Goal: Information Seeking & Learning: Get advice/opinions

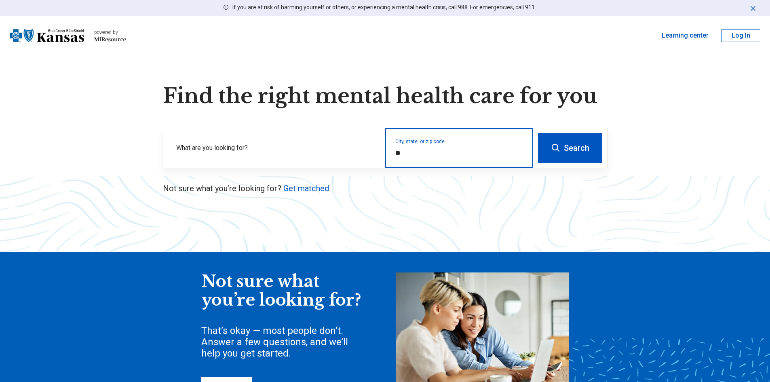
click at [462, 150] on input "*" at bounding box center [460, 153] width 128 height 10
type input "***"
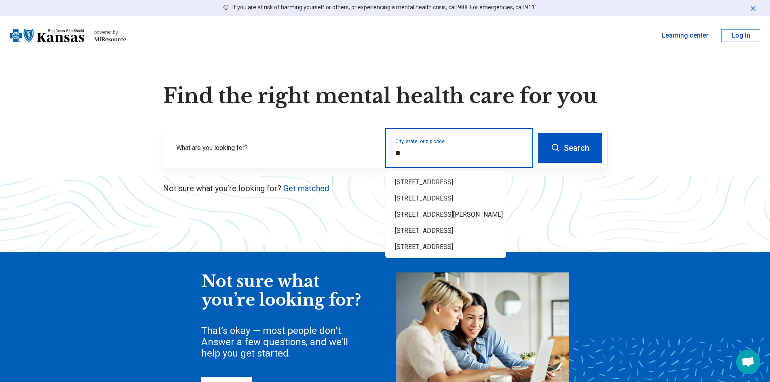
type input "*"
click at [454, 180] on div "Lindsborg, KS 67456" at bounding box center [445, 182] width 121 height 16
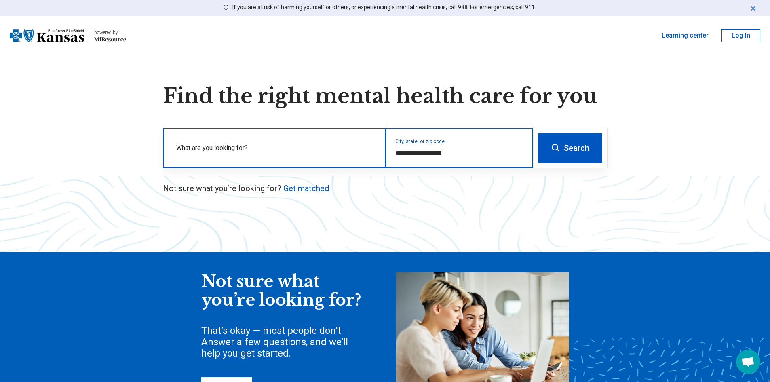
type input "**********"
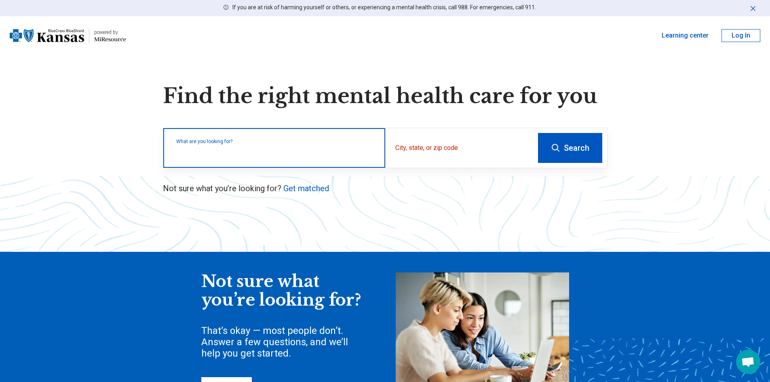
click at [352, 157] on input "text" at bounding box center [275, 152] width 199 height 10
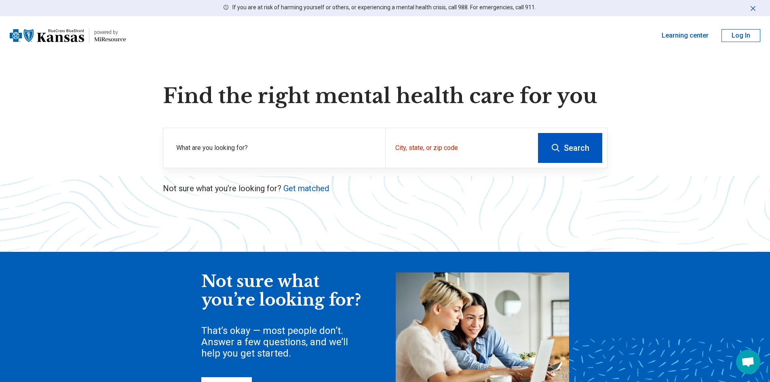
click at [556, 152] on icon at bounding box center [556, 148] width 10 height 10
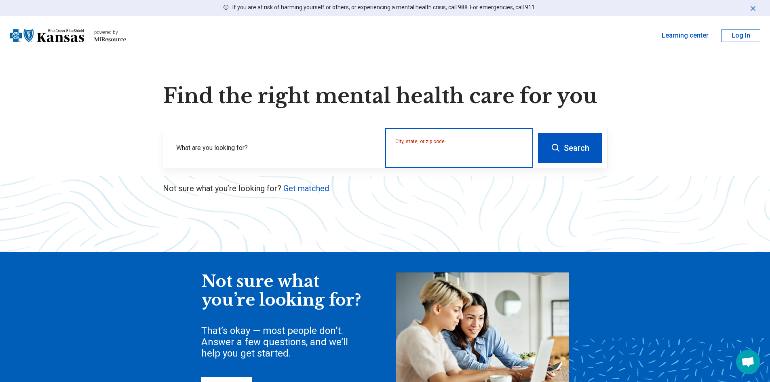
click at [460, 152] on input "City, state, or zip code" at bounding box center [460, 153] width 128 height 10
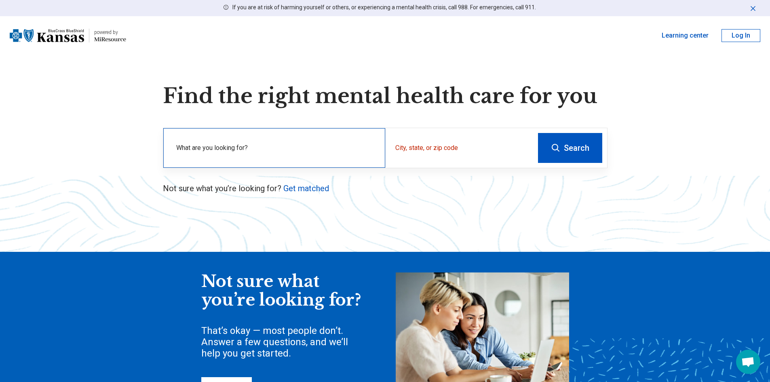
click at [166, 137] on div "What are you looking for?" at bounding box center [274, 148] width 222 height 40
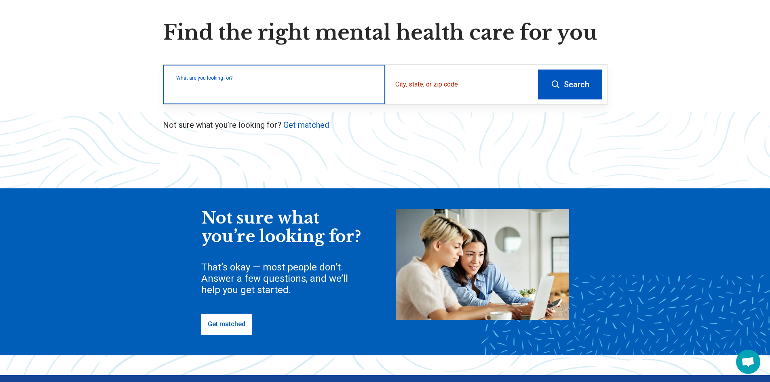
scroll to position [162, 0]
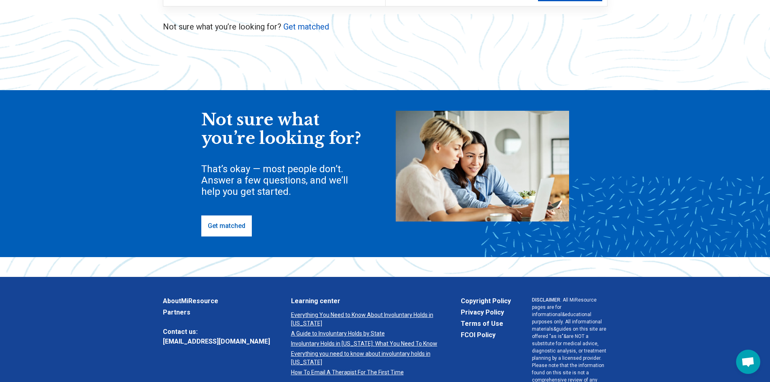
click at [221, 224] on link "Get matched" at bounding box center [226, 226] width 51 height 21
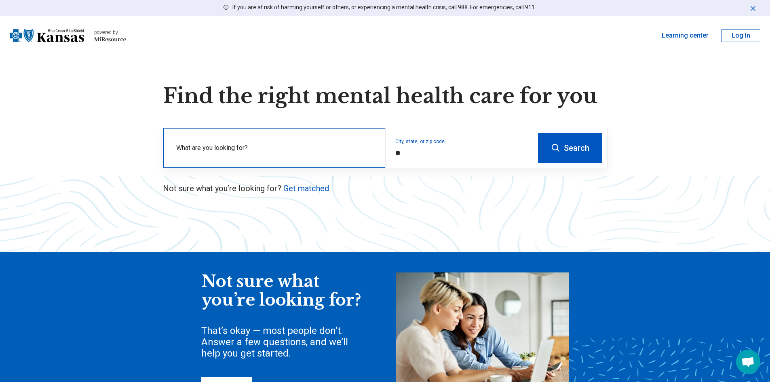
click at [235, 144] on label "What are you looking for?" at bounding box center [275, 148] width 199 height 10
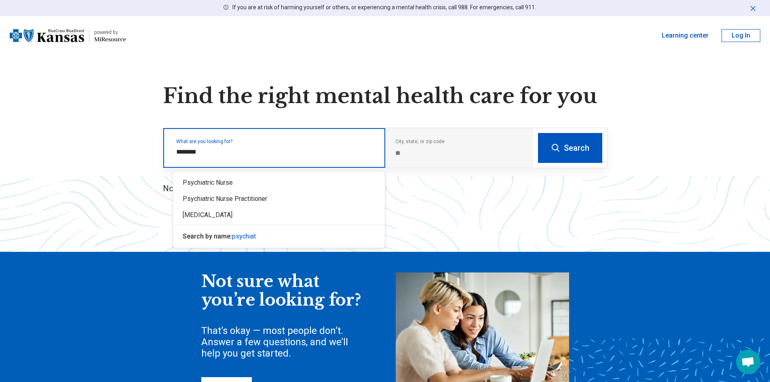
type input "*********"
click at [195, 214] on div "[MEDICAL_DATA]" at bounding box center [279, 215] width 212 height 16
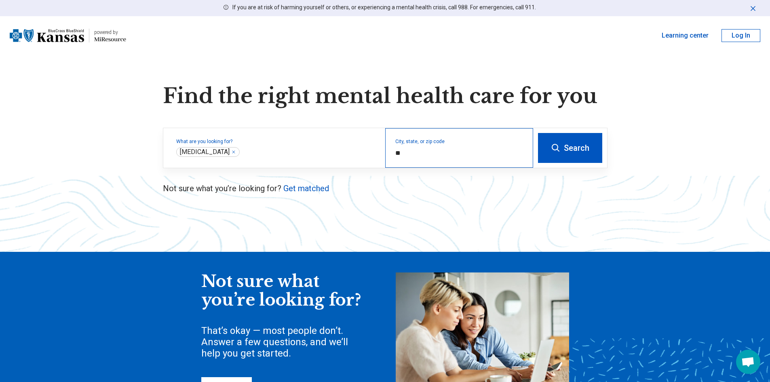
click at [465, 144] on div "City, state, or zip code *" at bounding box center [459, 148] width 148 height 40
type input "*"
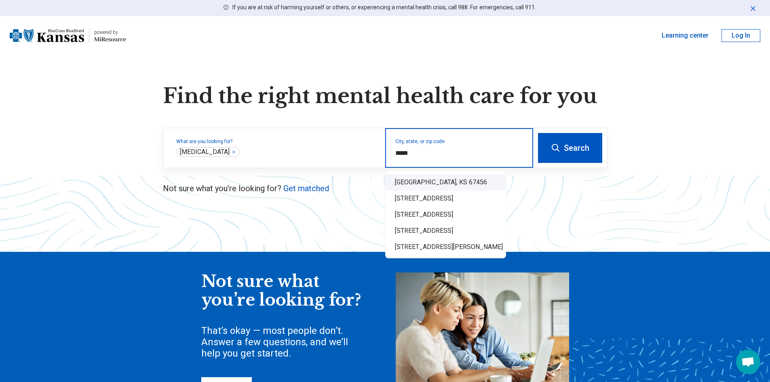
click at [439, 175] on div "Lindsborg, KS 67456" at bounding box center [445, 182] width 121 height 16
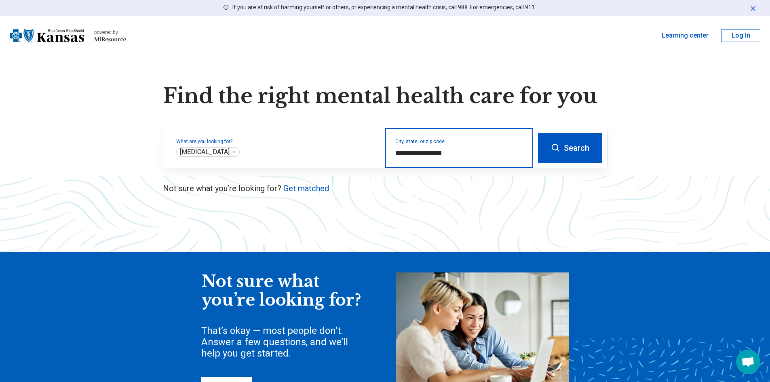
type input "**********"
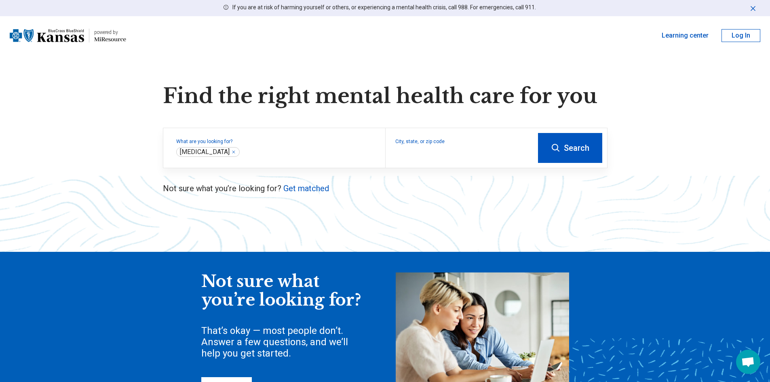
click at [565, 155] on button "Search" at bounding box center [570, 148] width 64 height 30
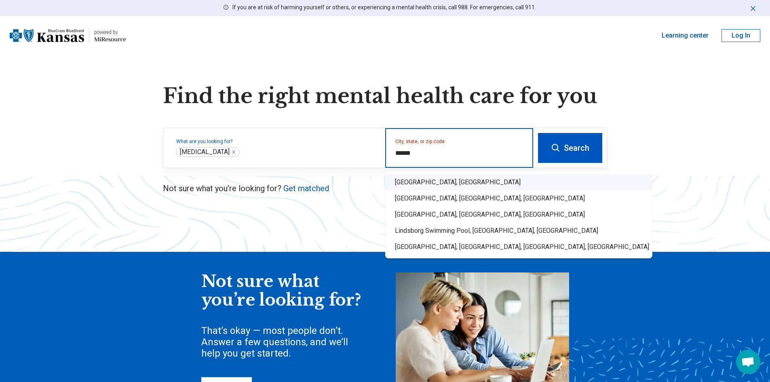
click at [518, 179] on div "Lindsborg, KS" at bounding box center [518, 182] width 267 height 16
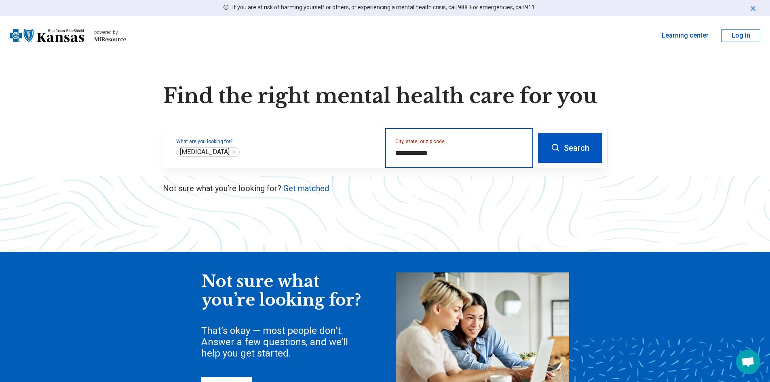
type input "**********"
click at [582, 142] on button "Search" at bounding box center [570, 148] width 64 height 30
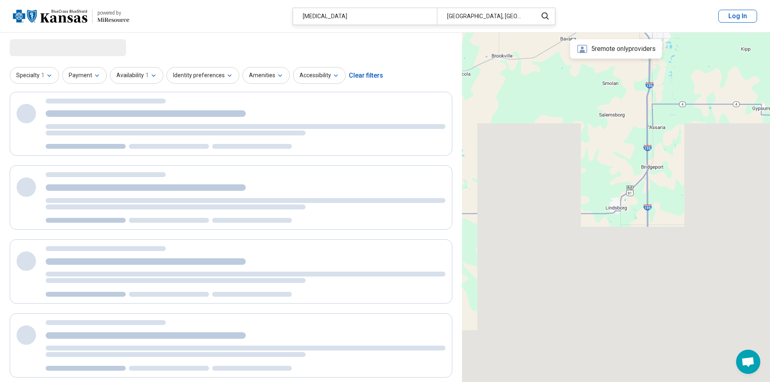
select select "***"
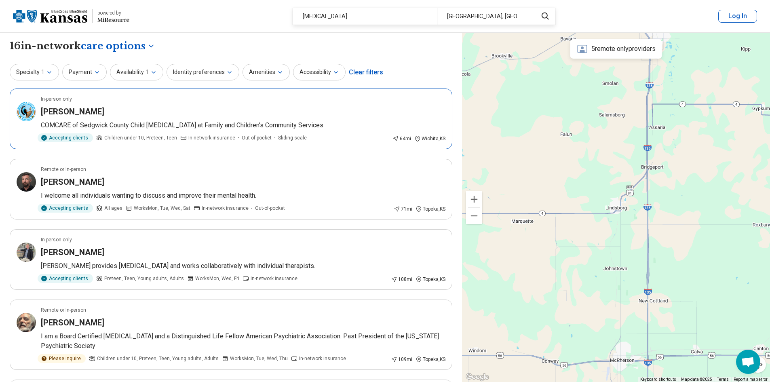
click at [324, 123] on p "COMCARE of Sedgwick County Child Psychiatrist at Family and Children's Communit…" at bounding box center [243, 126] width 405 height 10
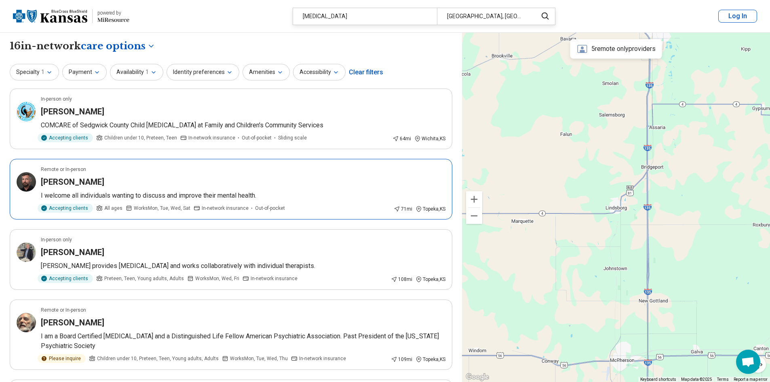
click at [200, 176] on article "Remote or In-person Roger Kirkwood I welcome all individuals wanting to discuss…" at bounding box center [231, 189] width 443 height 61
click at [90, 71] on button "Payment" at bounding box center [84, 72] width 44 height 17
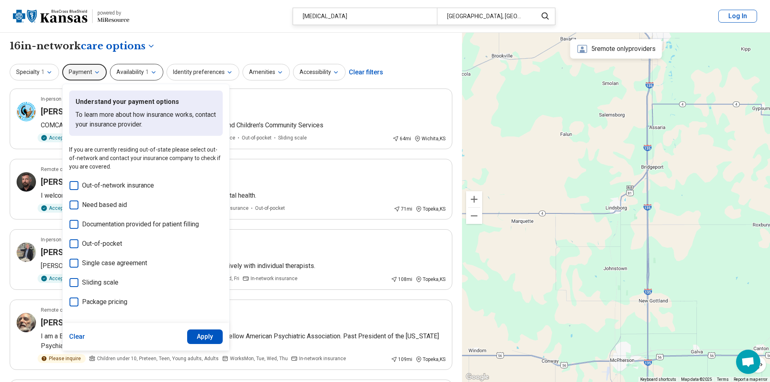
click at [150, 69] on icon "button" at bounding box center [153, 72] width 6 height 6
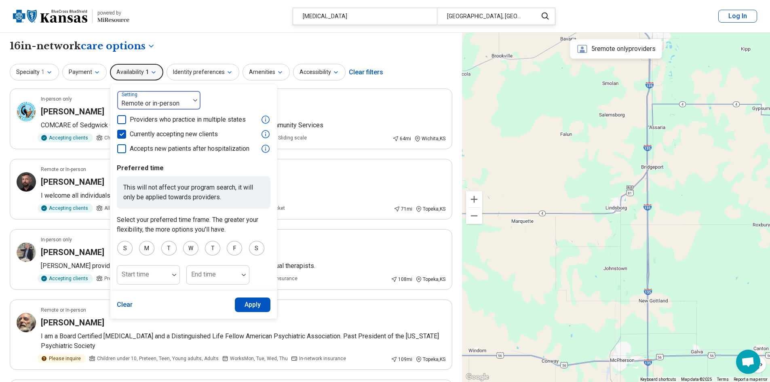
click at [181, 92] on div "Remote or in-person" at bounding box center [153, 100] width 73 height 18
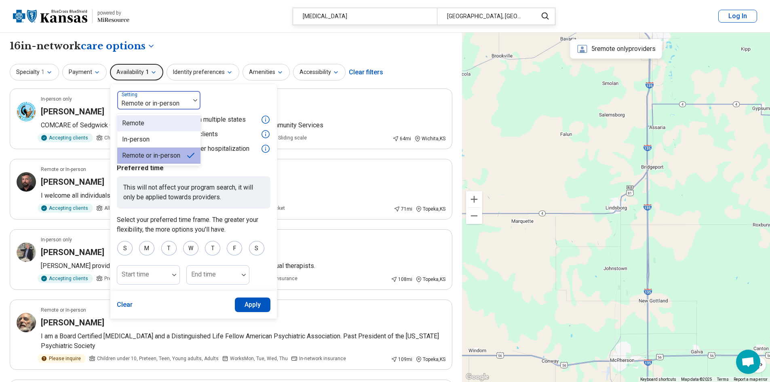
click at [166, 123] on div "Remote" at bounding box center [158, 123] width 83 height 16
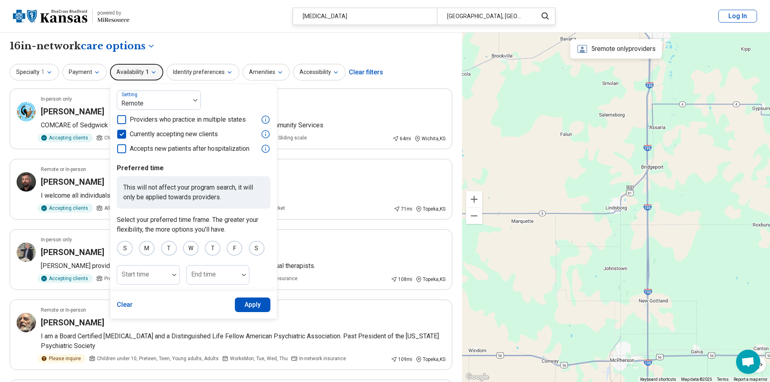
click at [243, 308] on button "Apply" at bounding box center [253, 305] width 36 height 15
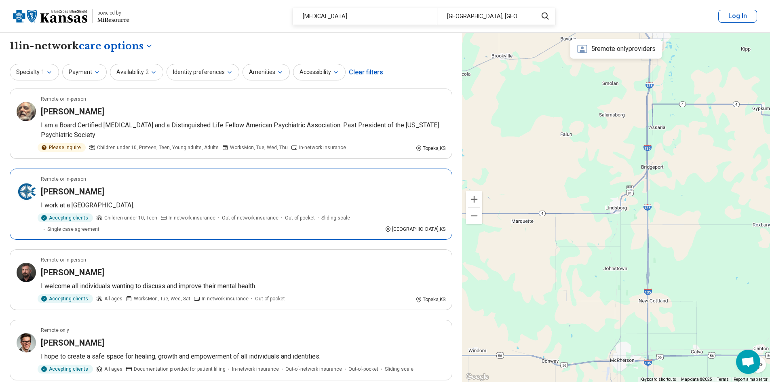
click at [184, 194] on div "Danielle Henson" at bounding box center [243, 191] width 405 height 11
click at [188, 70] on button "Identity preferences" at bounding box center [203, 72] width 73 height 17
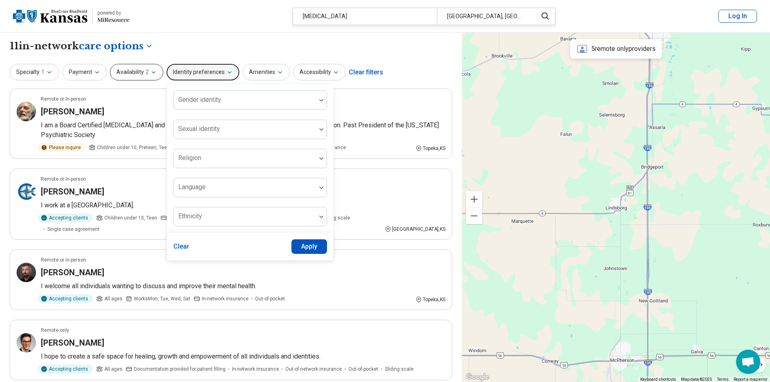
click at [146, 69] on span "2" at bounding box center [147, 72] width 3 height 8
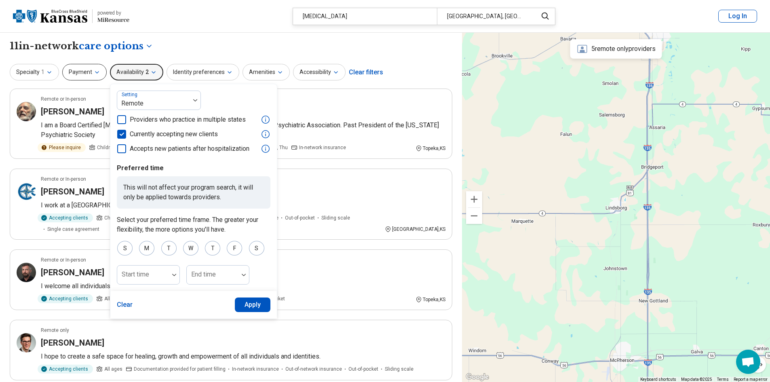
click at [95, 71] on icon "button" at bounding box center [97, 72] width 6 height 6
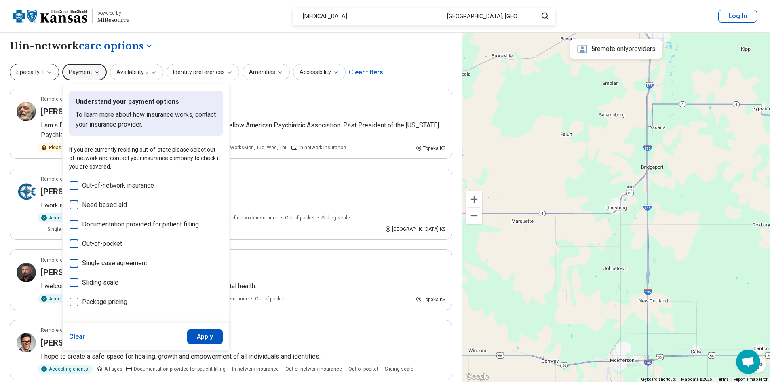
click at [44, 76] on span "1" at bounding box center [42, 72] width 3 height 8
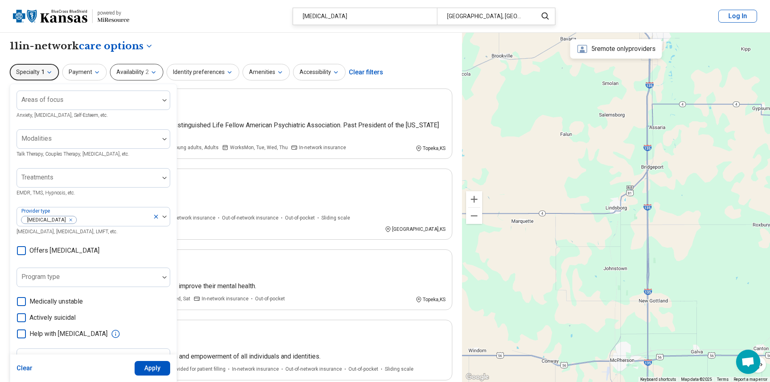
click at [146, 70] on span "2" at bounding box center [147, 72] width 3 height 8
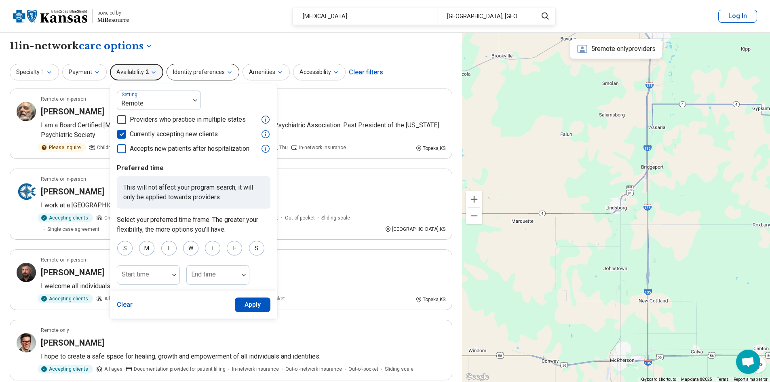
click at [210, 68] on button "Identity preferences" at bounding box center [203, 72] width 73 height 17
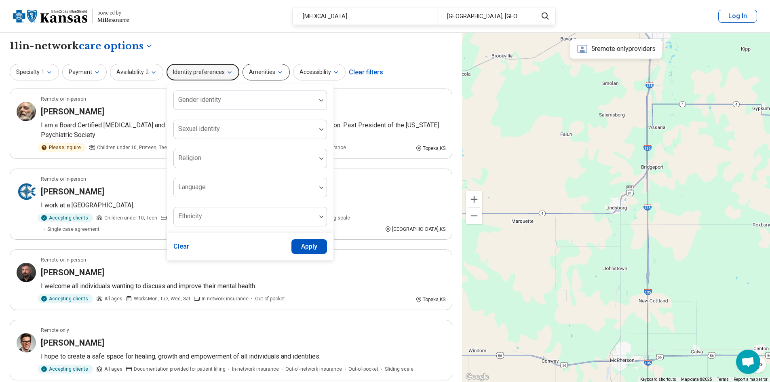
click at [258, 76] on button "Amenities" at bounding box center [266, 72] width 47 height 17
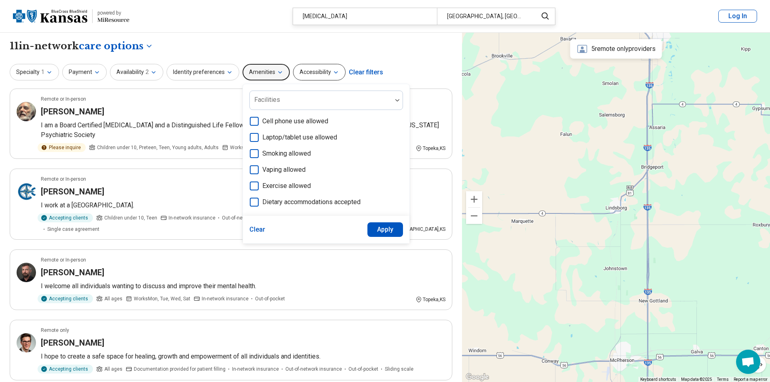
click at [304, 77] on button "Accessibility" at bounding box center [319, 72] width 53 height 17
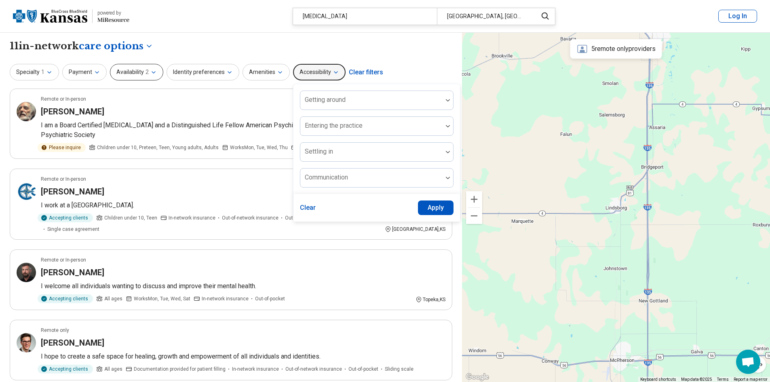
click at [123, 78] on button "Availability 2" at bounding box center [136, 72] width 53 height 17
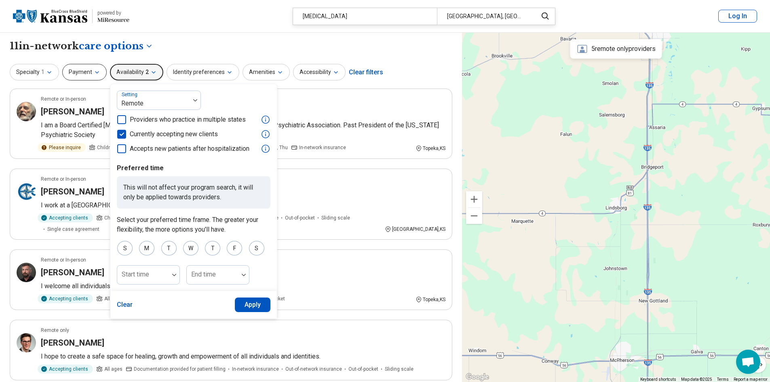
click at [89, 74] on button "Payment" at bounding box center [84, 72] width 44 height 17
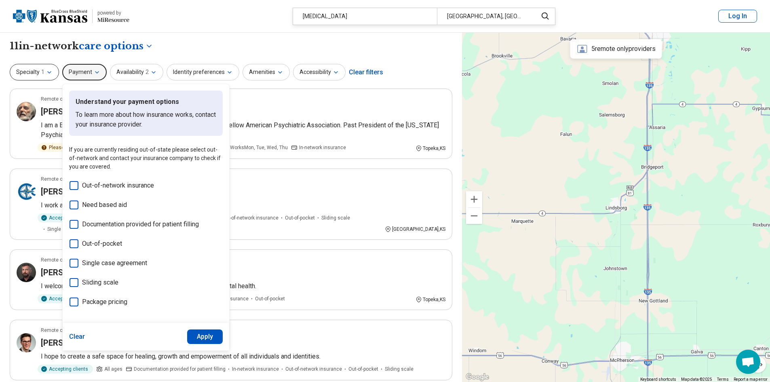
click at [39, 67] on button "Specialty 1" at bounding box center [34, 72] width 49 height 17
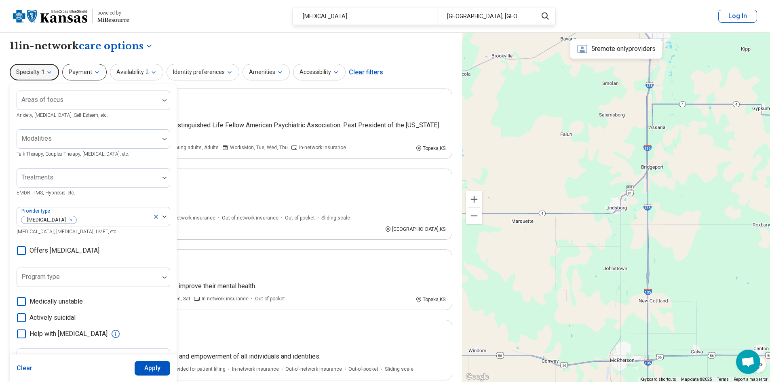
click at [83, 67] on button "Payment" at bounding box center [84, 72] width 44 height 17
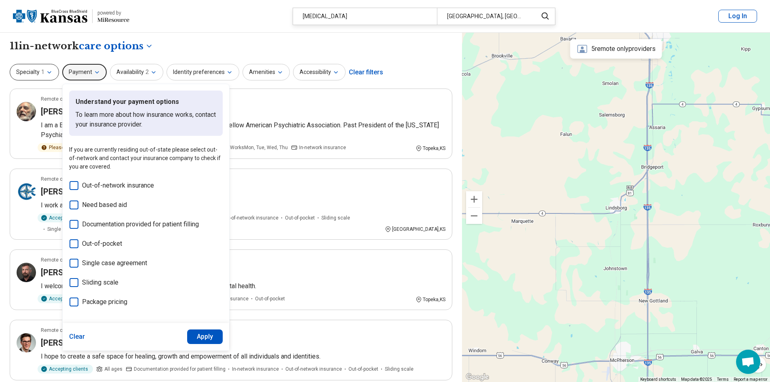
click at [30, 77] on button "Specialty 1" at bounding box center [34, 72] width 49 height 17
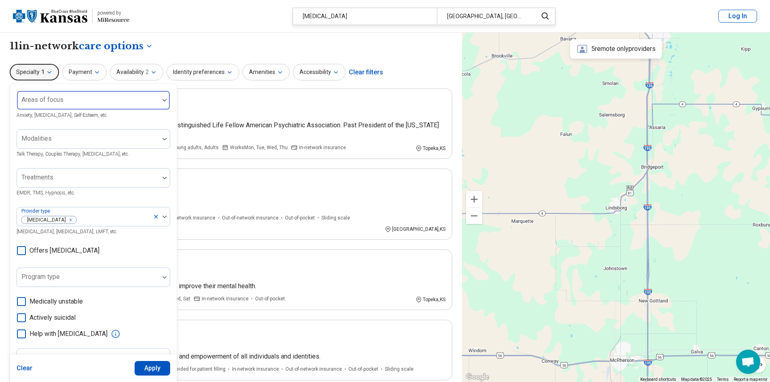
click at [83, 108] on div at bounding box center [88, 103] width 136 height 11
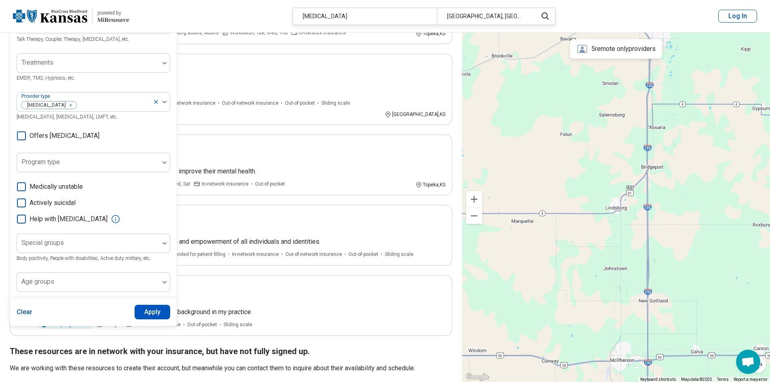
scroll to position [162, 0]
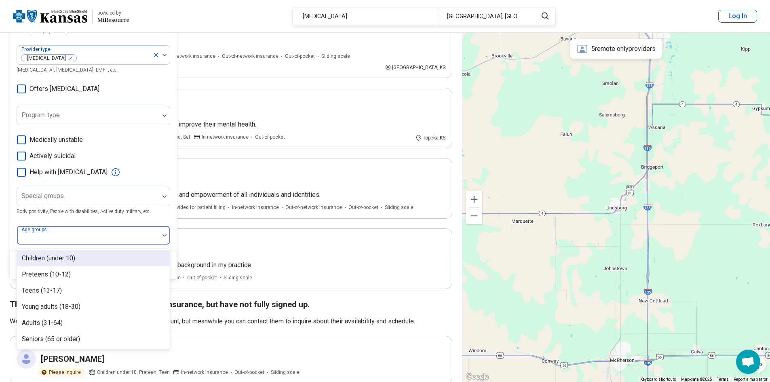
click at [104, 231] on div at bounding box center [88, 235] width 142 height 18
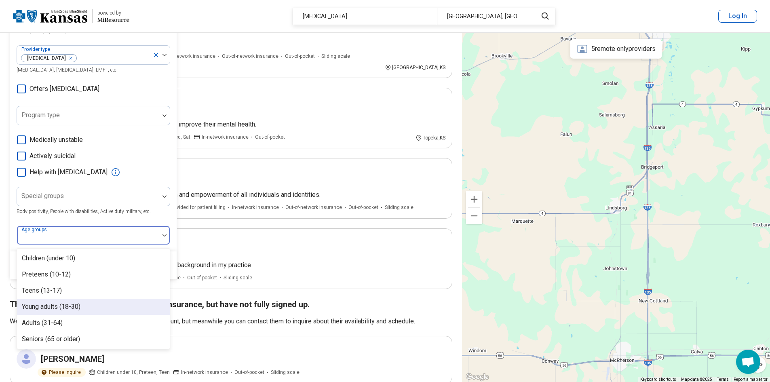
click at [83, 309] on div "Young adults (18-30)" at bounding box center [93, 307] width 153 height 16
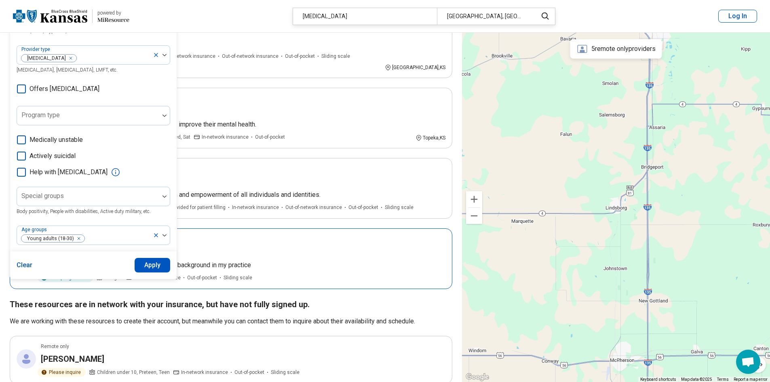
click at [224, 235] on div "Remote only" at bounding box center [243, 238] width 405 height 7
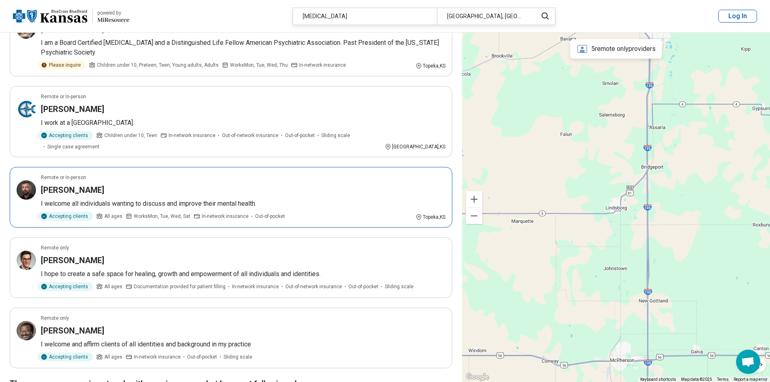
scroll to position [0, 0]
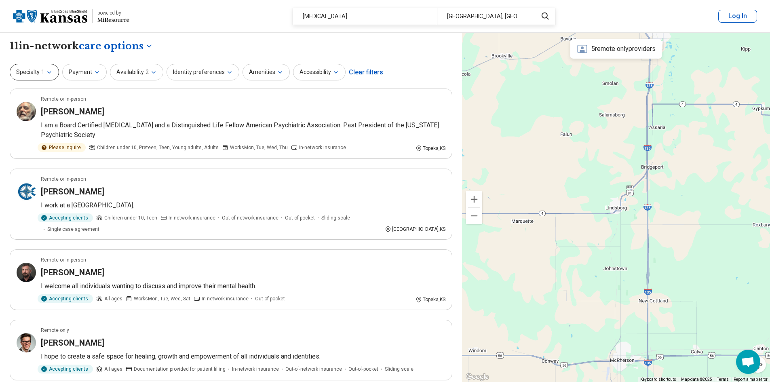
click at [37, 78] on button "Specialty 1" at bounding box center [34, 72] width 49 height 17
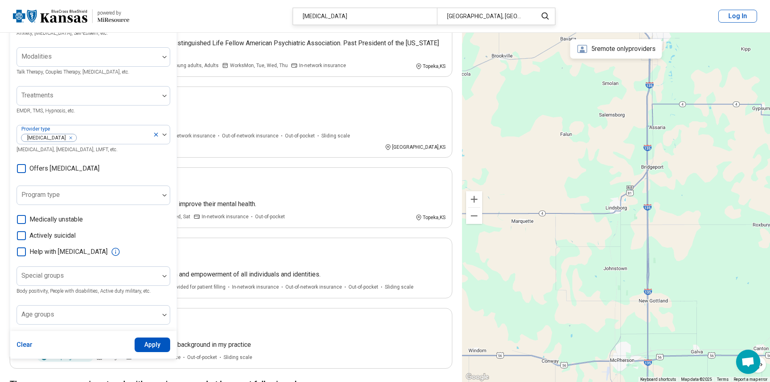
scroll to position [162, 0]
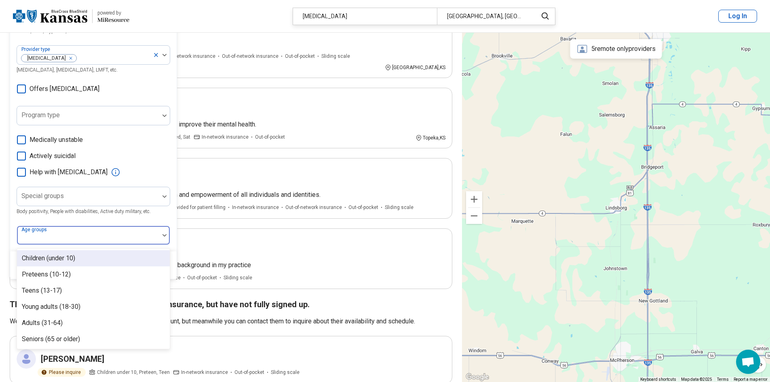
click at [99, 228] on div at bounding box center [88, 235] width 142 height 18
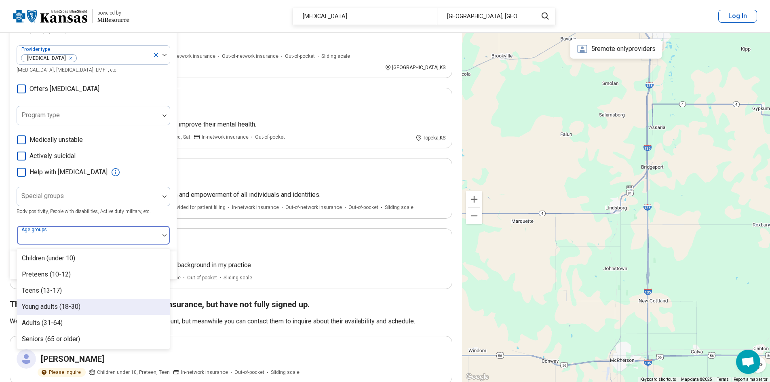
click at [50, 305] on div "Young adults (18-30)" at bounding box center [51, 307] width 59 height 10
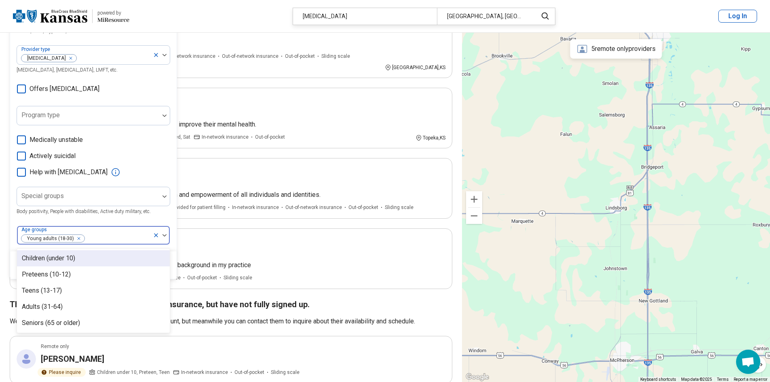
click at [165, 212] on div "Special groups Body positivity, People with disabilities, Active duty military,…" at bounding box center [94, 201] width 154 height 29
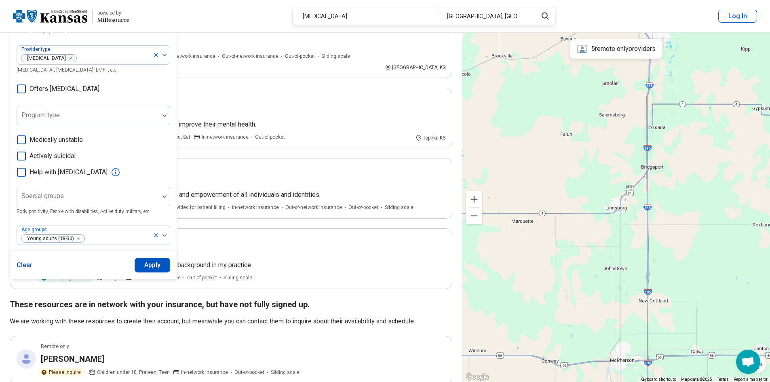
click at [155, 269] on button "Apply" at bounding box center [153, 265] width 36 height 15
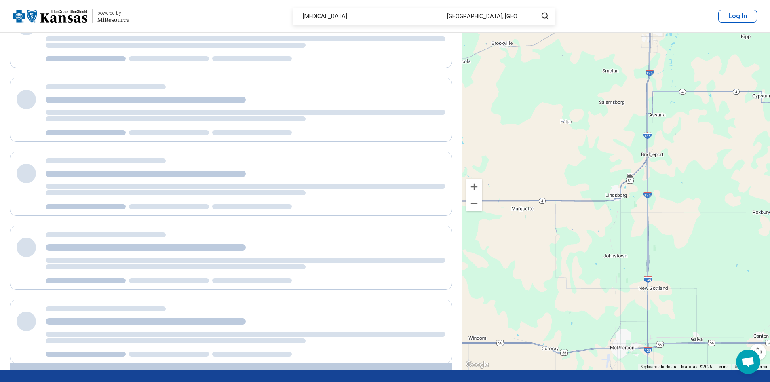
scroll to position [0, 0]
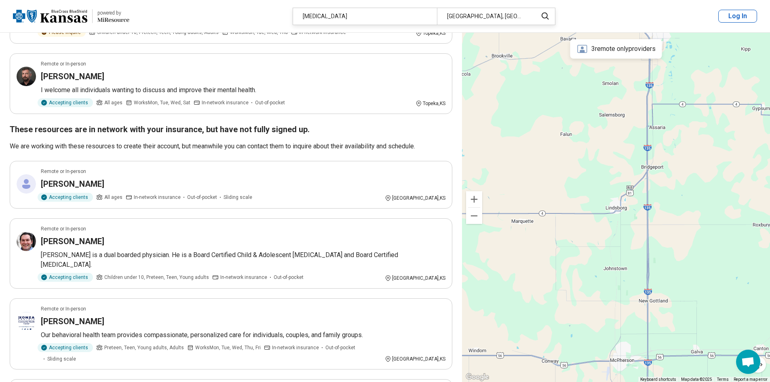
scroll to position [324, 0]
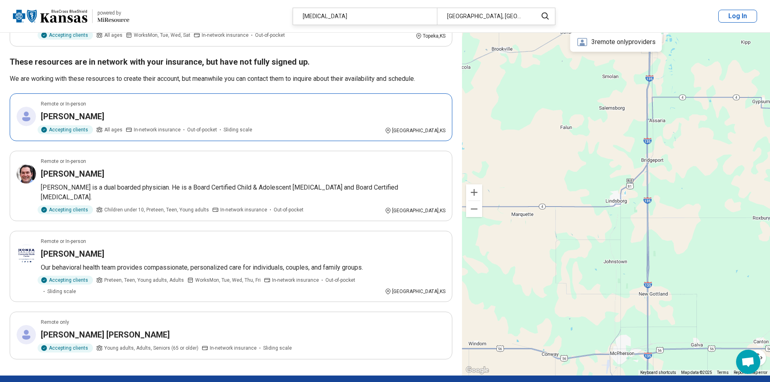
click at [158, 99] on article "Remote or In-person Ambra Ringo Accepting clients All ages In-network insurance…" at bounding box center [231, 117] width 443 height 48
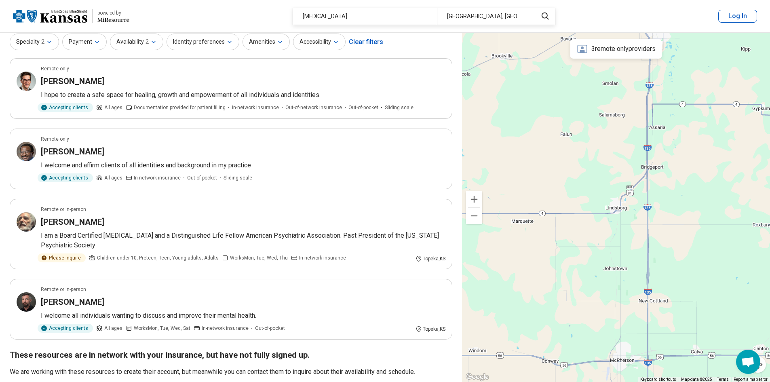
scroll to position [0, 0]
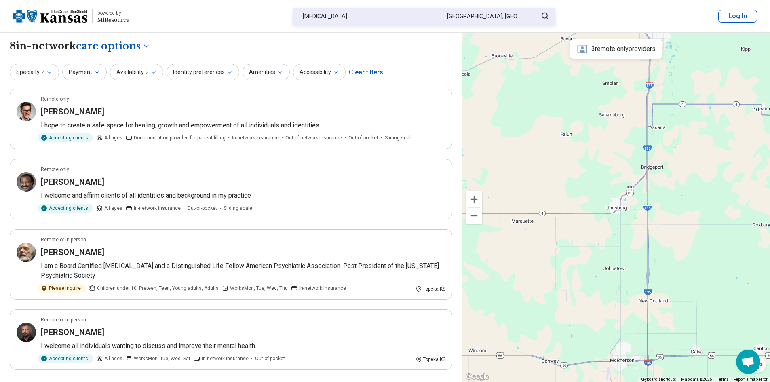
click at [376, 14] on div "[MEDICAL_DATA]" at bounding box center [365, 16] width 144 height 17
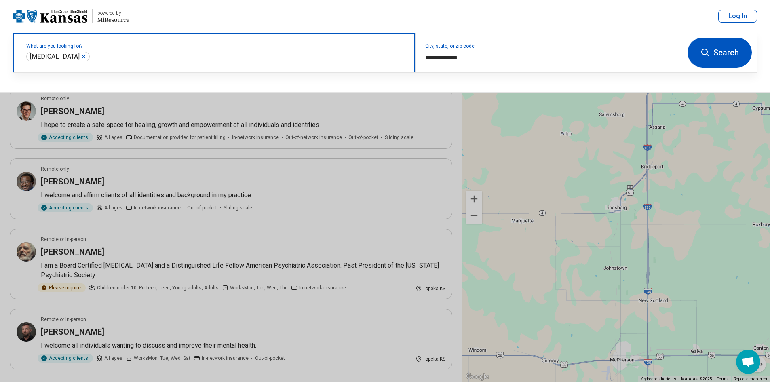
click at [81, 55] on icon "Remove" at bounding box center [83, 56] width 5 height 5
click at [112, 59] on input "text" at bounding box center [215, 57] width 379 height 10
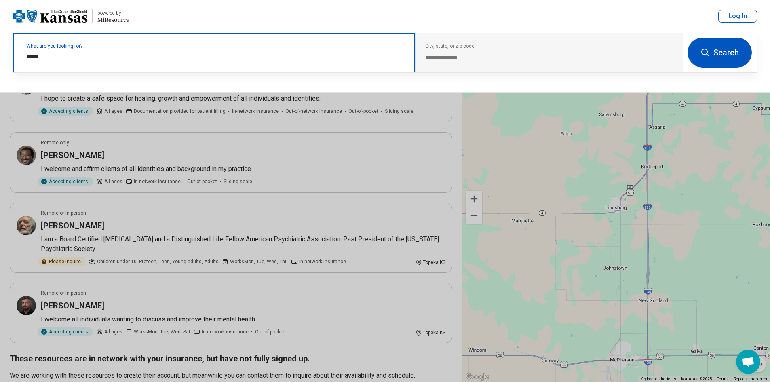
scroll to position [40, 0]
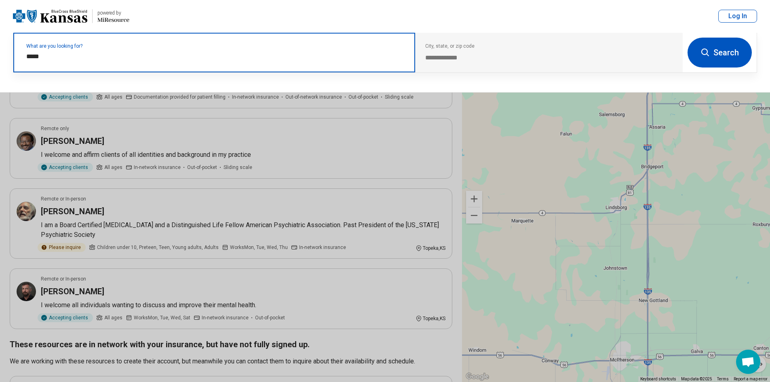
click at [64, 56] on input "*****" at bounding box center [215, 57] width 379 height 10
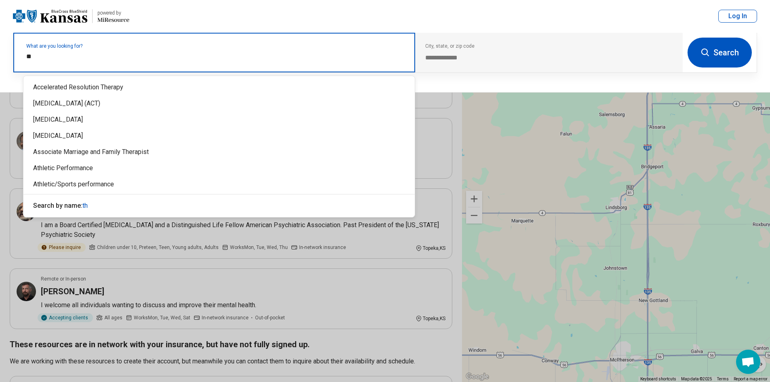
type input "*"
type input "*******"
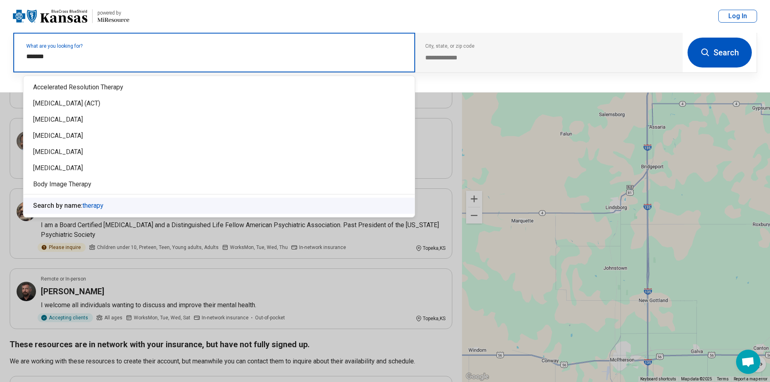
click at [127, 203] on div "Search by name: therapy" at bounding box center [219, 206] width 392 height 16
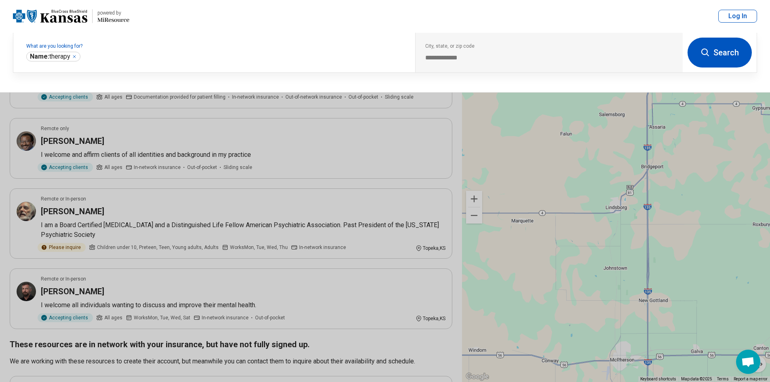
click at [739, 50] on button "Search" at bounding box center [720, 53] width 64 height 30
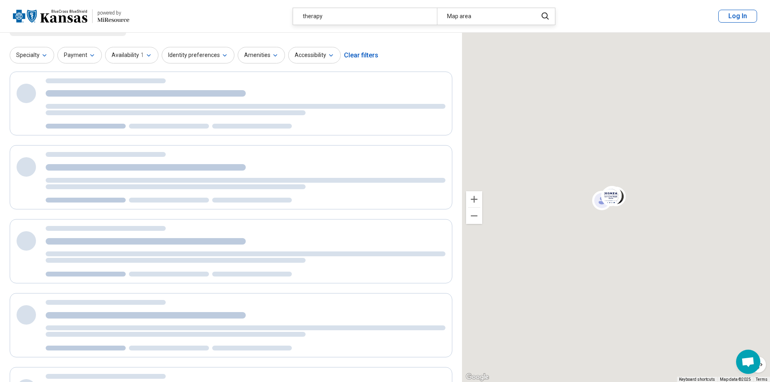
scroll to position [0, 0]
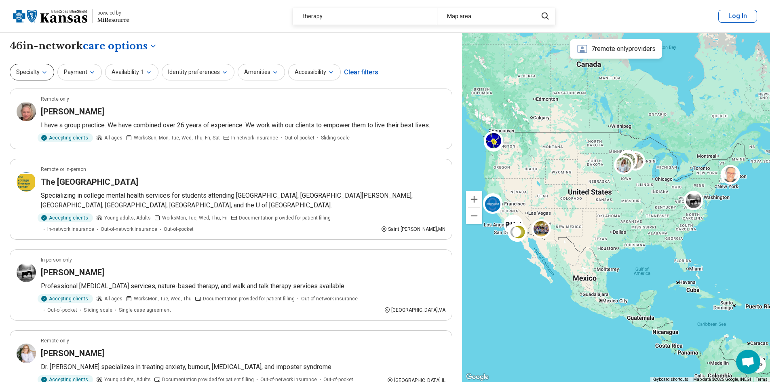
click at [28, 66] on button "Specialty" at bounding box center [32, 72] width 44 height 17
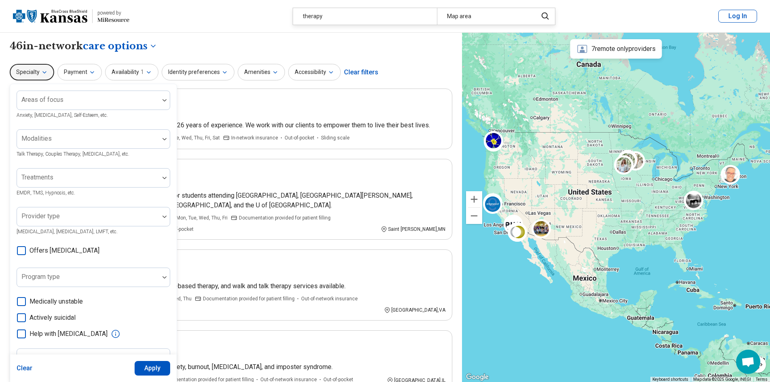
click at [28, 66] on button "Specialty" at bounding box center [32, 72] width 44 height 17
click at [150, 72] on icon "button" at bounding box center [149, 72] width 6 height 6
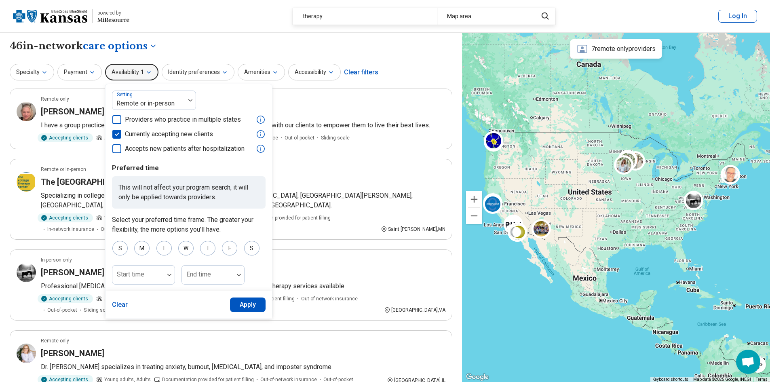
click at [148, 69] on icon "button" at bounding box center [149, 72] width 6 height 6
click at [192, 44] on div "**********" at bounding box center [231, 46] width 443 height 14
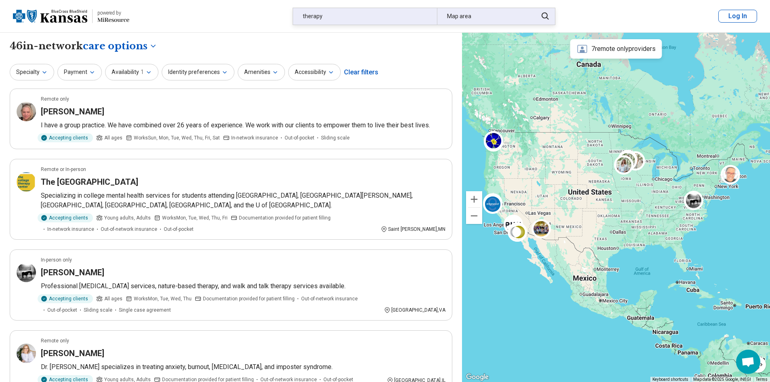
click at [351, 19] on div "therapy" at bounding box center [365, 16] width 144 height 17
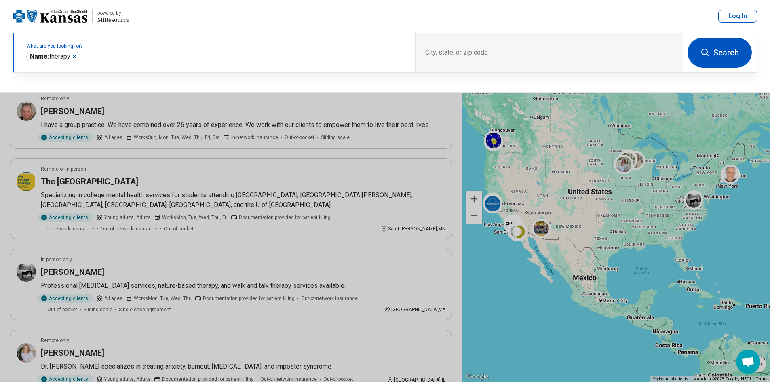
click at [277, 48] on label "What are you looking for?" at bounding box center [215, 46] width 379 height 5
click at [76, 57] on icon "Remove" at bounding box center [74, 56] width 2 height 2
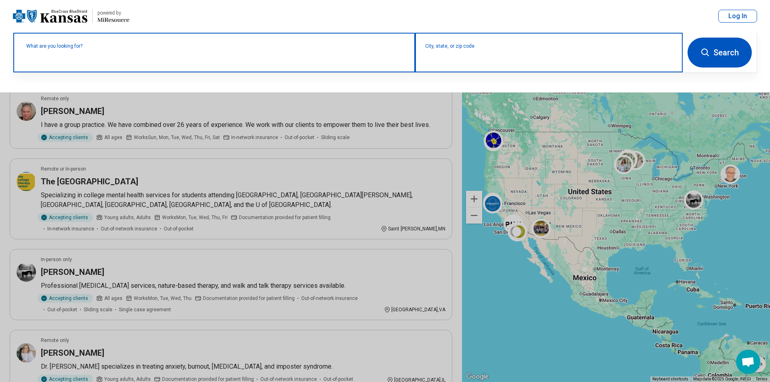
click at [495, 55] on input "City, state, or zip code" at bounding box center [549, 58] width 248 height 10
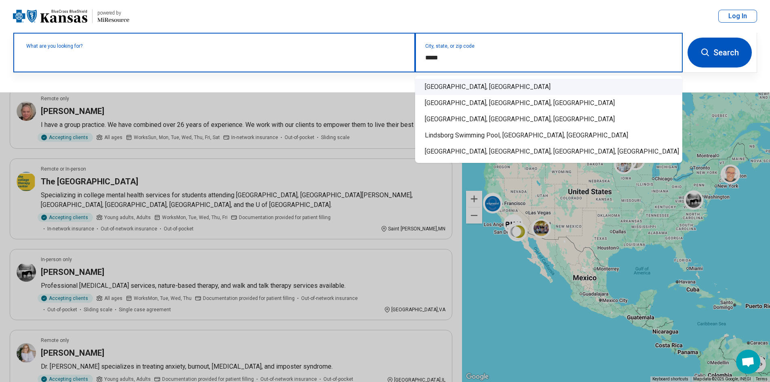
click at [456, 83] on div "Lindsborg, KS" at bounding box center [548, 87] width 267 height 16
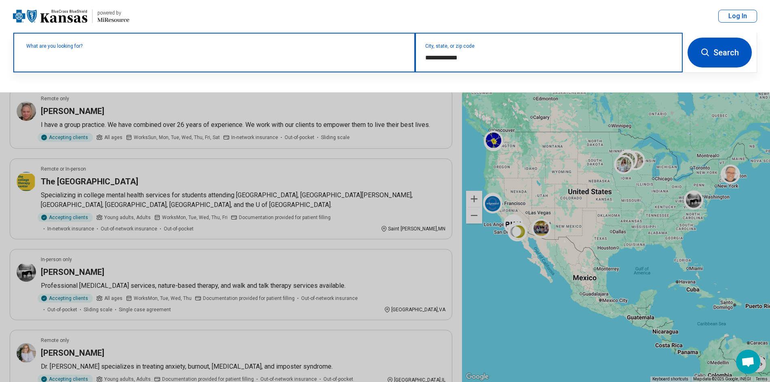
type input "**********"
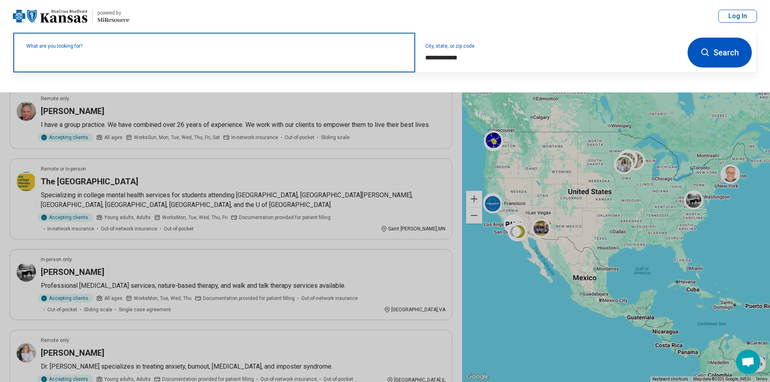
click at [349, 49] on label "What are you looking for?" at bounding box center [215, 46] width 379 height 5
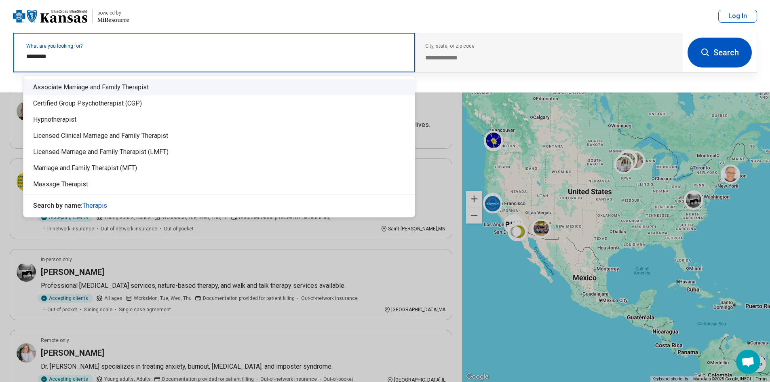
type input "********"
click at [76, 66] on div "What are you looking for? ********" at bounding box center [214, 53] width 402 height 40
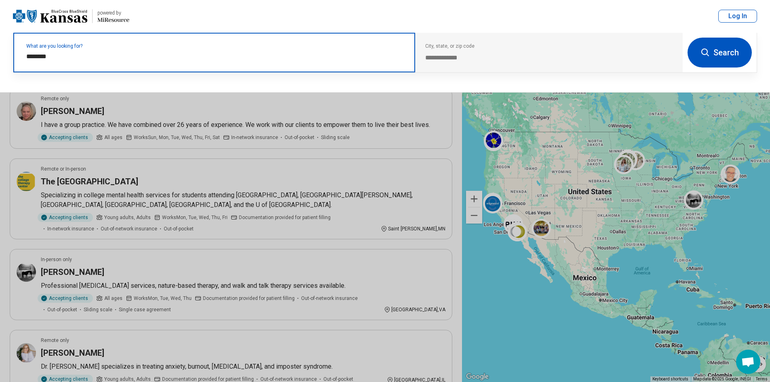
click at [53, 54] on input "********" at bounding box center [215, 57] width 379 height 10
drag, startPoint x: 53, startPoint y: 54, endPoint x: 14, endPoint y: 43, distance: 40.1
click at [14, 43] on div "What are you looking for? ********" at bounding box center [214, 53] width 402 height 40
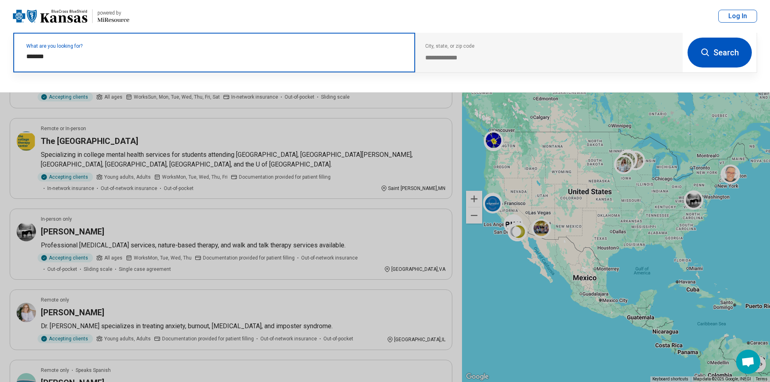
click at [79, 60] on input "*******" at bounding box center [215, 57] width 379 height 10
type input "*******"
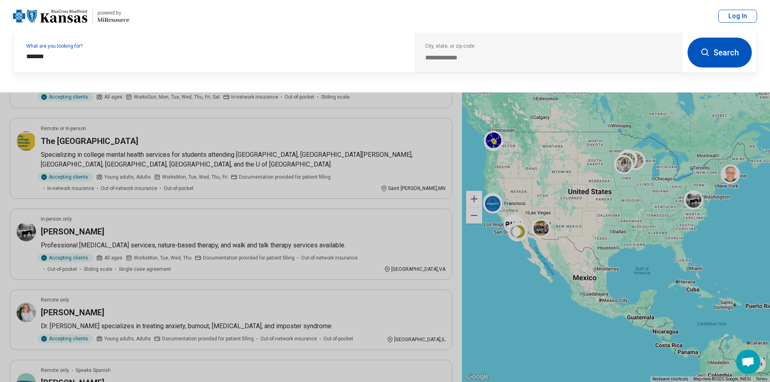
click at [707, 54] on icon at bounding box center [706, 53] width 8 height 8
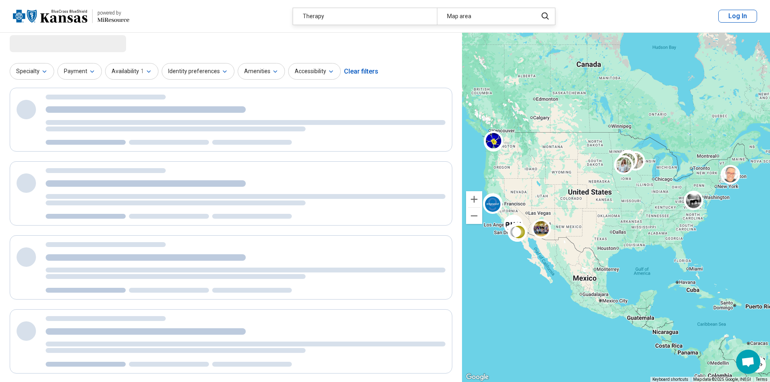
scroll to position [0, 0]
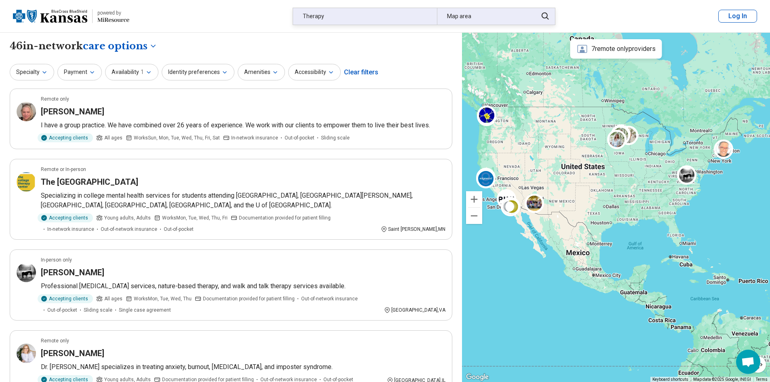
click at [326, 8] on div "Therapy Map area" at bounding box center [424, 16] width 263 height 17
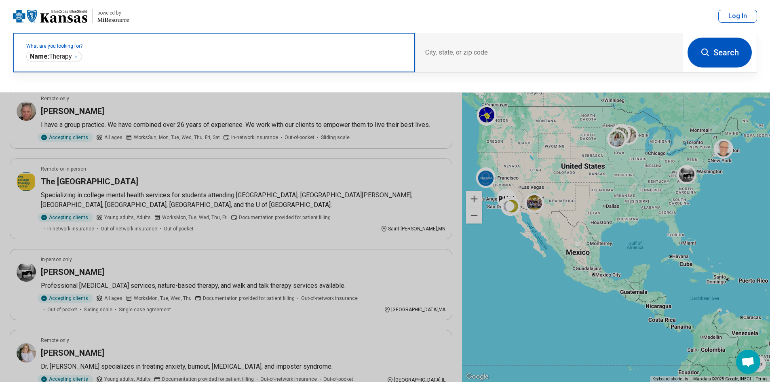
click at [76, 57] on icon "Remove" at bounding box center [76, 56] width 5 height 5
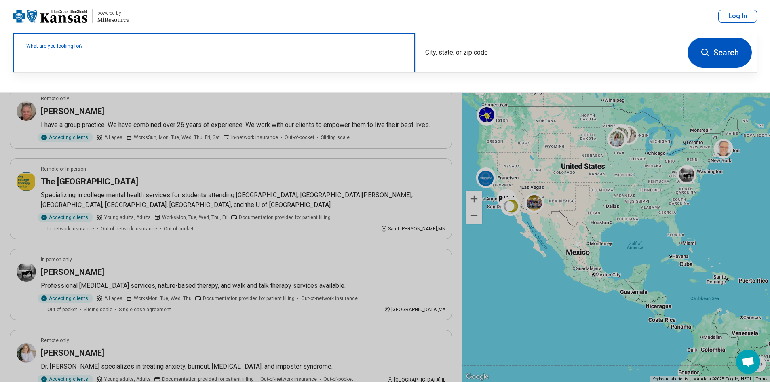
click at [173, 49] on label "What are you looking for?" at bounding box center [215, 46] width 379 height 5
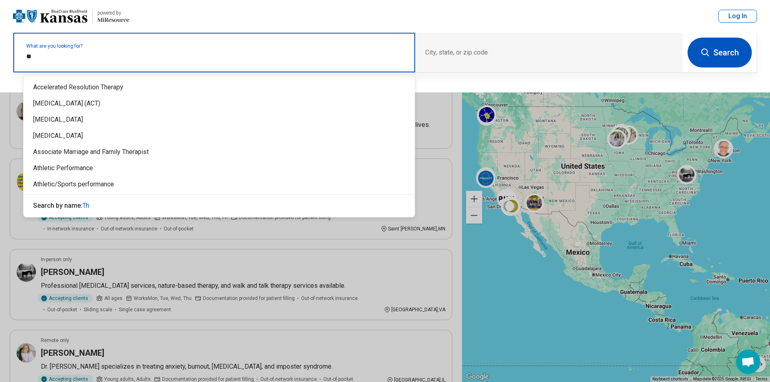
type input "*"
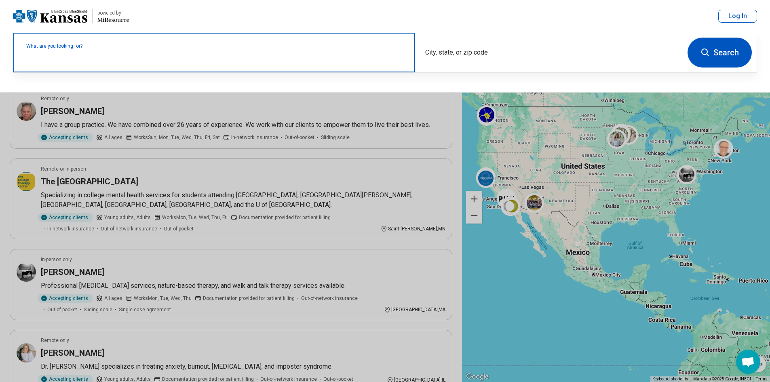
type input "*"
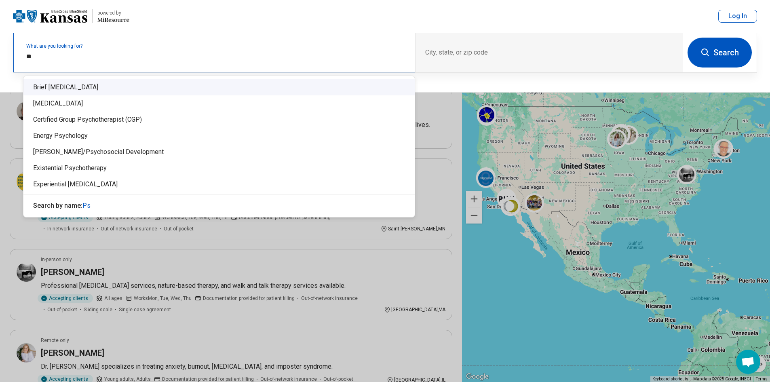
click at [82, 62] on div "What are you looking for? **" at bounding box center [214, 53] width 402 height 40
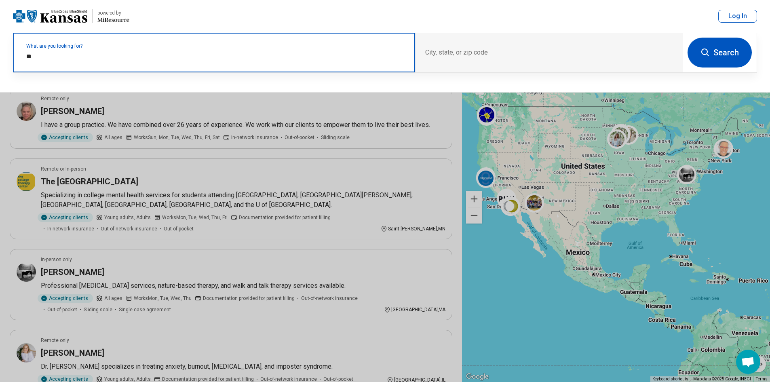
type input "*"
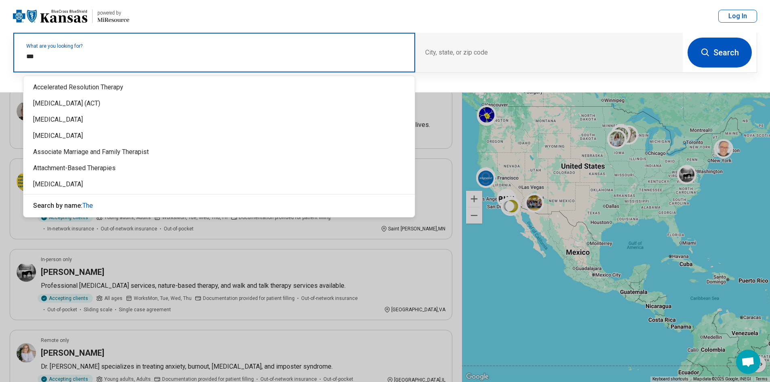
type input "****"
click at [99, 138] on div "[MEDICAL_DATA]" at bounding box center [219, 136] width 392 height 16
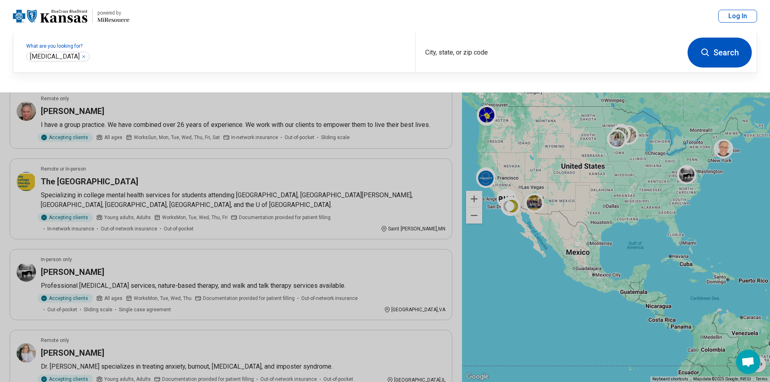
click at [81, 55] on icon "Remove" at bounding box center [83, 56] width 5 height 5
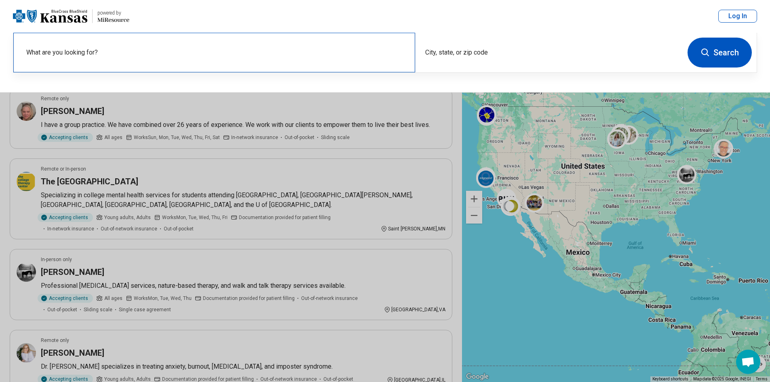
click at [122, 53] on label "What are you looking for?" at bounding box center [215, 53] width 379 height 10
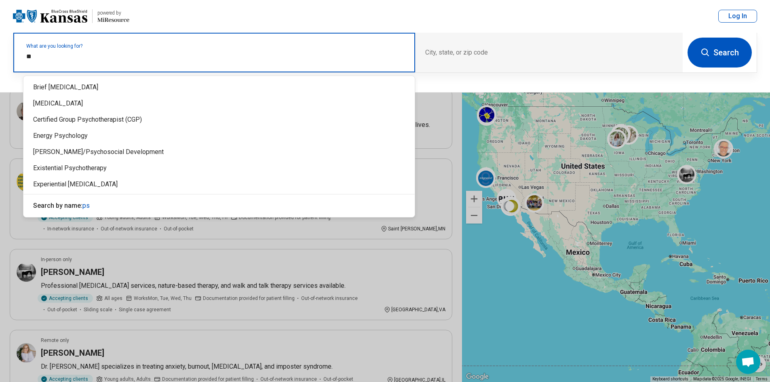
type input "*"
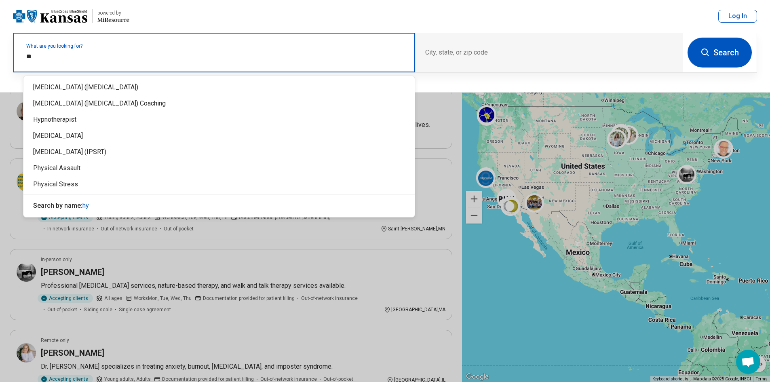
type input "*"
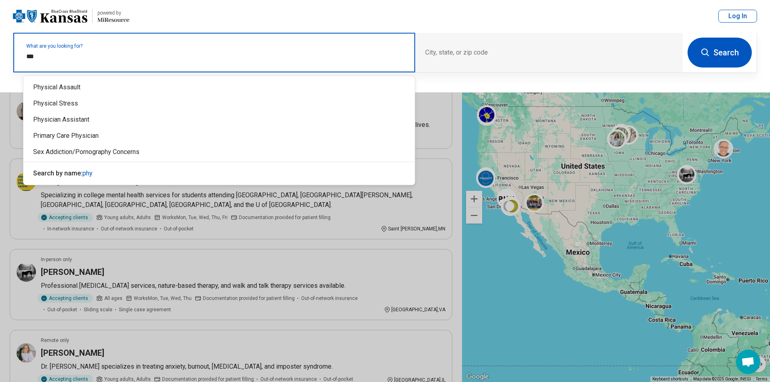
type input "****"
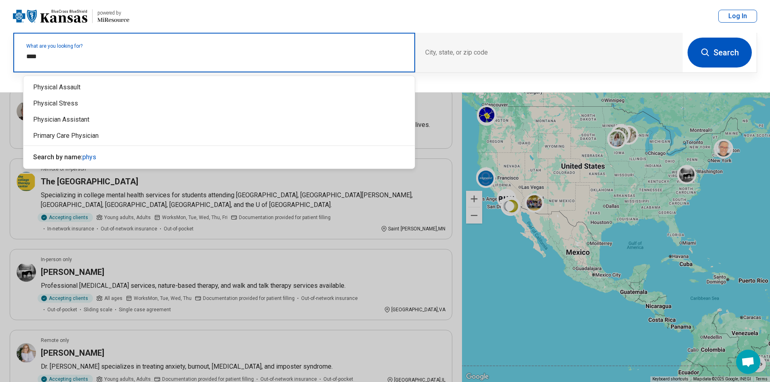
drag, startPoint x: 97, startPoint y: 60, endPoint x: 15, endPoint y: 47, distance: 82.7
click at [16, 47] on div "What are you looking for? ****" at bounding box center [214, 53] width 402 height 40
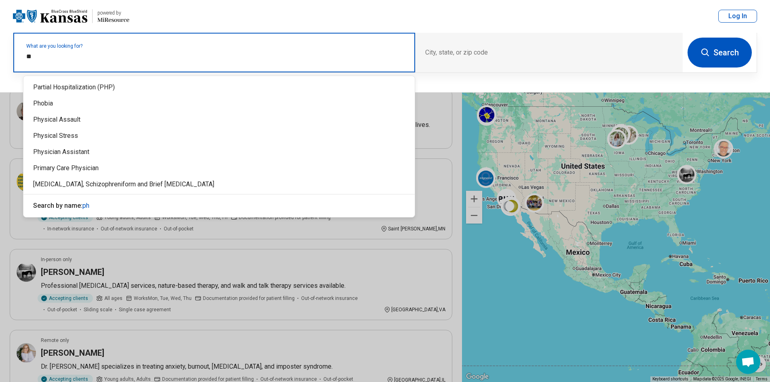
type input "***"
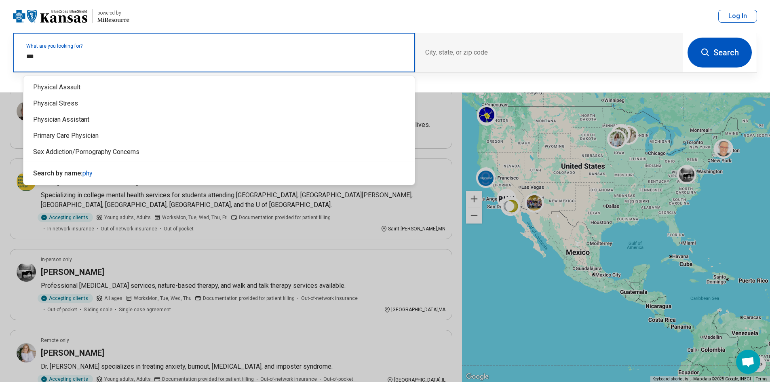
drag, startPoint x: 46, startPoint y: 53, endPoint x: -2, endPoint y: 45, distance: 48.7
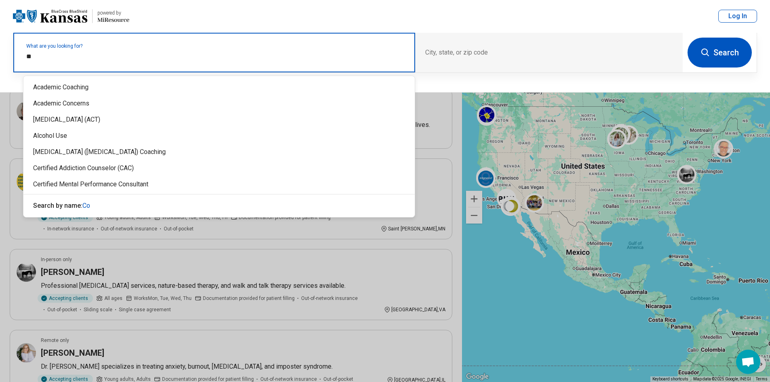
type input "***"
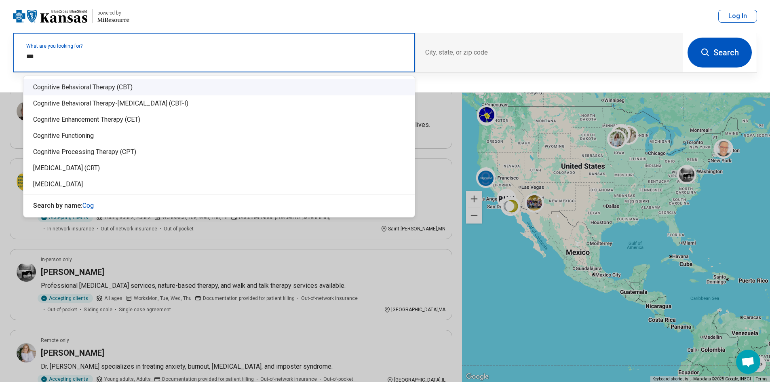
drag, startPoint x: 126, startPoint y: 82, endPoint x: 123, endPoint y: 84, distance: 4.2
click at [125, 83] on div "Cognitive Behavioral Therapy (CBT)" at bounding box center [219, 87] width 392 height 16
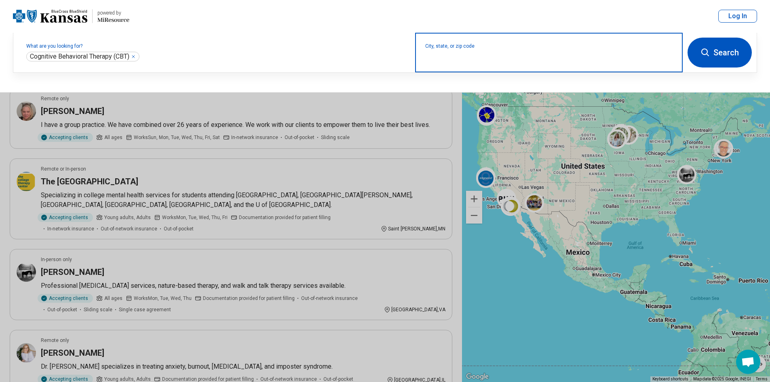
click at [494, 61] on input "City, state, or zip code" at bounding box center [549, 58] width 248 height 10
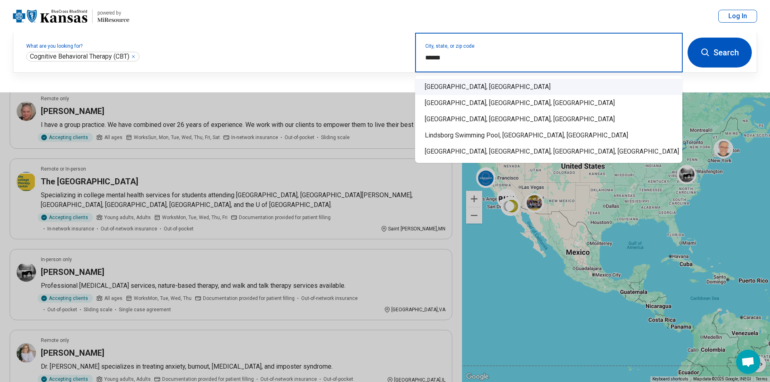
click at [459, 85] on div "Lindsborg, KS" at bounding box center [548, 87] width 267 height 16
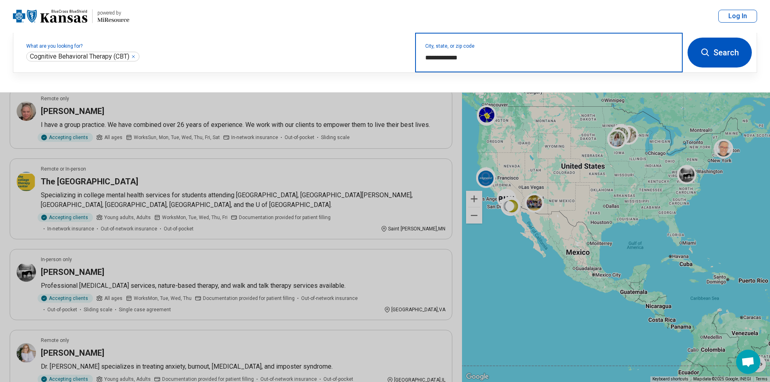
type input "**********"
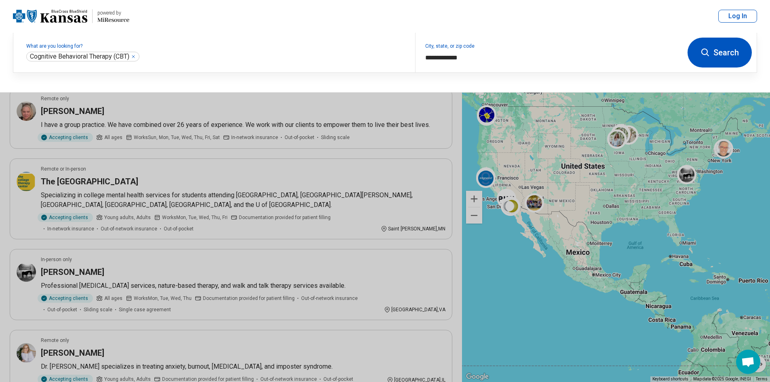
click at [696, 60] on button "Search" at bounding box center [720, 53] width 64 height 30
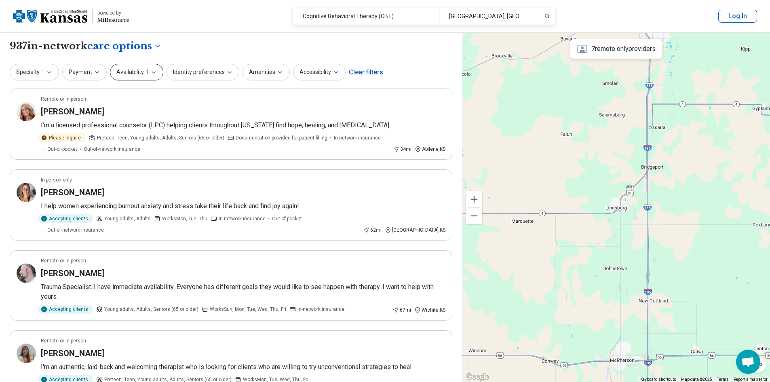
click at [146, 76] on span "1" at bounding box center [147, 72] width 3 height 8
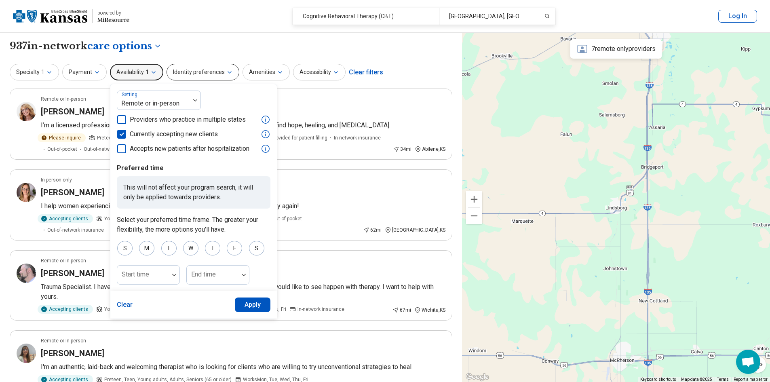
click at [197, 72] on button "Identity preferences" at bounding box center [203, 72] width 73 height 17
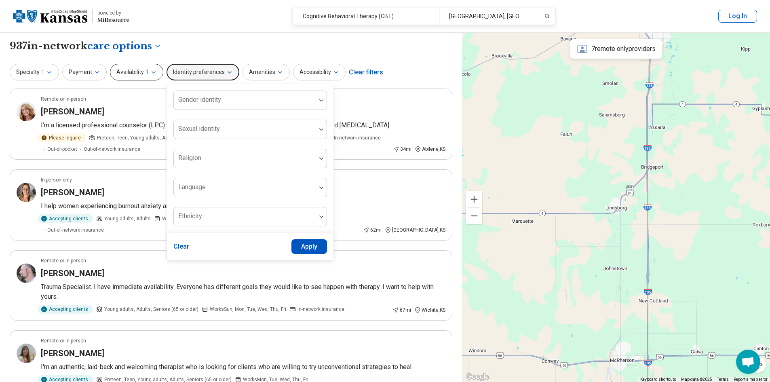
click at [150, 68] on button "Availability 1" at bounding box center [136, 72] width 53 height 17
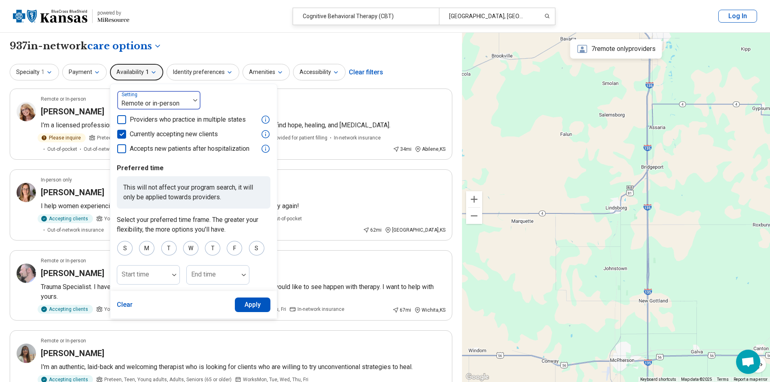
click at [151, 92] on div "Remote or in-person" at bounding box center [153, 100] width 73 height 18
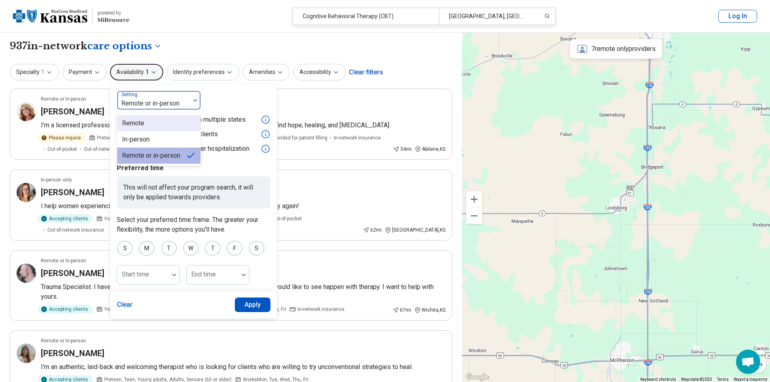
click at [153, 126] on div "Remote" at bounding box center [158, 123] width 83 height 16
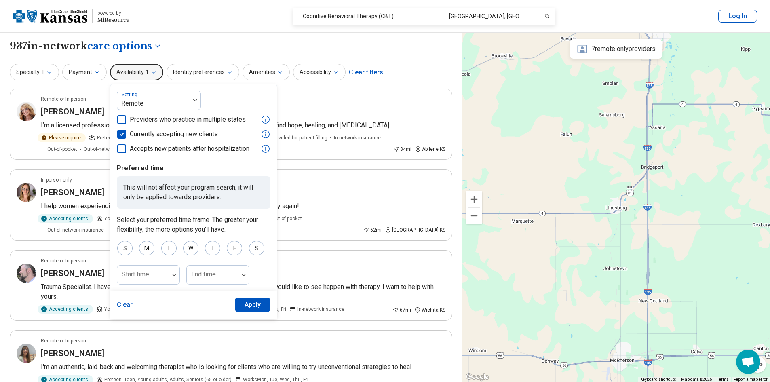
click at [254, 303] on button "Apply" at bounding box center [253, 305] width 36 height 15
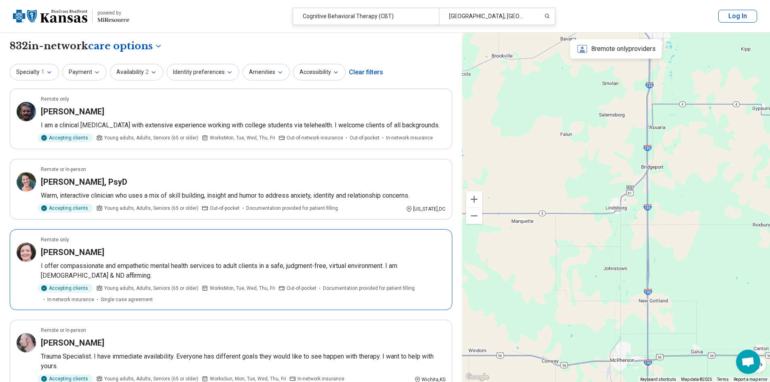
click at [138, 245] on article "Remote only Jill Abernathy I offer compassionate and empathetic mental health s…" at bounding box center [231, 269] width 443 height 81
click at [124, 175] on article "Remote or In-person Dawn Johnson, PsyD Warm, interactive clinician who uses a m…" at bounding box center [231, 189] width 443 height 61
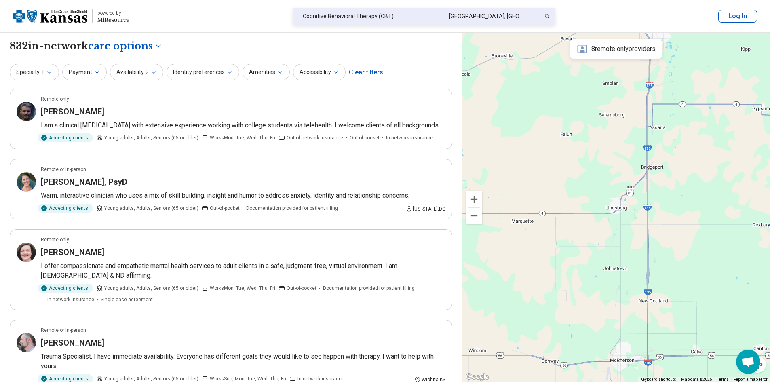
click at [471, 14] on div "Lindsborg, KS" at bounding box center [487, 16] width 97 height 17
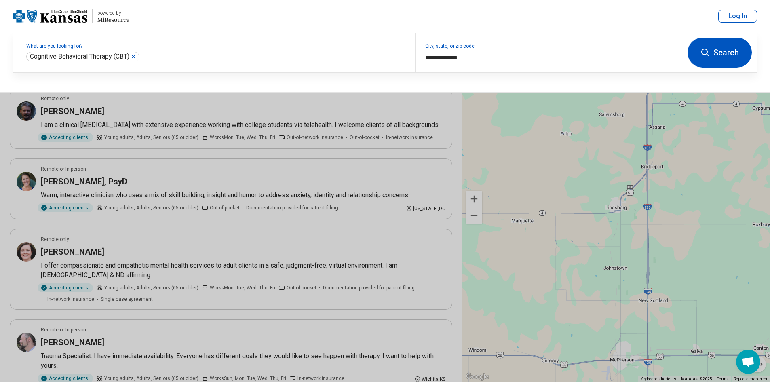
click at [715, 45] on button "Search" at bounding box center [720, 53] width 64 height 30
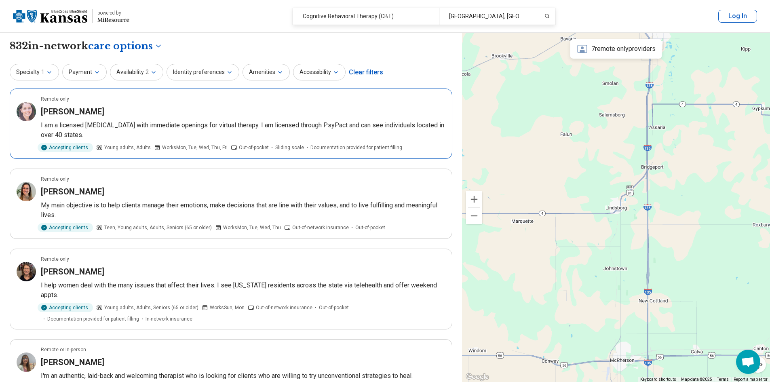
click at [260, 103] on article "Remote only Lindsay Perrin I am a licensed psychologist with immediate openings…" at bounding box center [231, 124] width 443 height 70
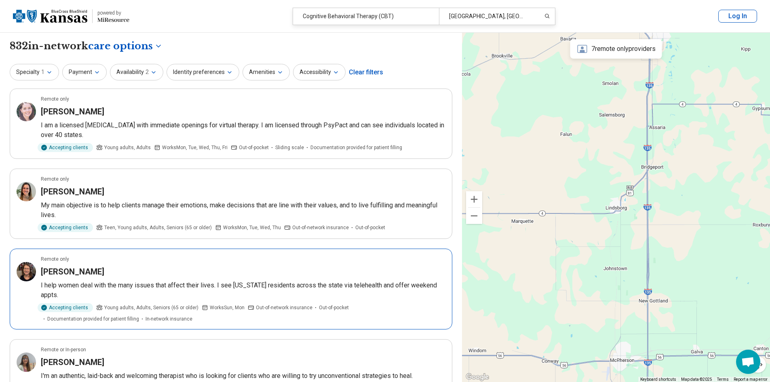
click at [218, 256] on div "Remote only" at bounding box center [243, 259] width 405 height 7
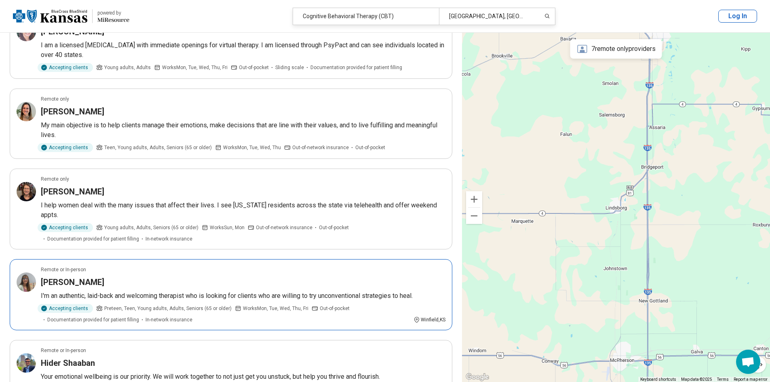
scroll to position [81, 0]
click at [183, 281] on div "Deirdrea Rust" at bounding box center [243, 281] width 405 height 11
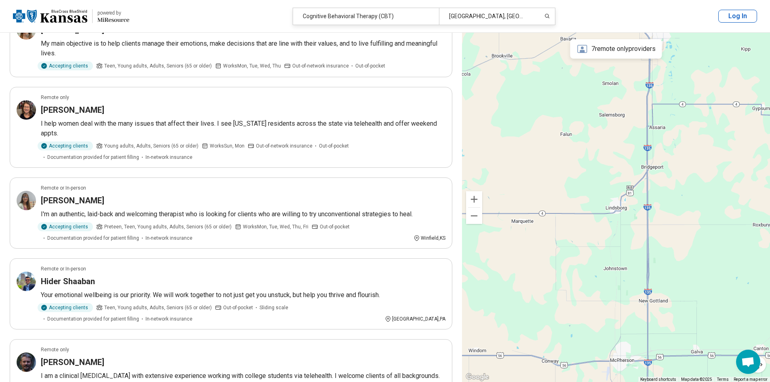
scroll to position [0, 0]
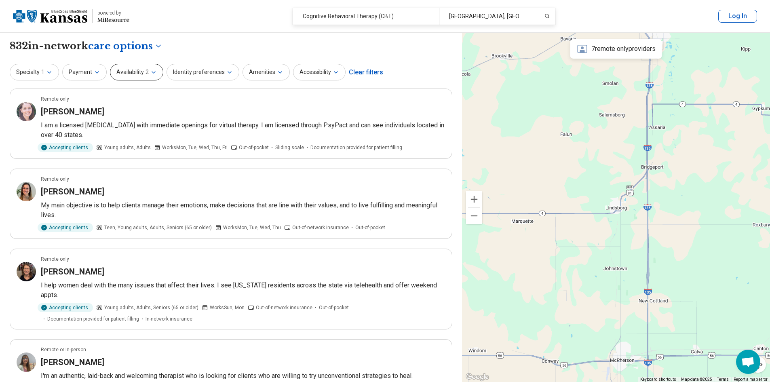
click at [150, 78] on button "Availability 2" at bounding box center [136, 72] width 53 height 17
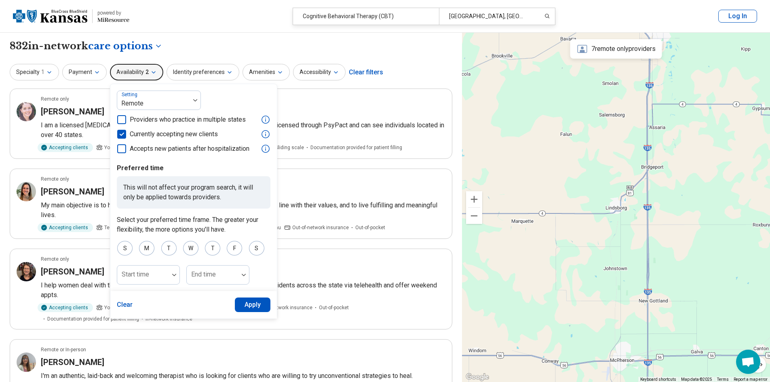
click at [150, 78] on button "Availability 2" at bounding box center [136, 72] width 53 height 17
click at [183, 78] on button "Identity preferences" at bounding box center [203, 72] width 73 height 17
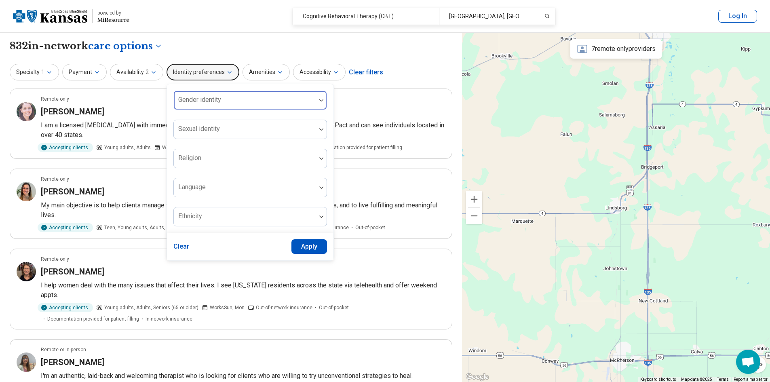
click at [193, 95] on div "Gender identity" at bounding box center [251, 100] width 154 height 19
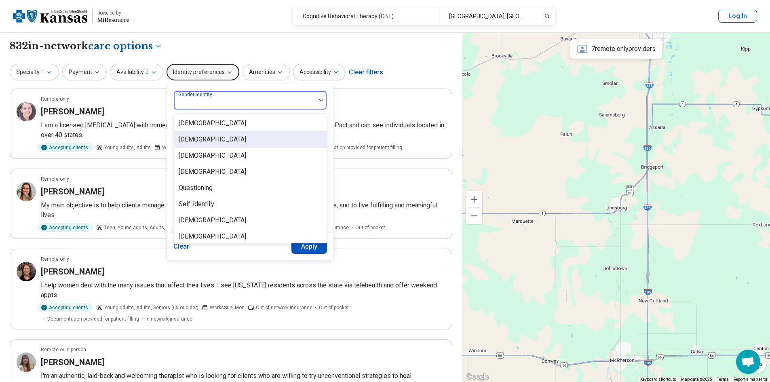
click at [203, 139] on div "[DEMOGRAPHIC_DATA]" at bounding box center [213, 140] width 68 height 10
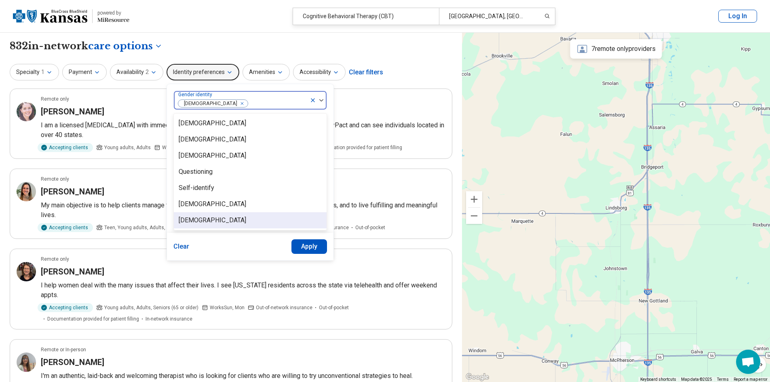
click at [313, 246] on button "Apply" at bounding box center [310, 246] width 36 height 15
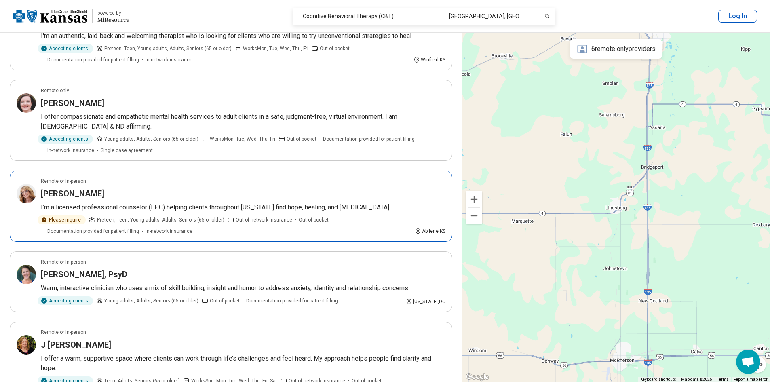
scroll to position [445, 0]
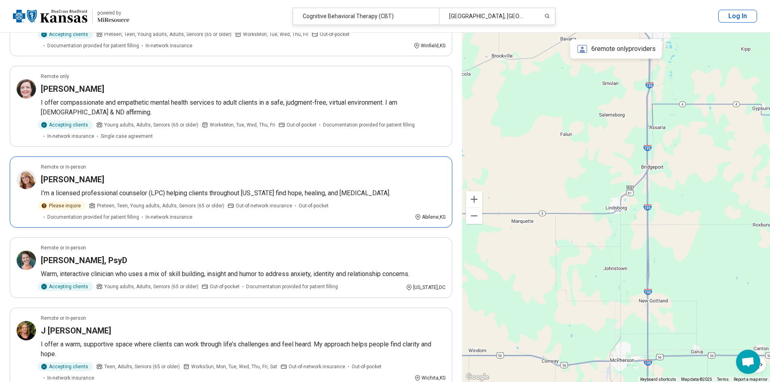
click at [285, 188] on article "Remote or In-person Tracie Schardein I’m a licensed professional counselor (LPC…" at bounding box center [231, 192] width 443 height 71
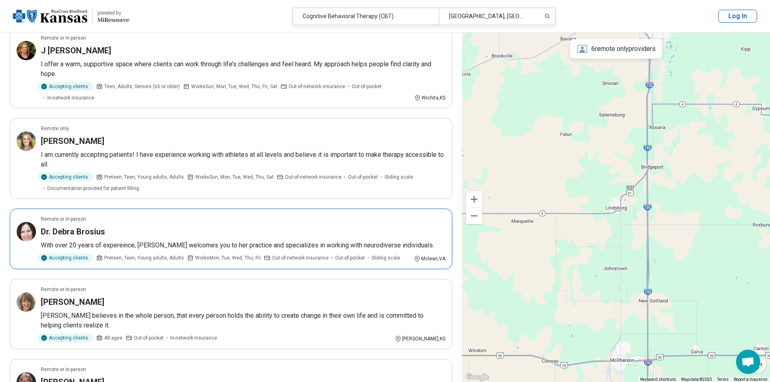
scroll to position [728, 0]
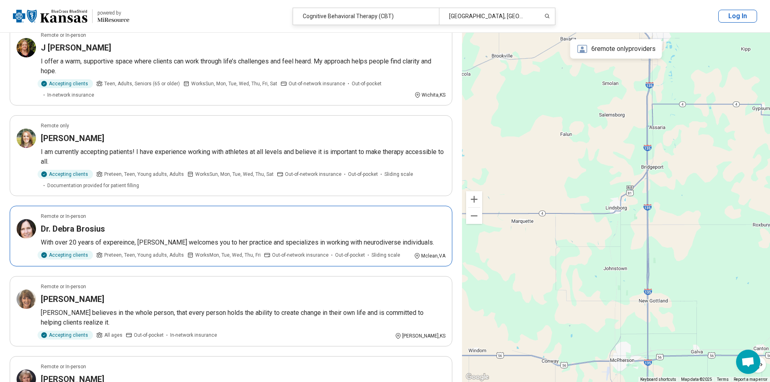
click at [152, 232] on div "Dr. Debra Brosius" at bounding box center [243, 228] width 405 height 11
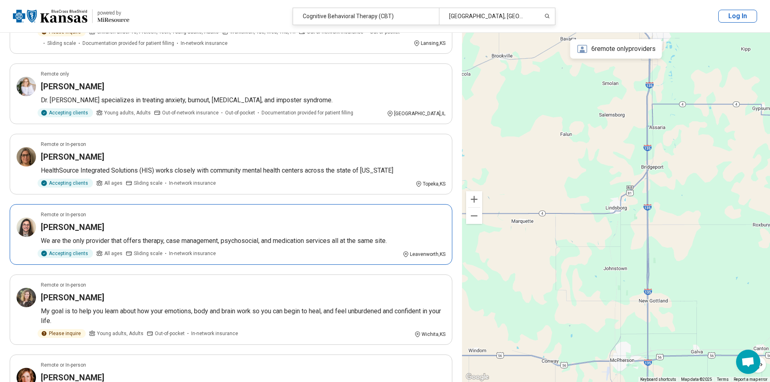
scroll to position [1173, 0]
click at [251, 223] on div "Sarah Riffel" at bounding box center [243, 226] width 405 height 11
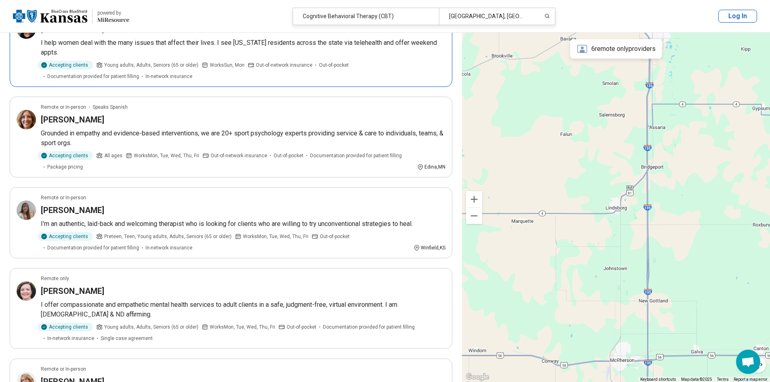
scroll to position [0, 0]
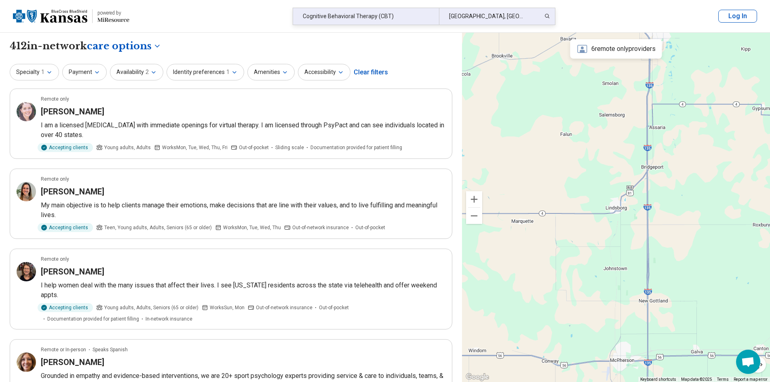
click at [378, 13] on div "Cognitive Behavioral Therapy (CBT)" at bounding box center [366, 16] width 146 height 17
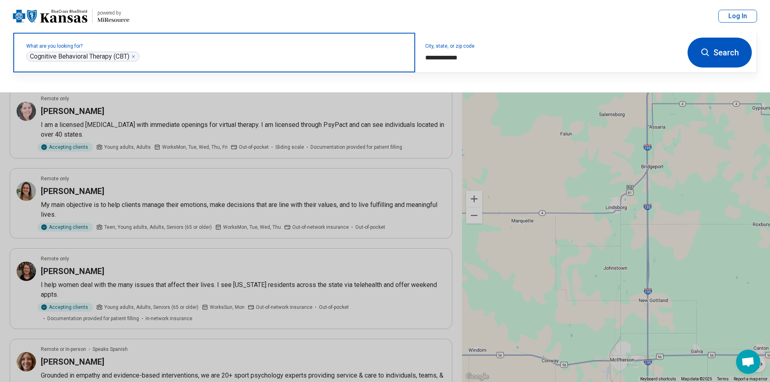
click at [138, 55] on div "Cognitive Behavioral Therapy (CBT) ***" at bounding box center [82, 57] width 113 height 10
click at [136, 55] on icon "Remove" at bounding box center [133, 56] width 5 height 5
click at [97, 57] on input "text" at bounding box center [215, 57] width 379 height 10
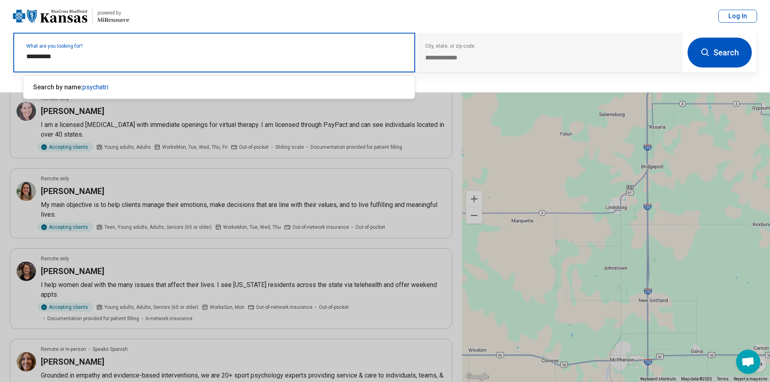
type input "**********"
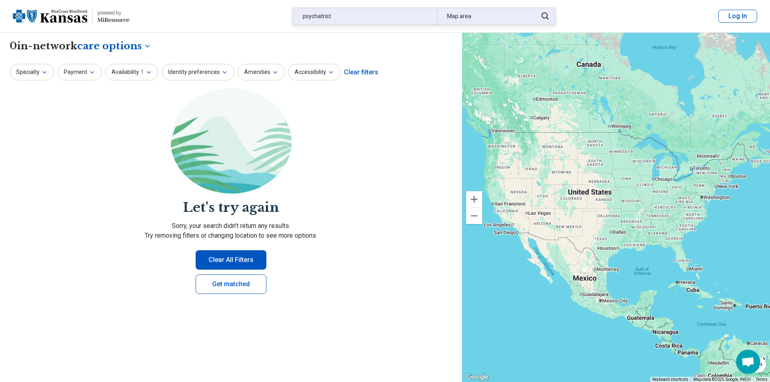
click at [337, 21] on div "psychatrist" at bounding box center [365, 16] width 144 height 17
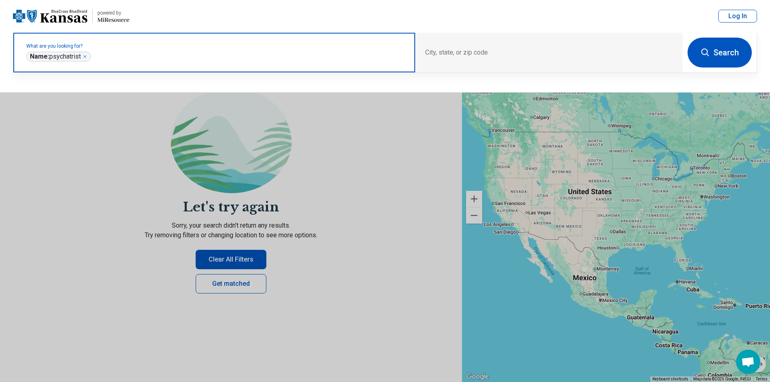
click at [89, 57] on div "**********" at bounding box center [58, 57] width 65 height 10
click at [86, 57] on icon "Remove" at bounding box center [85, 56] width 2 height 2
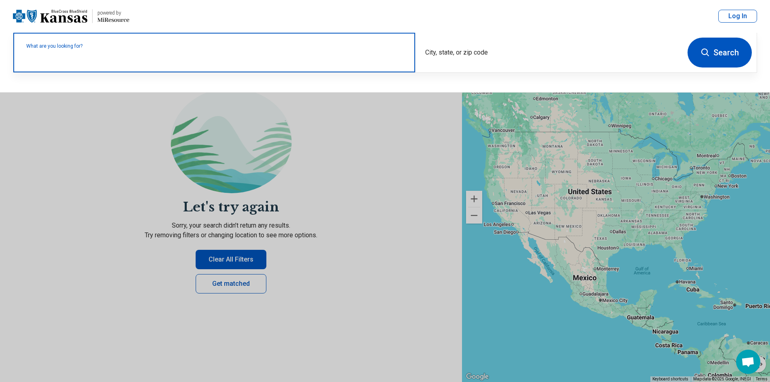
click at [116, 49] on label "What are you looking for?" at bounding box center [215, 46] width 379 height 5
type input "*"
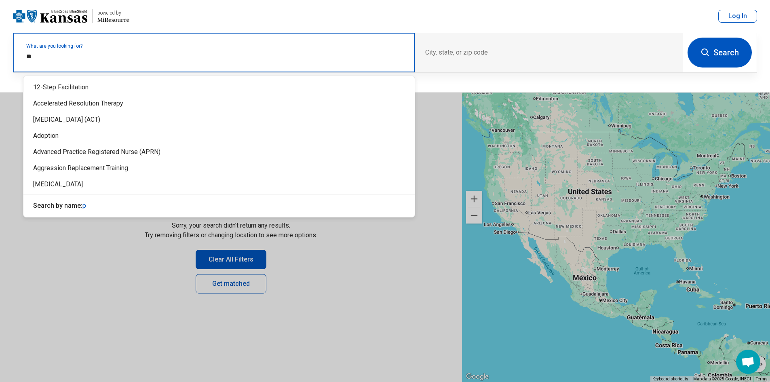
type input "*"
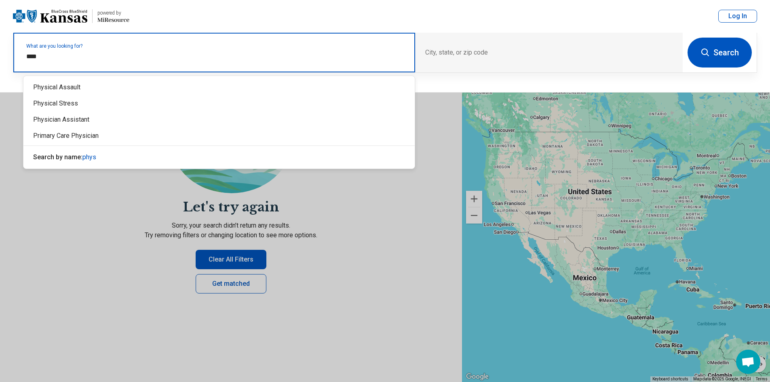
type input "****"
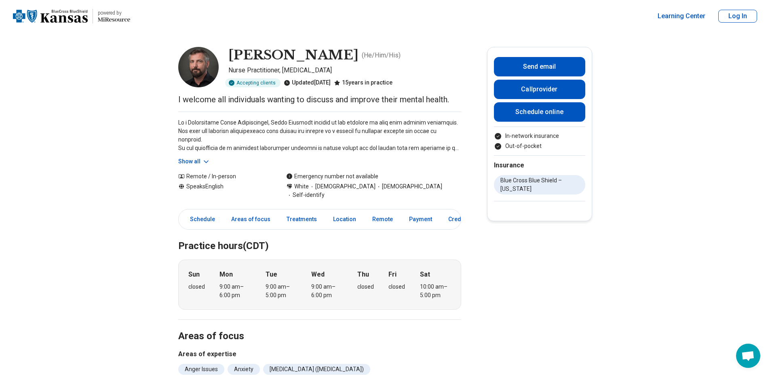
click at [210, 158] on icon at bounding box center [206, 162] width 8 height 8
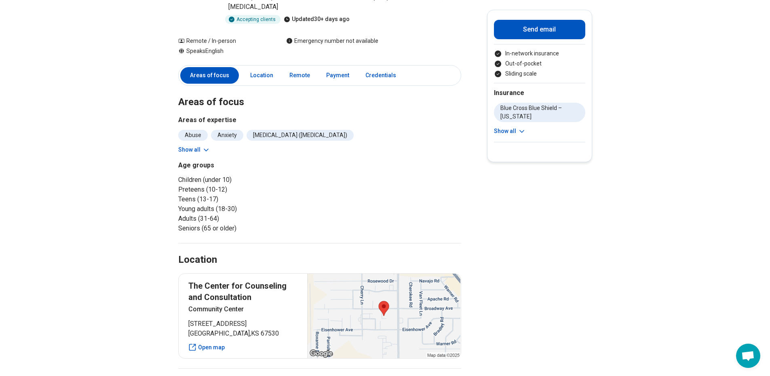
scroll to position [81, 0]
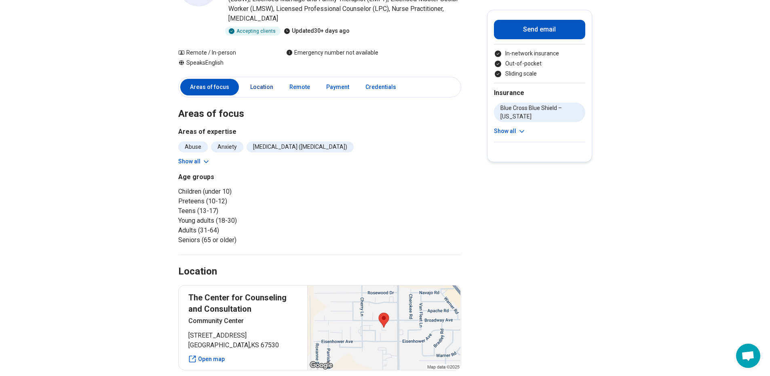
click at [255, 83] on link "Location" at bounding box center [262, 87] width 33 height 17
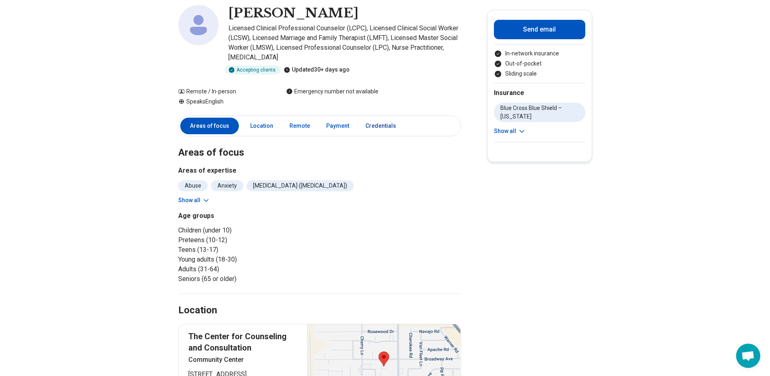
scroll to position [0, 0]
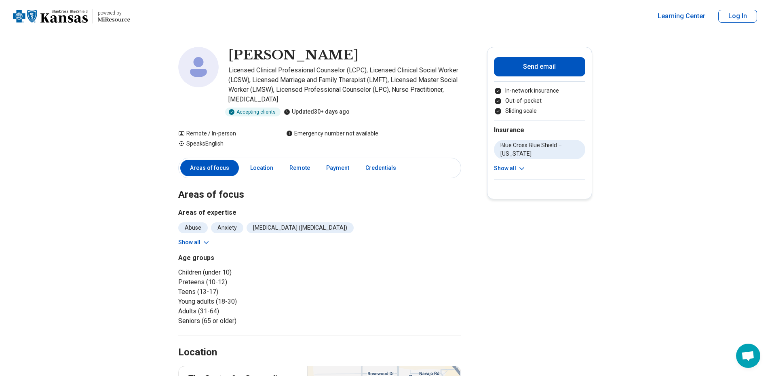
click at [517, 166] on button "Show all" at bounding box center [510, 168] width 32 height 8
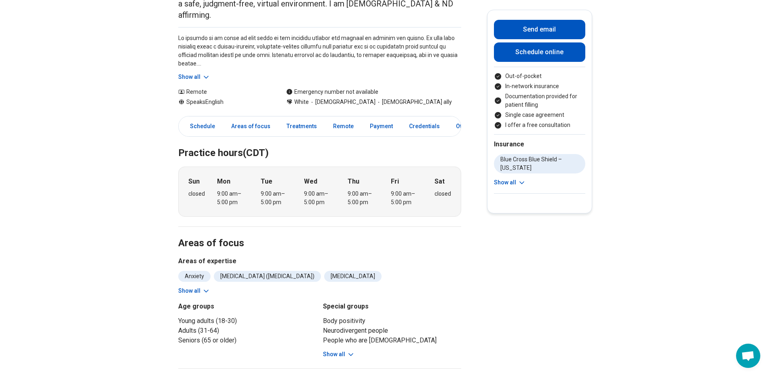
scroll to position [121, 0]
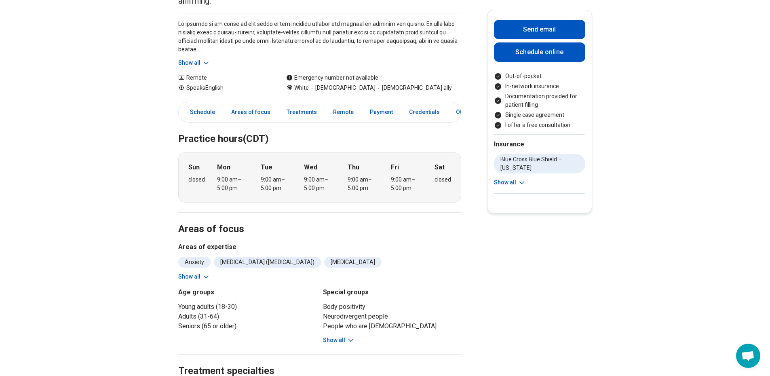
click at [199, 273] on button "Show all" at bounding box center [194, 277] width 32 height 8
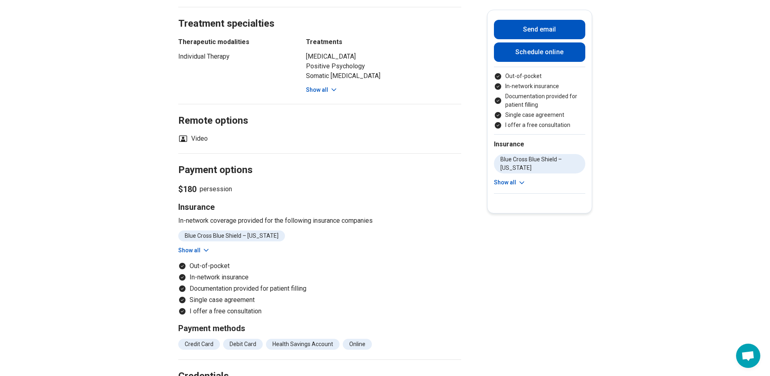
scroll to position [526, 0]
click at [206, 246] on icon at bounding box center [206, 250] width 8 height 8
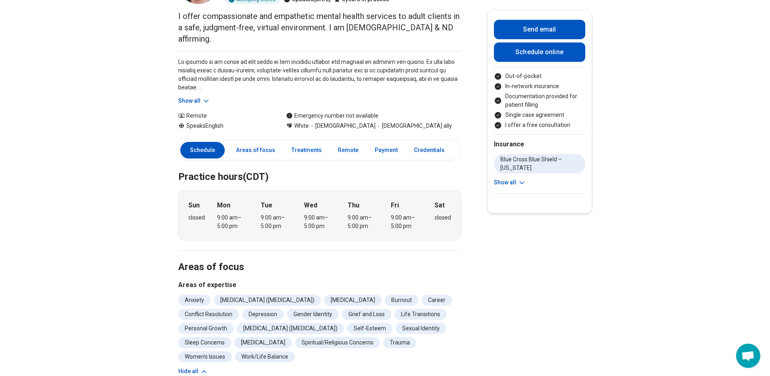
scroll to position [0, 0]
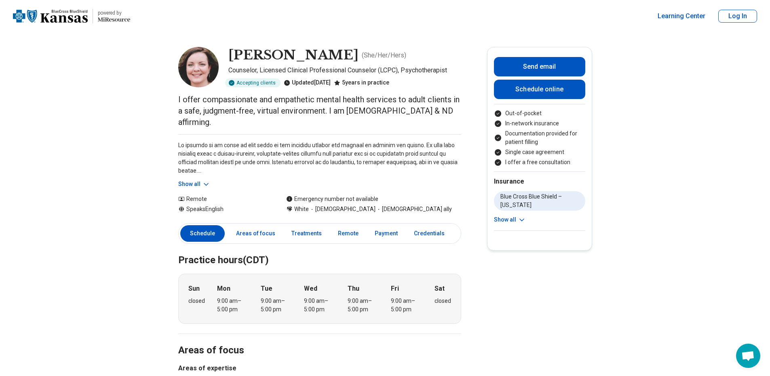
click at [196, 180] on button "Show all" at bounding box center [194, 184] width 32 height 8
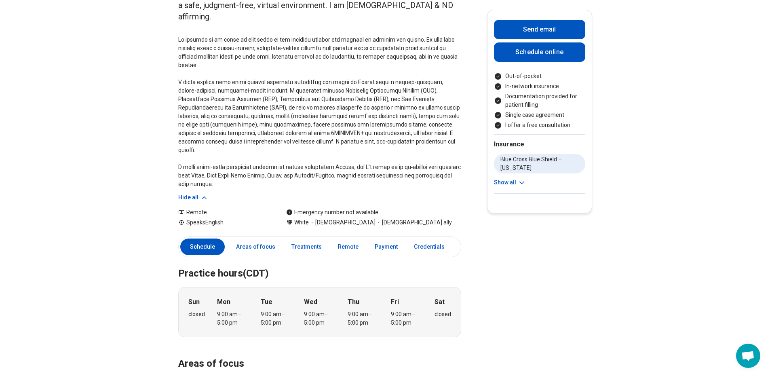
scroll to position [121, 0]
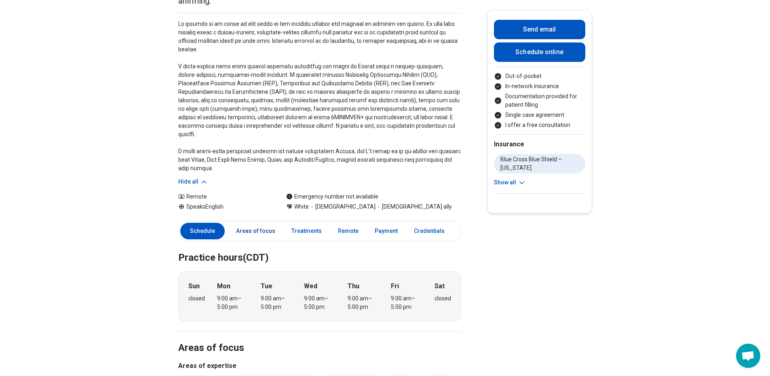
click at [242, 223] on link "Areas of focus" at bounding box center [255, 231] width 49 height 17
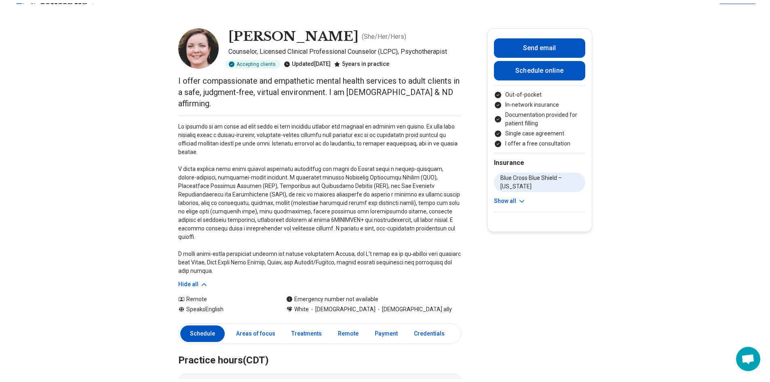
scroll to position [0, 0]
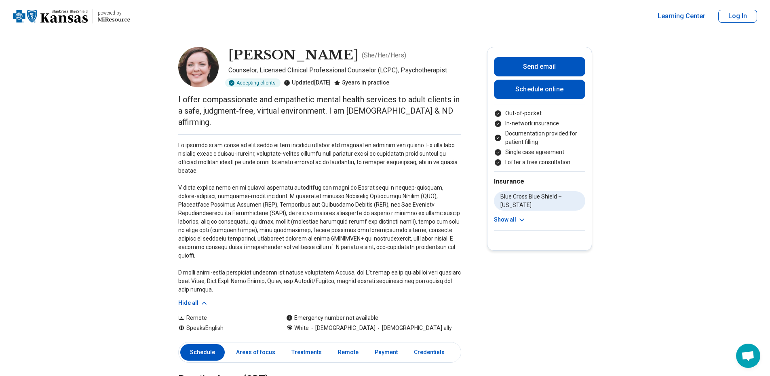
click at [57, 5] on div "powered by" at bounding box center [71, 16] width 117 height 26
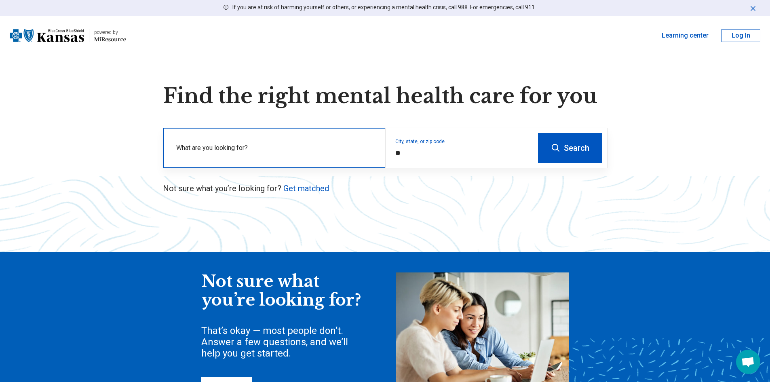
click at [311, 160] on div "What are you looking for?" at bounding box center [274, 148] width 222 height 40
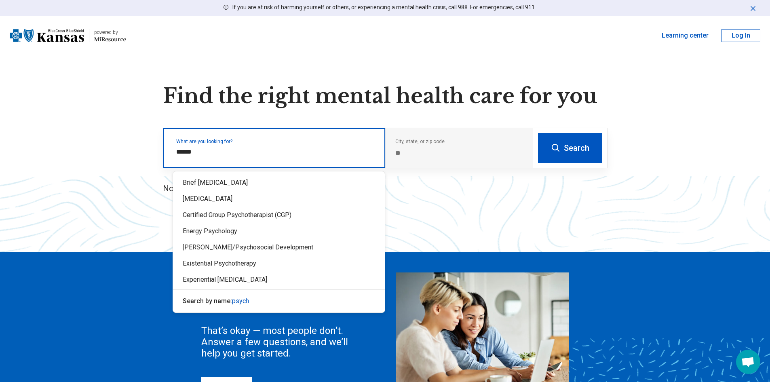
type input "*******"
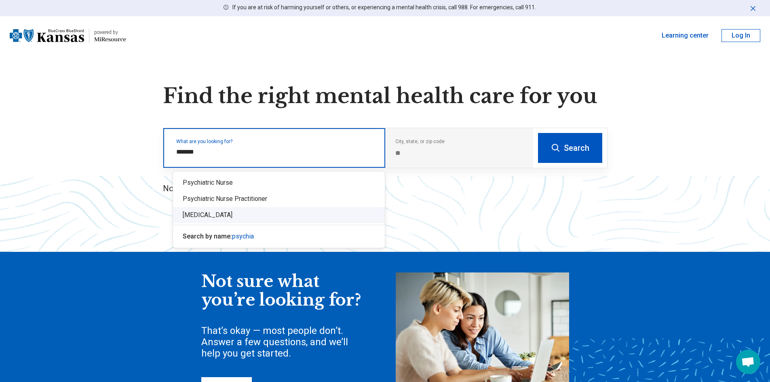
click at [236, 212] on div "[MEDICAL_DATA]" at bounding box center [279, 215] width 212 height 16
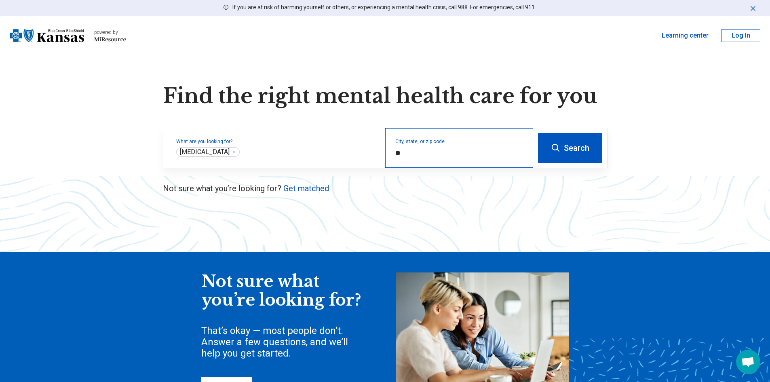
click at [485, 136] on div "City, state, or zip code *" at bounding box center [459, 148] width 148 height 40
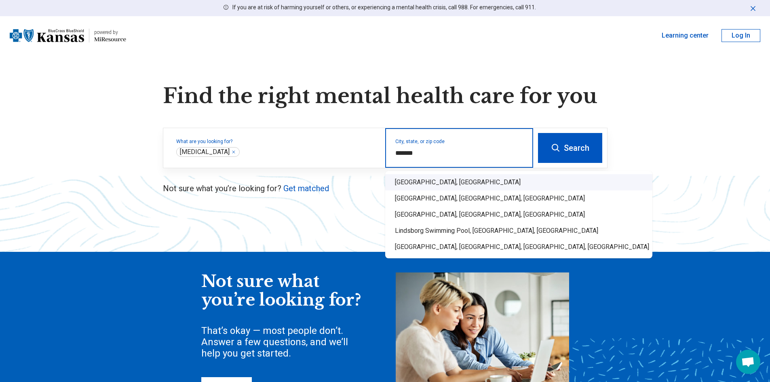
click at [440, 187] on div "Lindsborg, KS" at bounding box center [518, 182] width 267 height 16
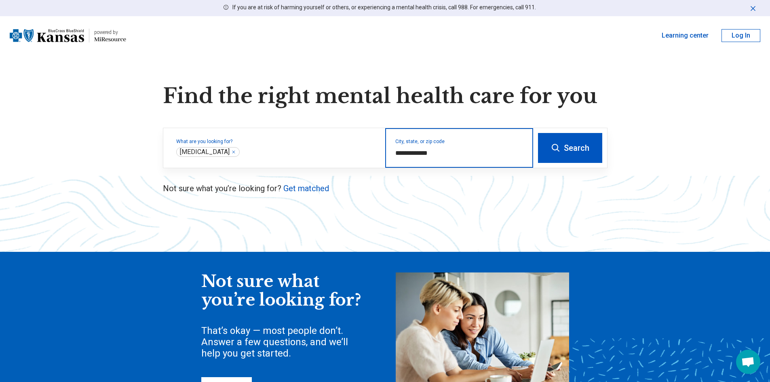
type input "**********"
click at [572, 147] on button "Search" at bounding box center [570, 148] width 64 height 30
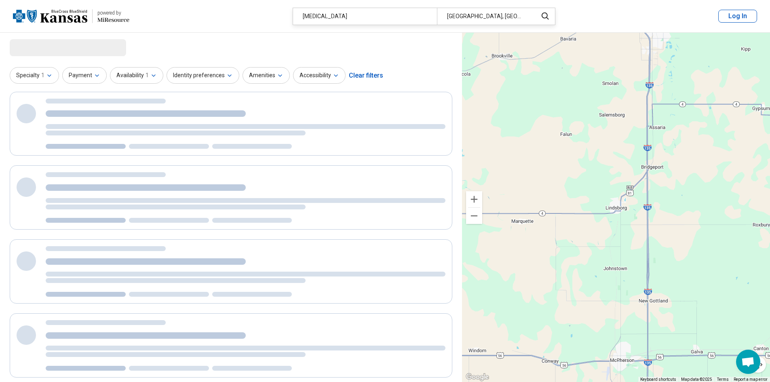
select select "***"
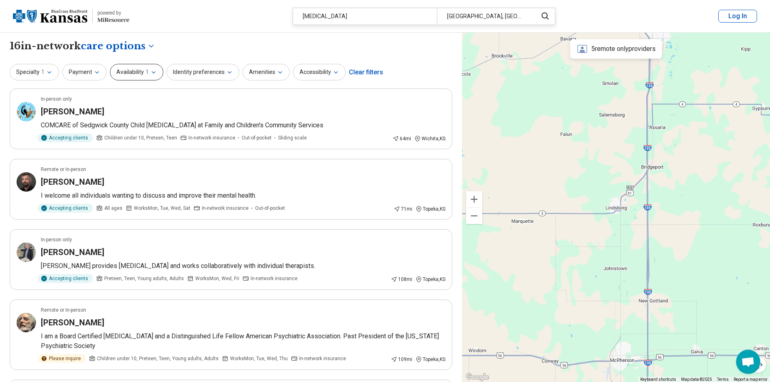
click at [142, 72] on button "Availability 1" at bounding box center [136, 72] width 53 height 17
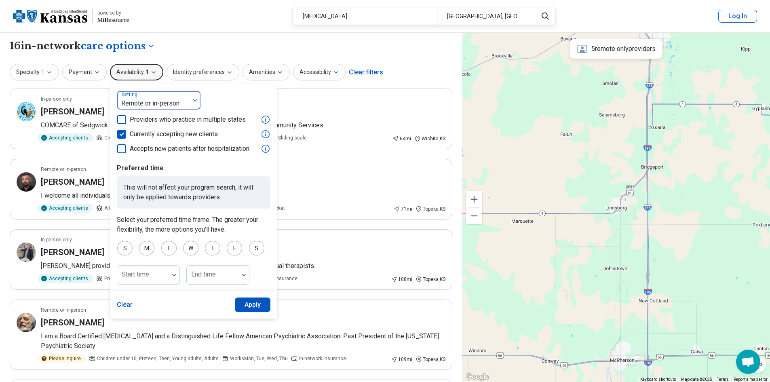
click at [150, 107] on div at bounding box center [154, 103] width 66 height 11
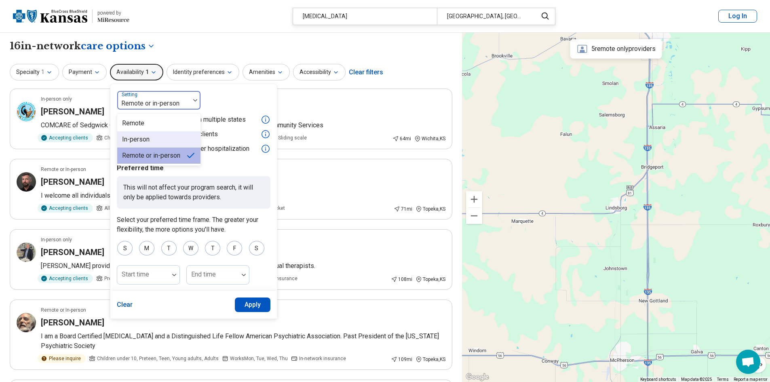
click at [142, 135] on div "In-person" at bounding box center [136, 140] width 28 height 10
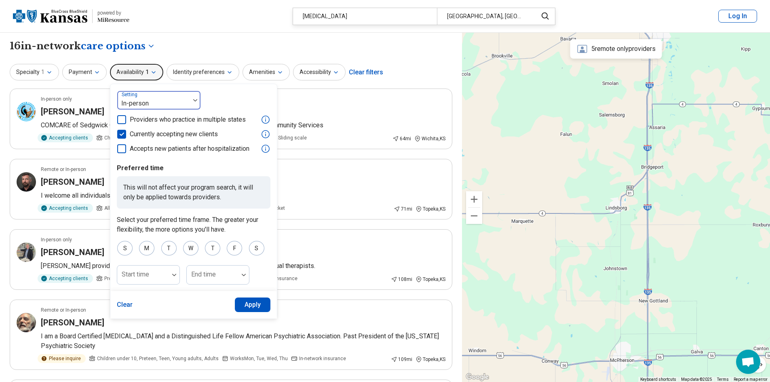
click at [144, 103] on div at bounding box center [154, 103] width 66 height 11
click at [144, 121] on div "Remote" at bounding box center [158, 123] width 83 height 16
click at [235, 302] on button "Apply" at bounding box center [253, 305] width 36 height 15
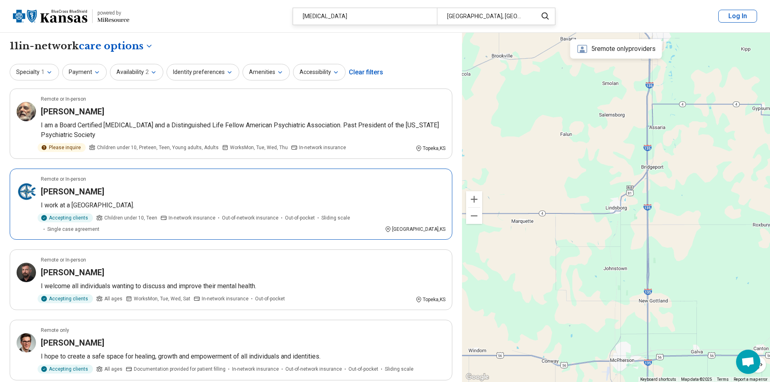
click at [204, 180] on div "Remote or In-person" at bounding box center [243, 179] width 405 height 7
click at [199, 72] on button "Identity preferences" at bounding box center [203, 72] width 73 height 17
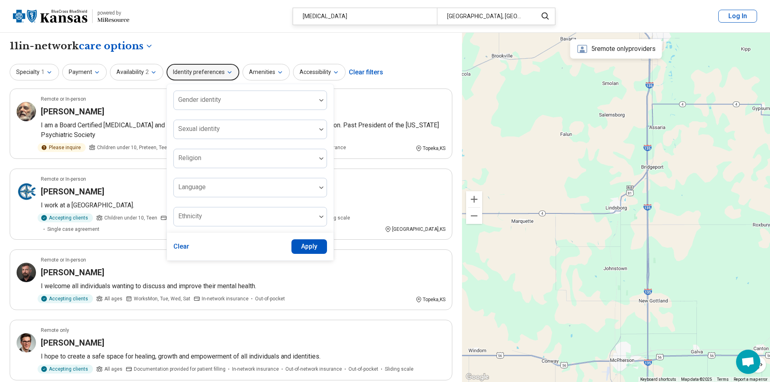
click at [160, 67] on div "Availability 2" at bounding box center [136, 72] width 53 height 17
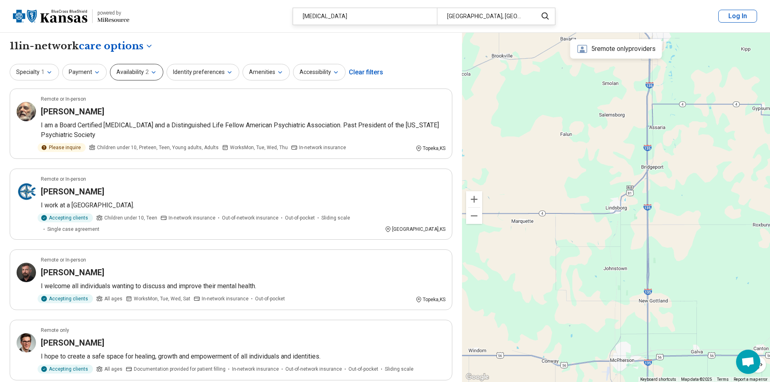
click at [157, 67] on button "Availability 2" at bounding box center [136, 72] width 53 height 17
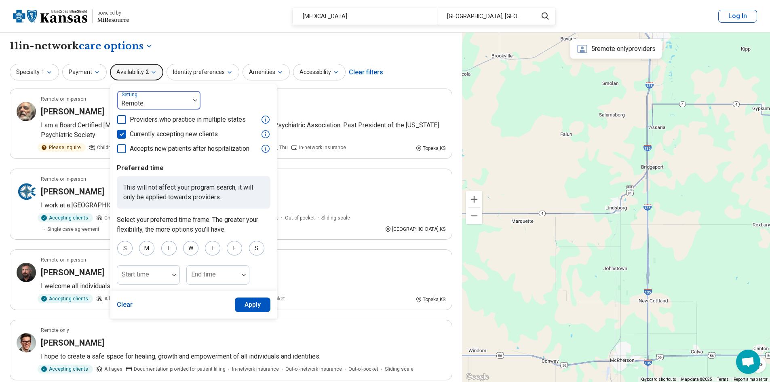
click at [144, 108] on div at bounding box center [154, 103] width 66 height 11
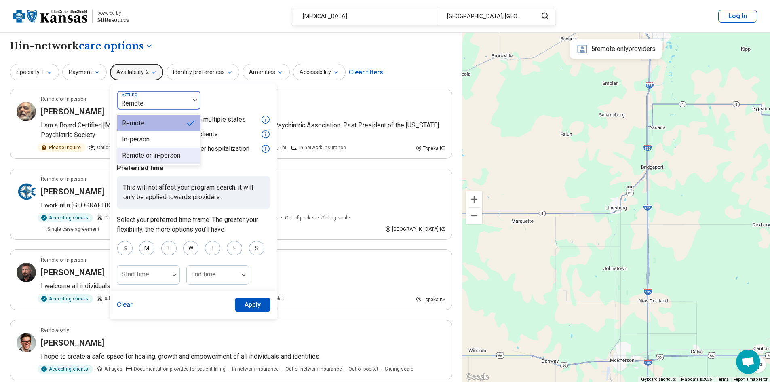
click at [147, 150] on div "Remote or in-person" at bounding box center [158, 156] width 83 height 16
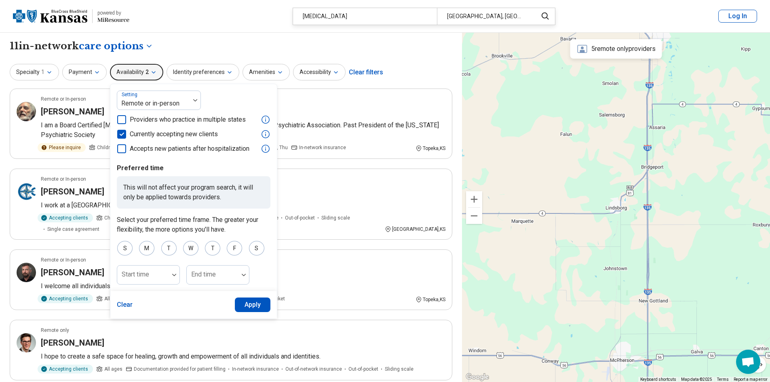
click at [254, 307] on button "Apply" at bounding box center [253, 305] width 36 height 15
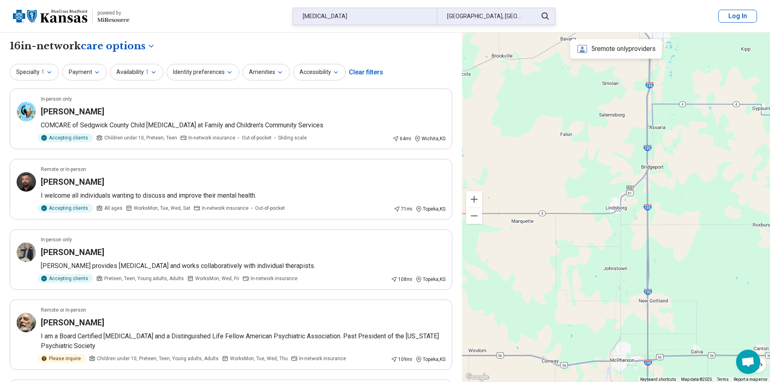
click at [485, 12] on div "Lindsborg, KS" at bounding box center [485, 16] width 96 height 17
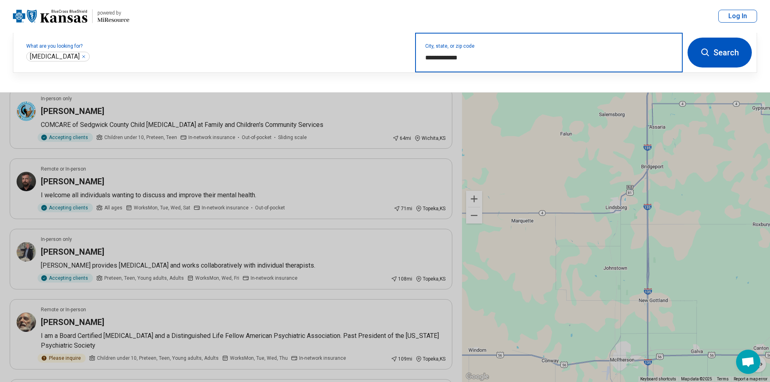
click at [491, 57] on input "**********" at bounding box center [549, 58] width 248 height 10
drag, startPoint x: 491, startPoint y: 57, endPoint x: 402, endPoint y: 58, distance: 89.4
click at [402, 58] on div "**********" at bounding box center [348, 53] width 670 height 40
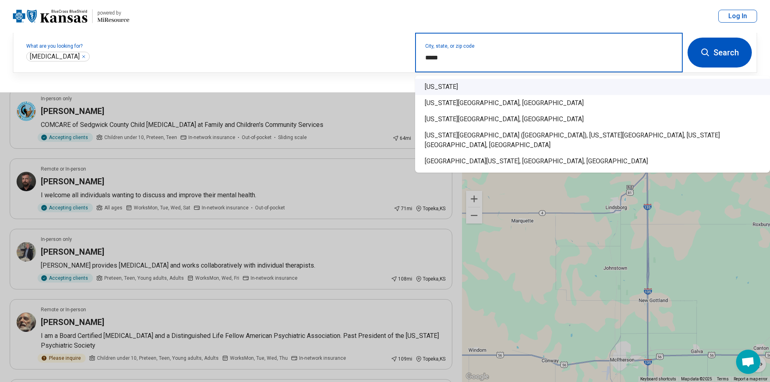
click at [427, 83] on div "Kansas" at bounding box center [592, 87] width 355 height 16
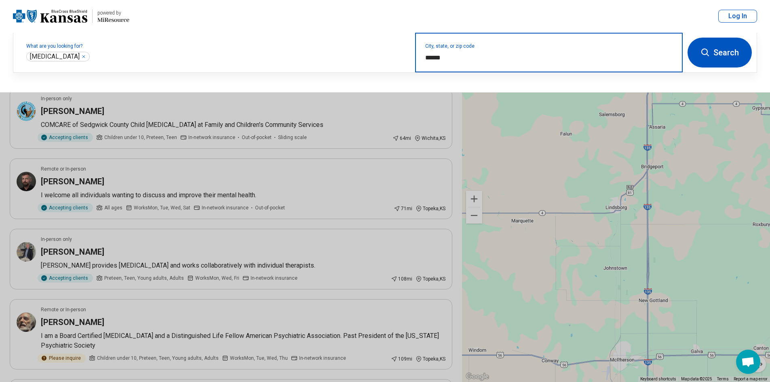
type input "******"
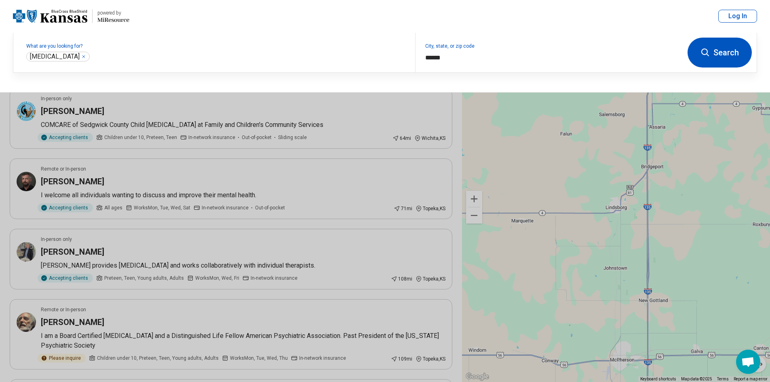
click at [734, 60] on button "Search" at bounding box center [720, 53] width 64 height 30
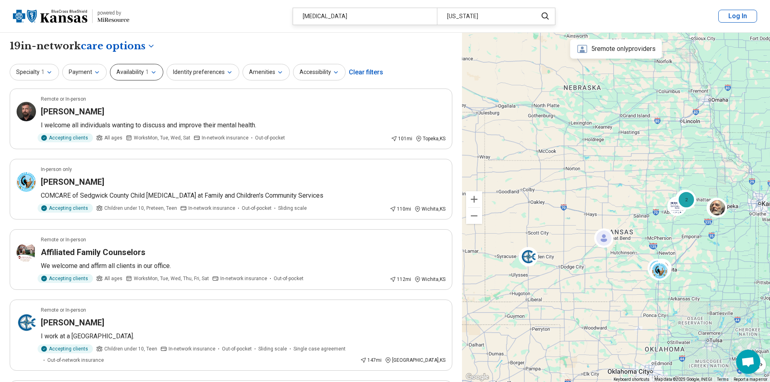
click at [146, 68] on span "1" at bounding box center [147, 72] width 3 height 8
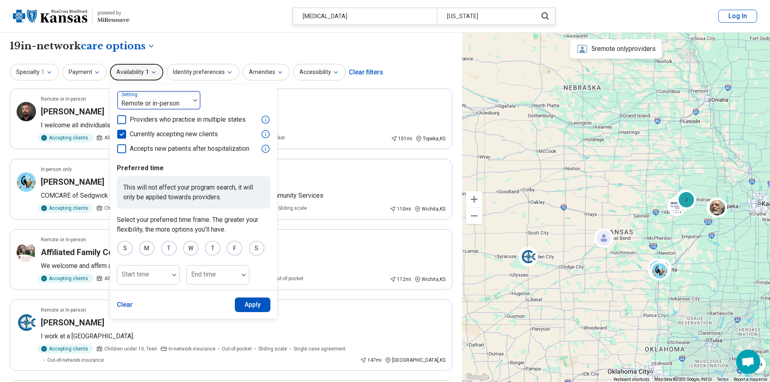
click at [154, 106] on div at bounding box center [154, 103] width 66 height 11
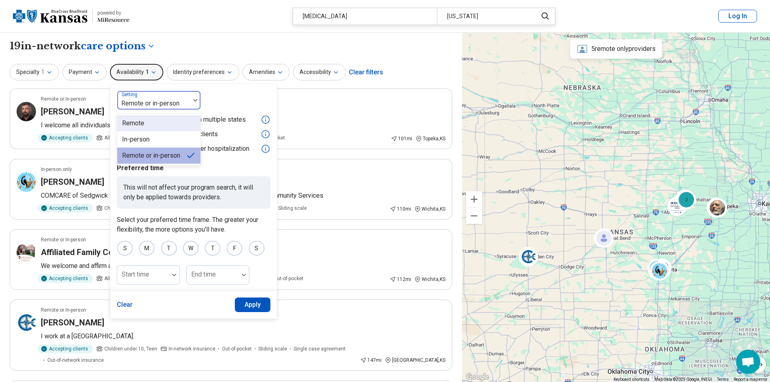
click at [142, 123] on div "Remote" at bounding box center [158, 123] width 83 height 16
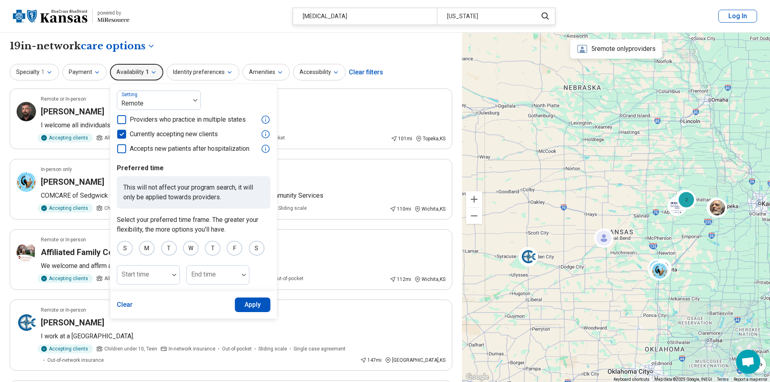
click at [246, 303] on button "Apply" at bounding box center [253, 305] width 36 height 15
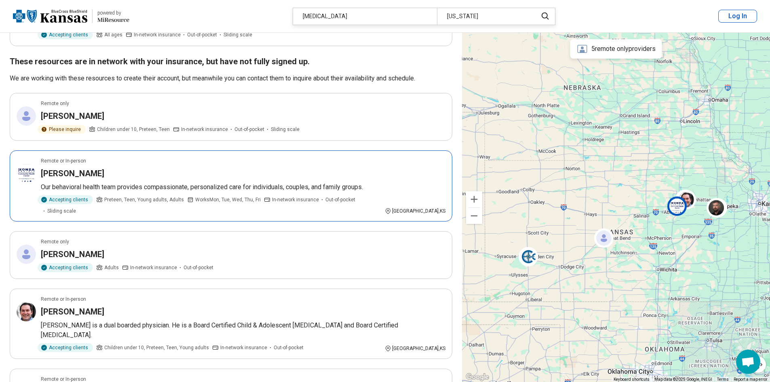
scroll to position [445, 0]
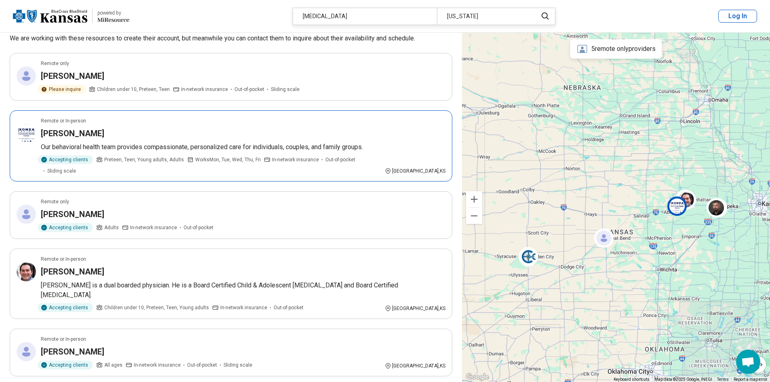
click at [182, 116] on article "Remote or In-person Kofi Amoako-Ababio Our behavioral health team provides comp…" at bounding box center [231, 145] width 443 height 71
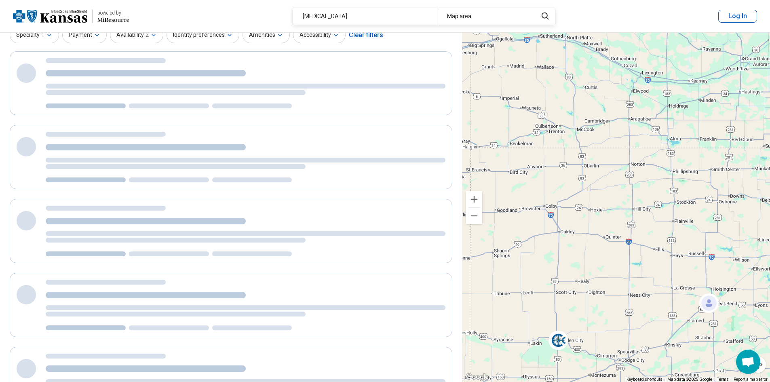
scroll to position [0, 0]
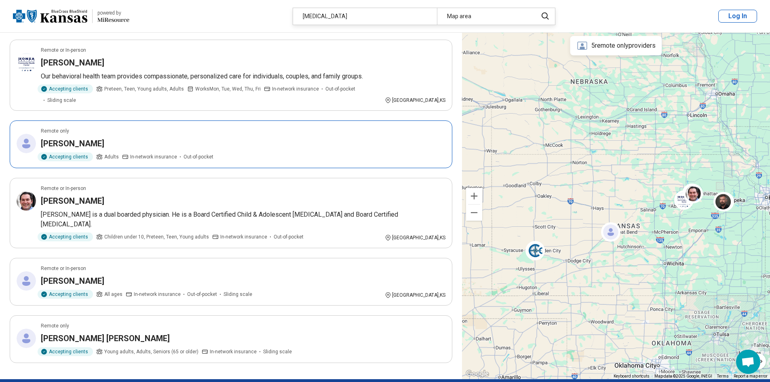
scroll to position [566, 0]
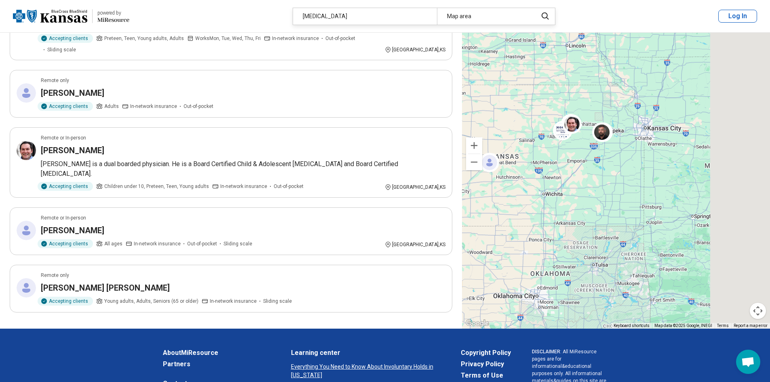
drag, startPoint x: 662, startPoint y: 175, endPoint x: 526, endPoint y: 156, distance: 137.6
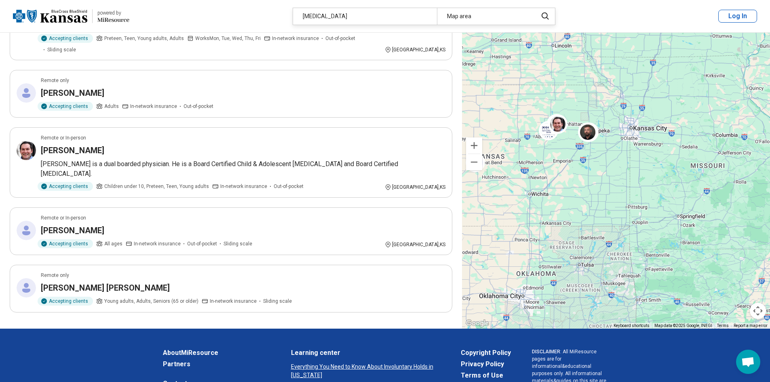
scroll to position [215, 0]
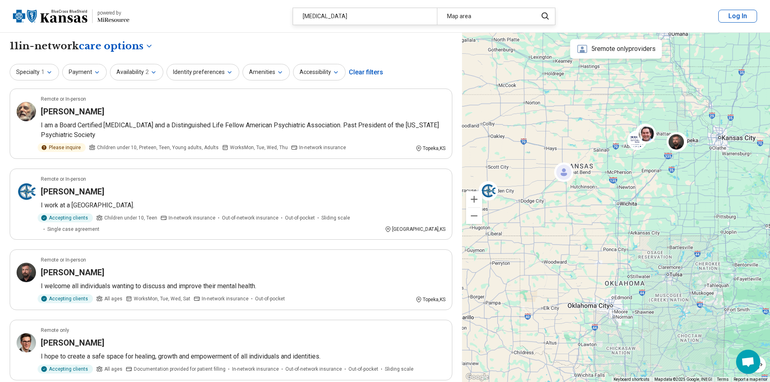
drag, startPoint x: 533, startPoint y: 219, endPoint x: 624, endPoint y: 175, distance: 100.4
click at [624, 175] on div at bounding box center [616, 208] width 308 height 350
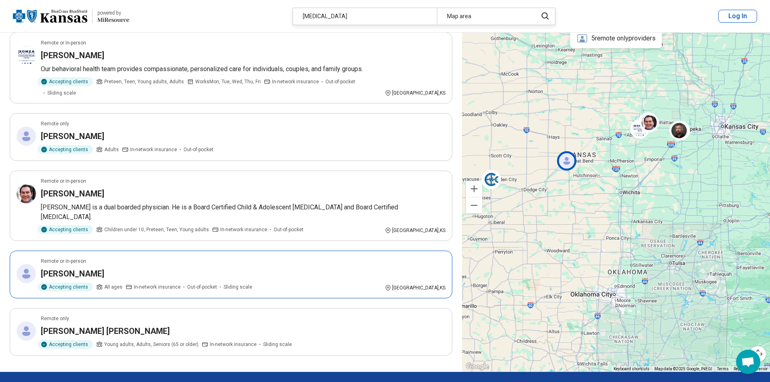
scroll to position [566, 0]
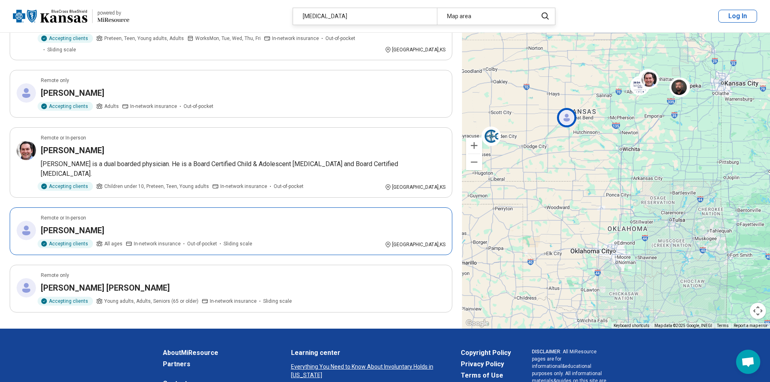
click at [97, 207] on article "Remote or In-person Ambra Ringo Accepting clients All ages In-network insurance…" at bounding box center [231, 231] width 443 height 48
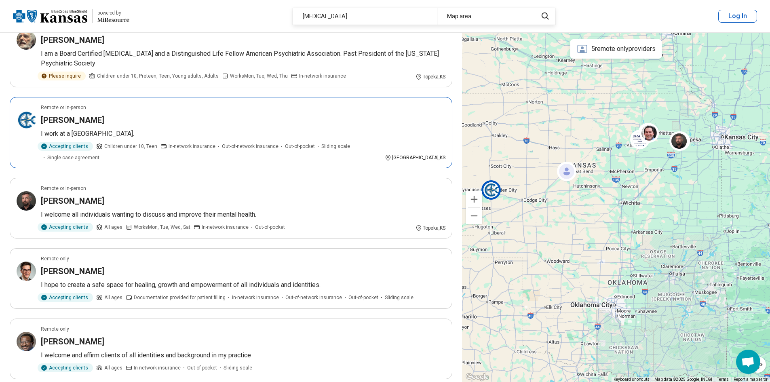
scroll to position [0, 0]
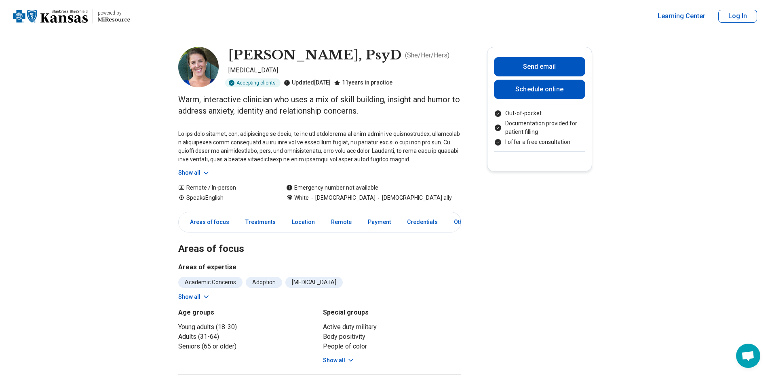
click at [207, 172] on icon at bounding box center [206, 173] width 8 height 8
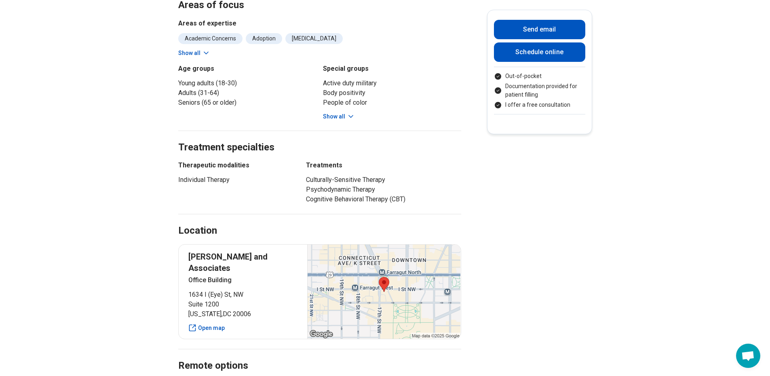
scroll to position [324, 0]
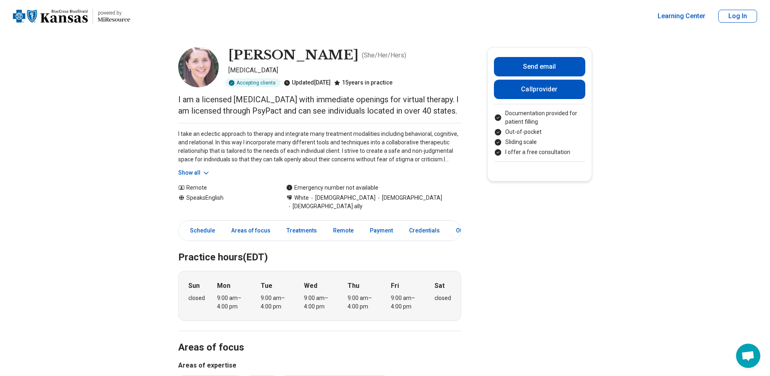
click at [198, 174] on button "Show all" at bounding box center [194, 173] width 32 height 8
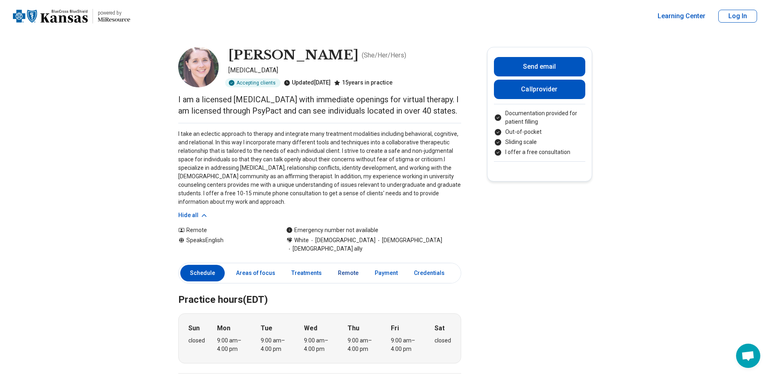
click at [337, 266] on link "Remote" at bounding box center [348, 273] width 30 height 17
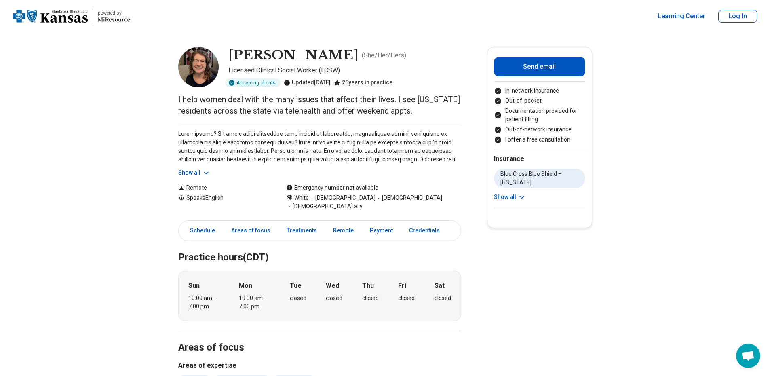
click at [196, 174] on button "Show all" at bounding box center [194, 173] width 32 height 8
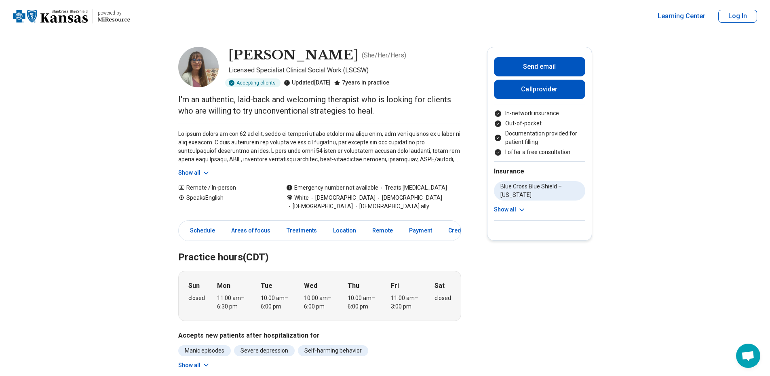
click at [204, 167] on div "Show all" at bounding box center [319, 150] width 283 height 54
click at [200, 169] on button "Show all" at bounding box center [194, 173] width 32 height 8
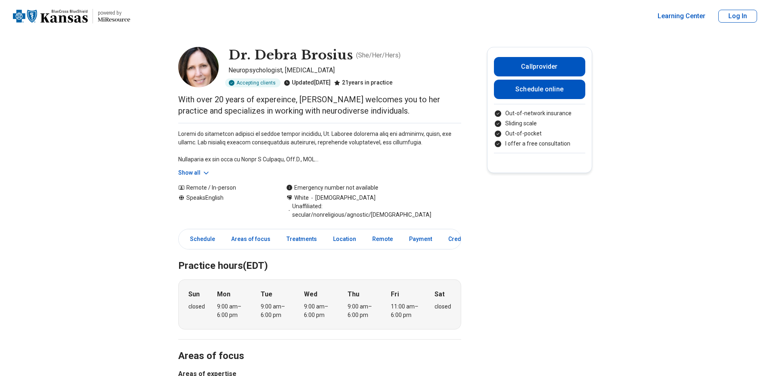
click at [202, 171] on button "Show all" at bounding box center [194, 173] width 32 height 8
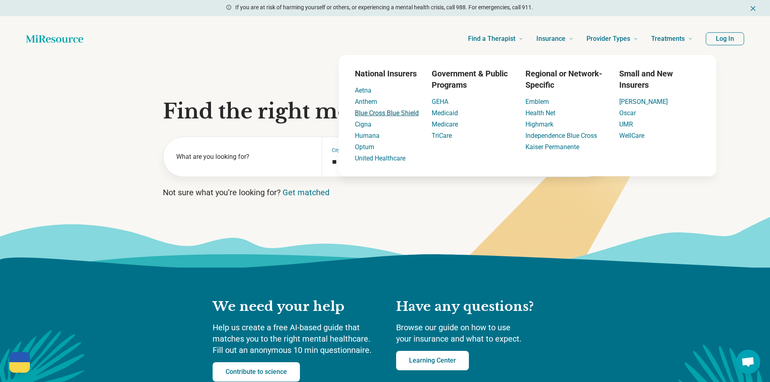
click at [403, 109] on link "Blue Cross Blue Shield" at bounding box center [387, 113] width 64 height 8
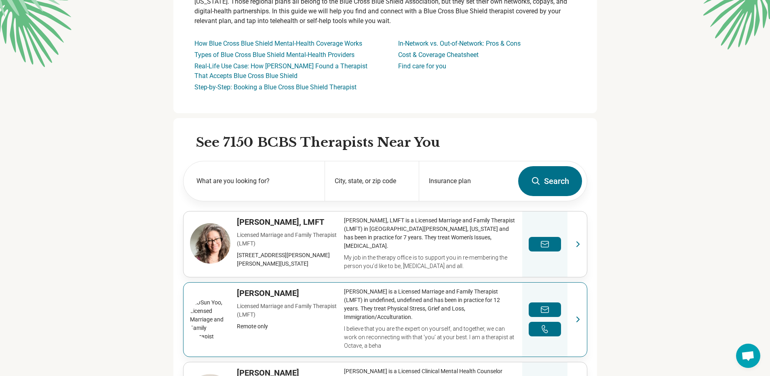
scroll to position [283, 0]
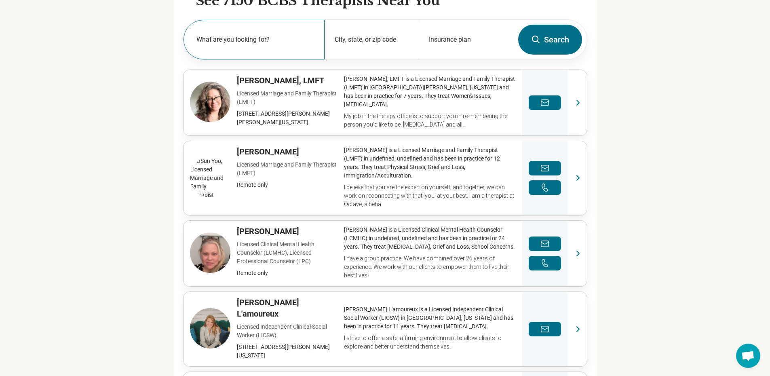
click at [264, 37] on label "What are you looking for?" at bounding box center [256, 40] width 119 height 10
click at [355, 36] on div "City, state, or zip code" at bounding box center [372, 40] width 94 height 40
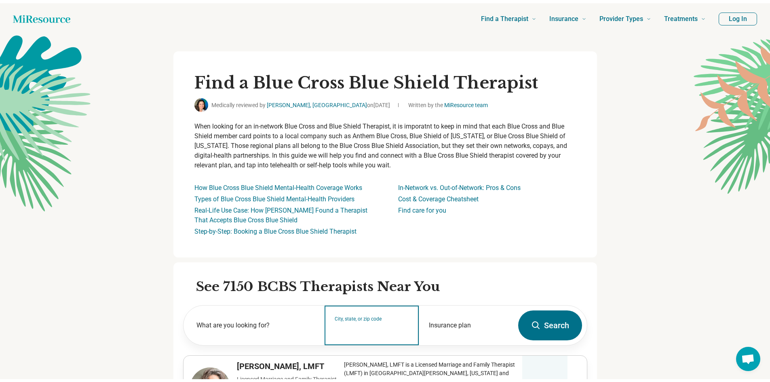
scroll to position [0, 0]
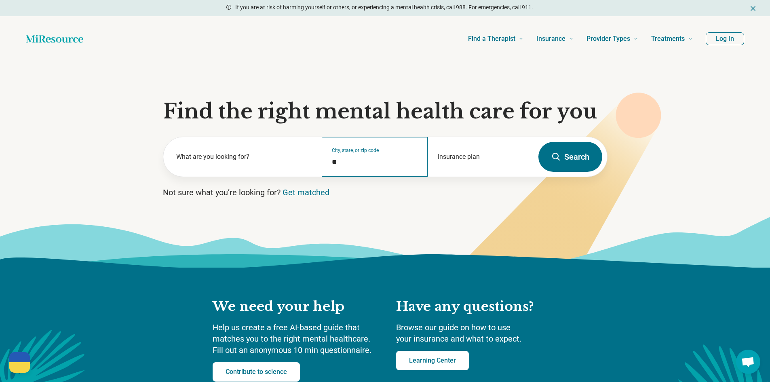
click at [387, 155] on div "City, state, or zip code *" at bounding box center [375, 157] width 106 height 40
type input "*"
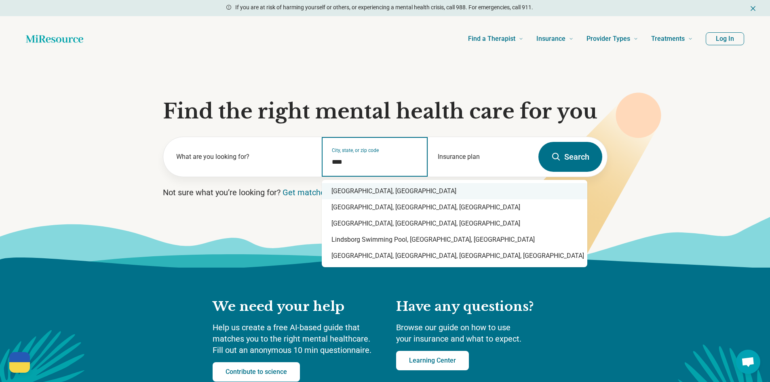
click at [368, 189] on div "[GEOGRAPHIC_DATA], [GEOGRAPHIC_DATA]" at bounding box center [455, 191] width 266 height 16
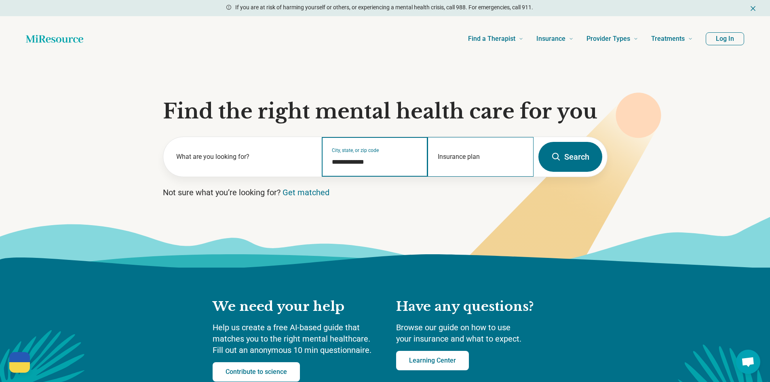
type input "**********"
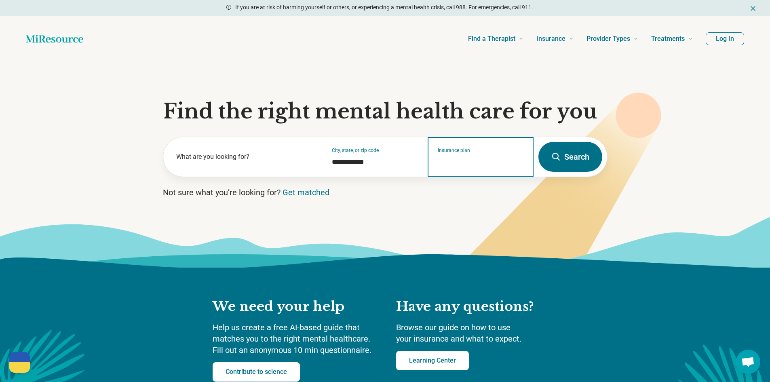
click at [472, 161] on input "Insurance plan" at bounding box center [481, 162] width 86 height 10
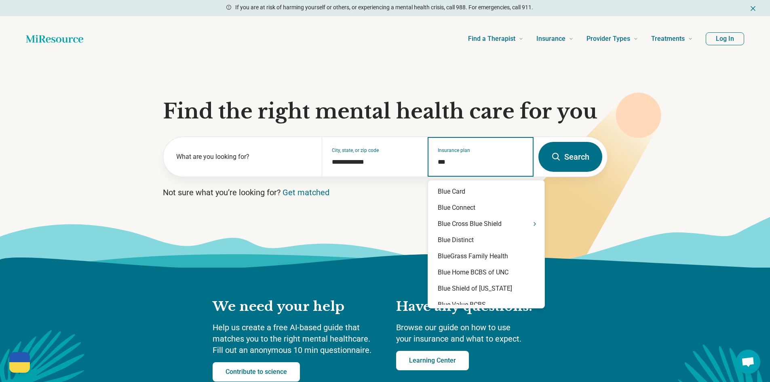
type input "****"
click at [500, 226] on div "Blue Cross Blue Shield" at bounding box center [486, 224] width 116 height 16
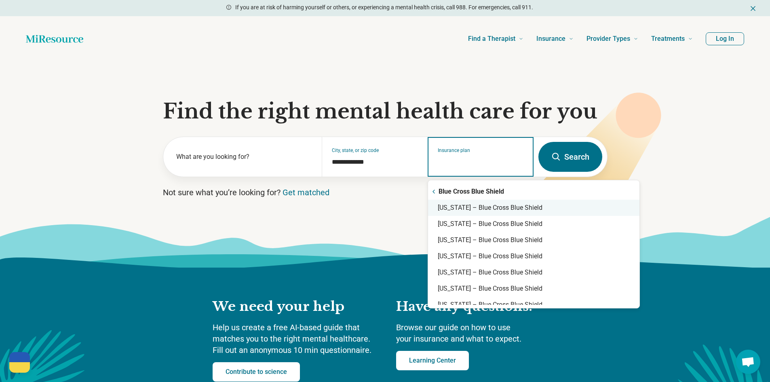
click at [464, 207] on div "Kansas – Blue Cross Blue Shield" at bounding box center [534, 208] width 212 height 16
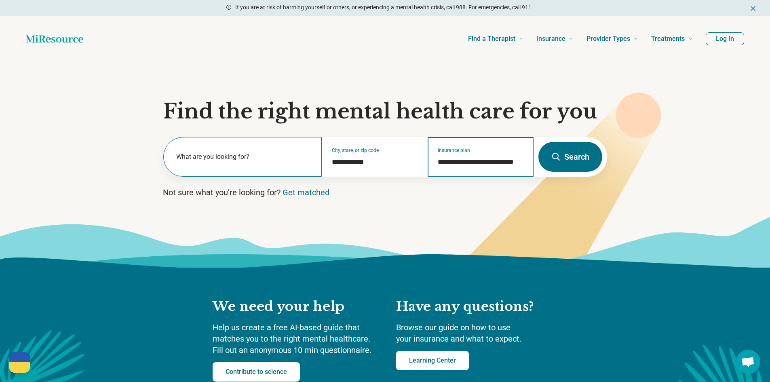
type input "**********"
click at [210, 151] on div "What are you looking for?" at bounding box center [242, 157] width 159 height 40
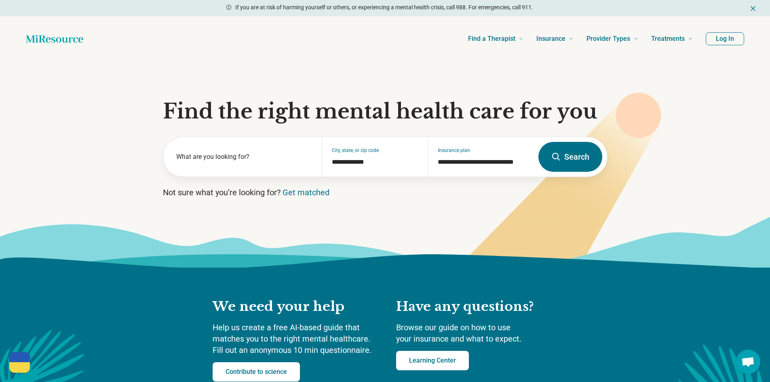
click at [586, 152] on button "Search" at bounding box center [571, 157] width 64 height 30
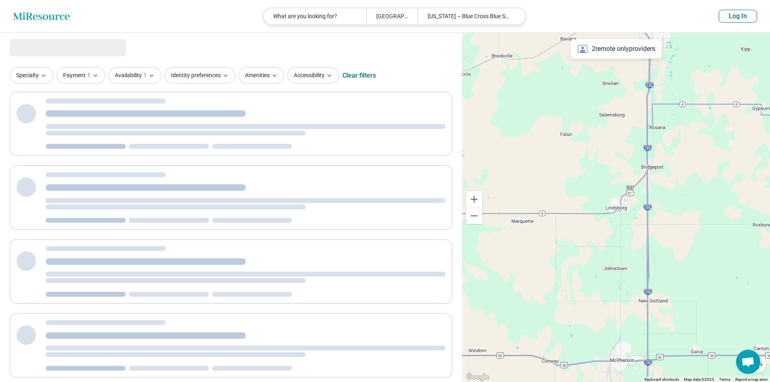
select select "***"
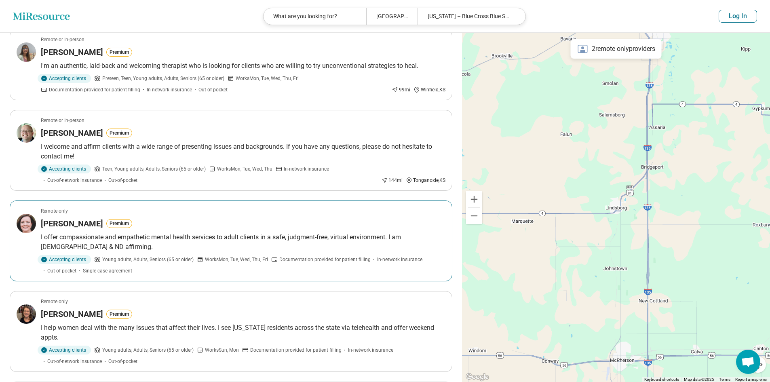
scroll to position [364, 0]
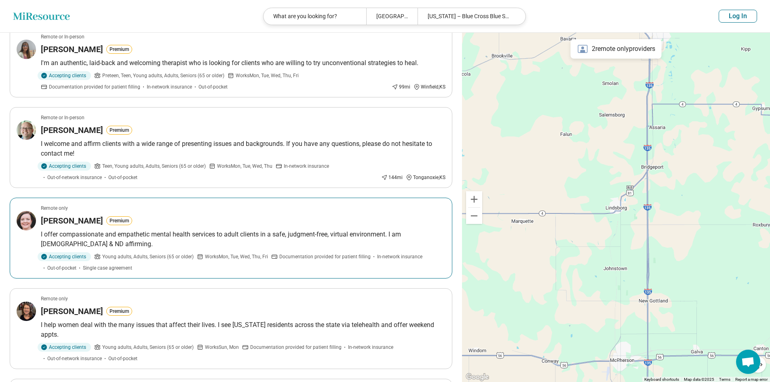
click at [133, 213] on article "Remote only Jill Abernathy Premium I offer compassionate and empathetic mental …" at bounding box center [231, 238] width 443 height 81
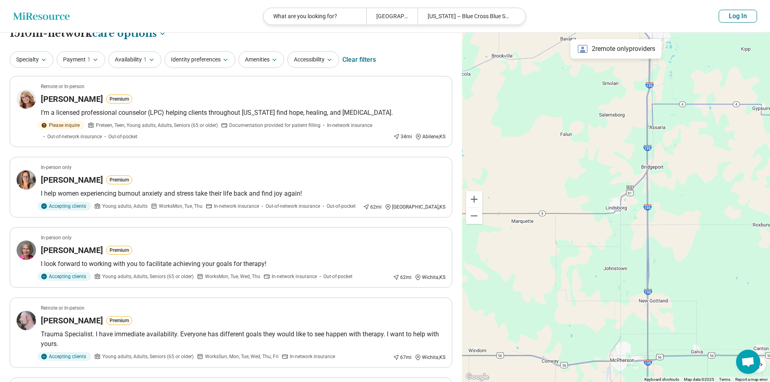
scroll to position [0, 0]
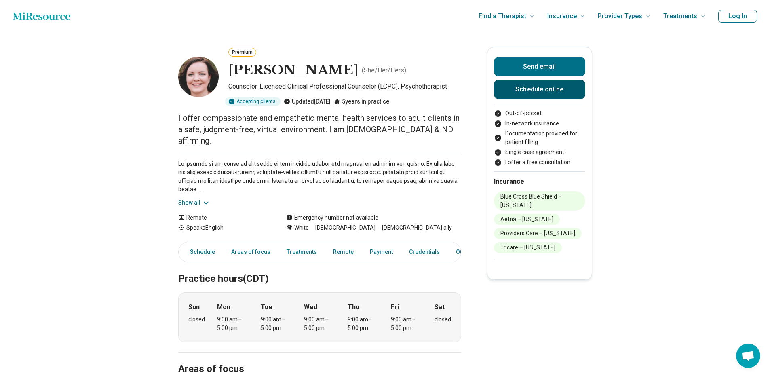
click at [528, 87] on link "Schedule online" at bounding box center [539, 89] width 91 height 19
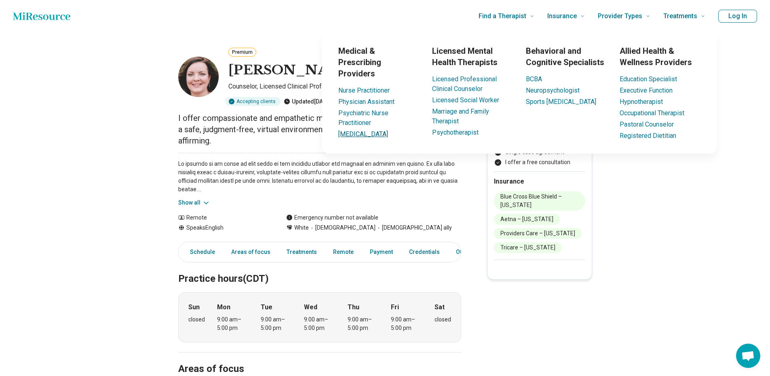
click at [356, 130] on link "[MEDICAL_DATA]" at bounding box center [364, 134] width 50 height 8
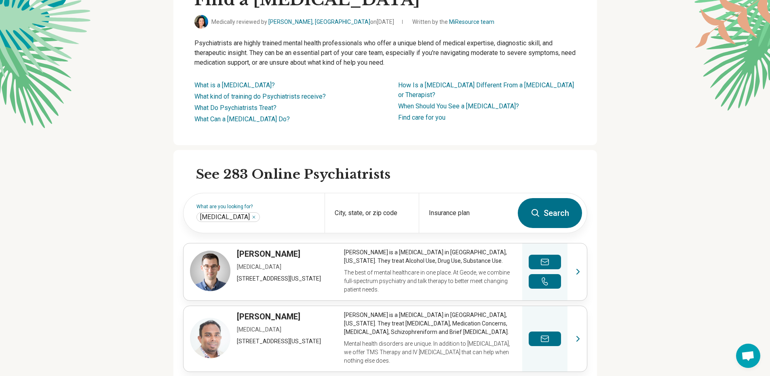
scroll to position [81, 0]
click at [360, 211] on div "City, state, or zip code" at bounding box center [372, 213] width 94 height 40
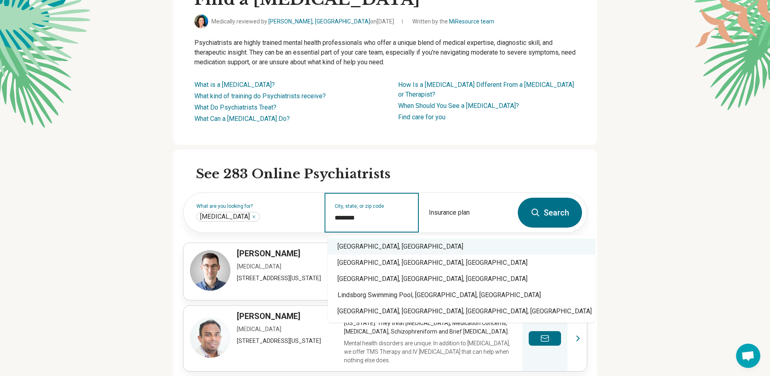
click at [354, 244] on div "[GEOGRAPHIC_DATA], [GEOGRAPHIC_DATA]" at bounding box center [461, 247] width 267 height 16
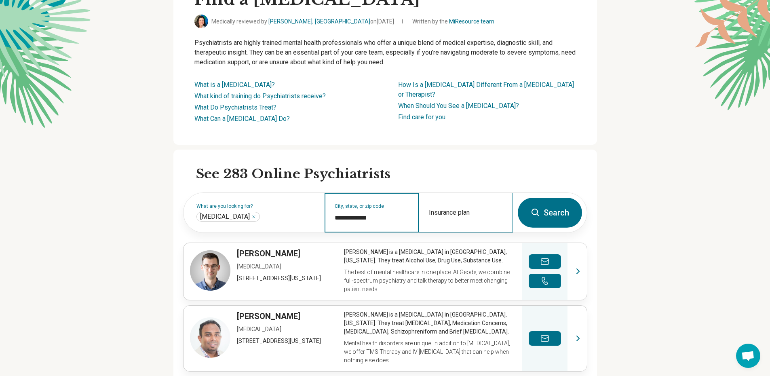
type input "**********"
click at [450, 214] on div "Insurance plan" at bounding box center [466, 213] width 94 height 40
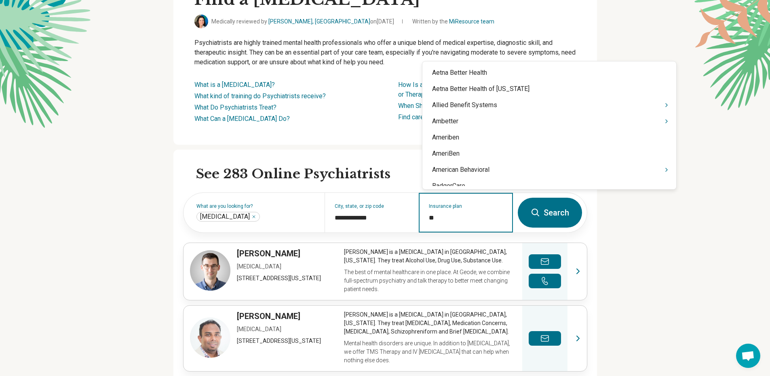
type input "***"
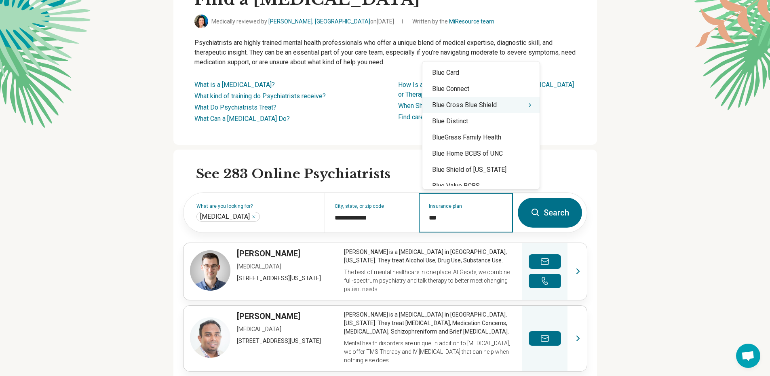
click at [438, 104] on div "Blue Cross Blue Shield" at bounding box center [481, 105] width 117 height 16
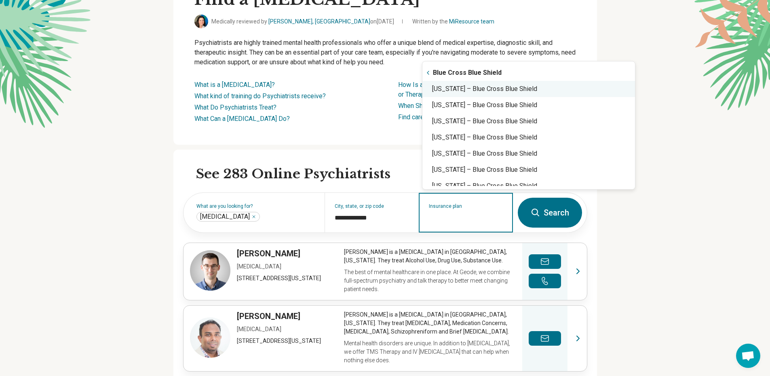
click at [465, 89] on div "[US_STATE] – Blue Cross Blue Shield" at bounding box center [529, 89] width 213 height 16
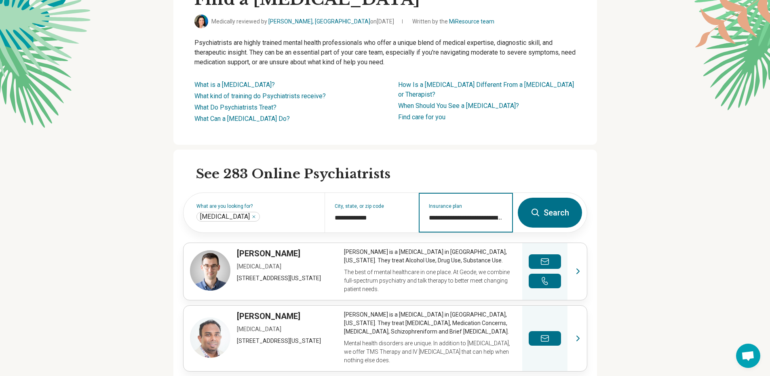
type input "**********"
click at [549, 215] on button "Search" at bounding box center [550, 213] width 64 height 30
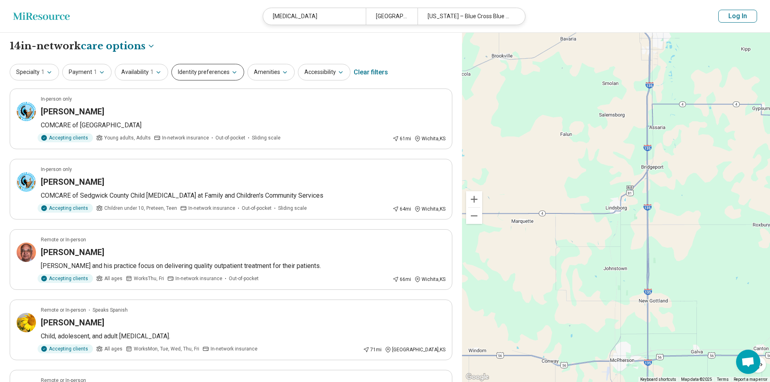
click at [188, 67] on button "Identity preferences" at bounding box center [207, 72] width 73 height 17
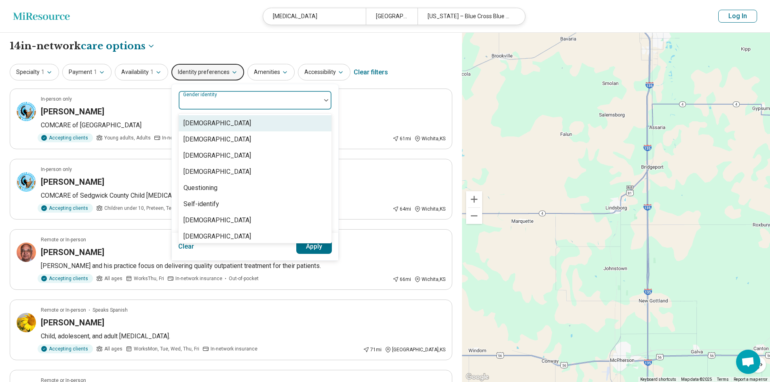
click at [202, 92] on div "Gender identity" at bounding box center [255, 100] width 154 height 19
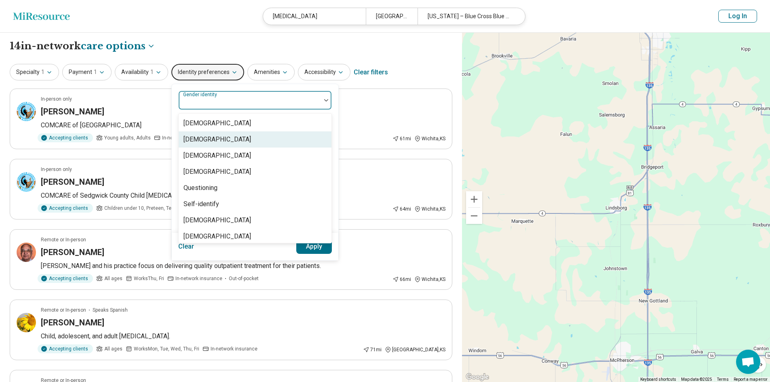
click at [216, 140] on div "[DEMOGRAPHIC_DATA]" at bounding box center [218, 140] width 68 height 10
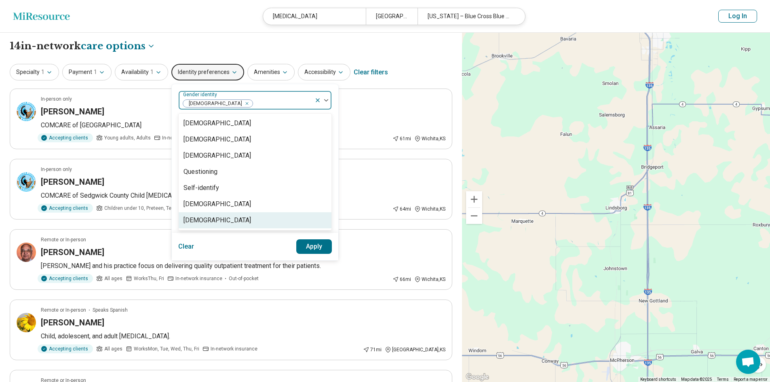
click at [231, 218] on div "[DEMOGRAPHIC_DATA]" at bounding box center [218, 221] width 68 height 10
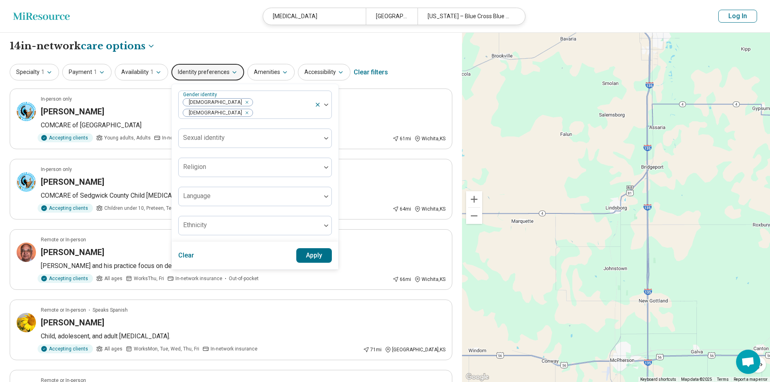
click at [302, 250] on button "Apply" at bounding box center [314, 255] width 36 height 15
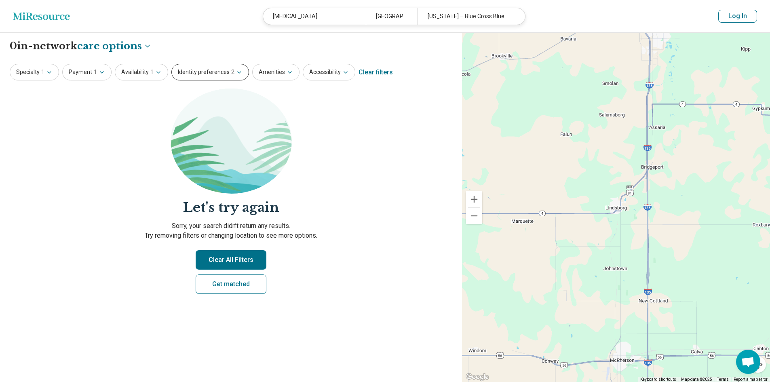
click at [213, 72] on button "Identity preferences 2" at bounding box center [210, 72] width 78 height 17
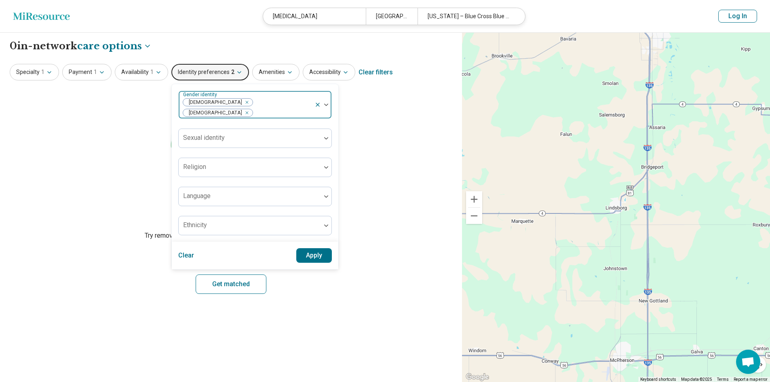
click at [242, 103] on icon "Remove [object Object]" at bounding box center [245, 102] width 6 height 6
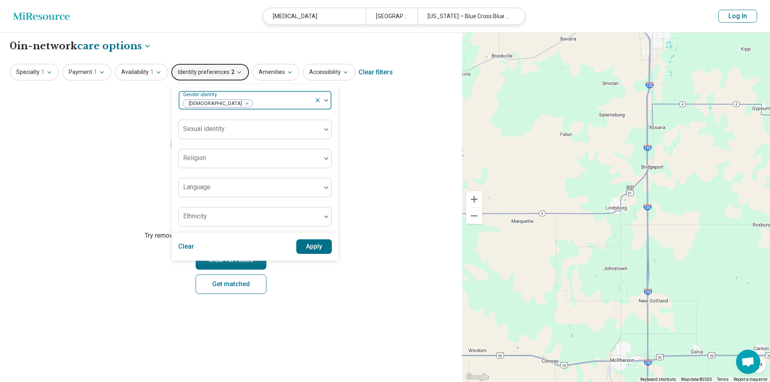
click at [320, 249] on button "Apply" at bounding box center [314, 246] width 36 height 15
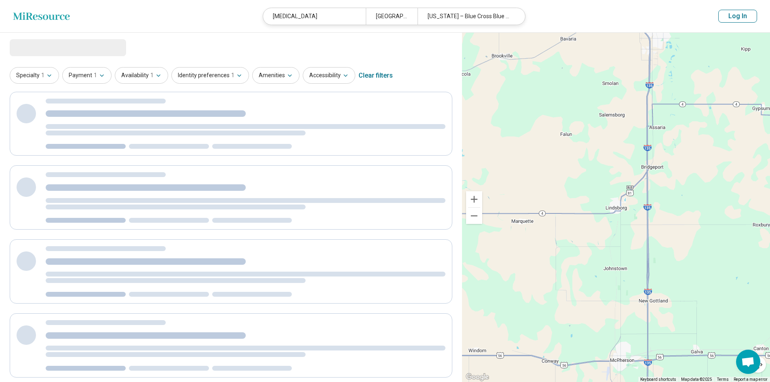
select select "***"
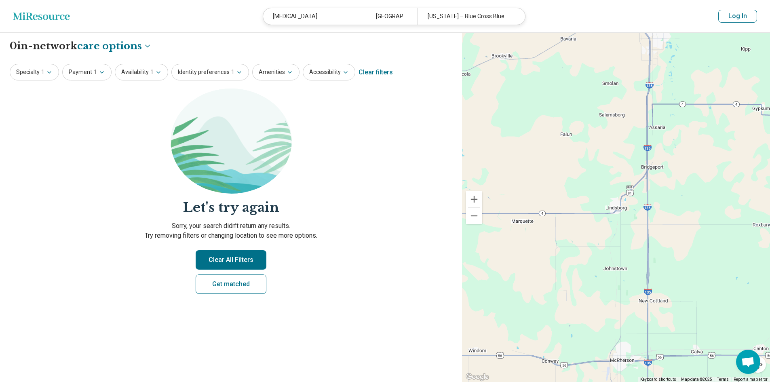
click at [251, 253] on button "Clear All Filters" at bounding box center [231, 259] width 71 height 19
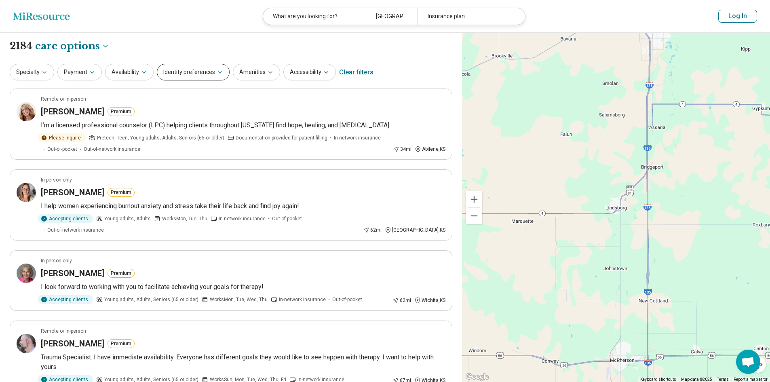
click at [190, 69] on button "Identity preferences" at bounding box center [193, 72] width 73 height 17
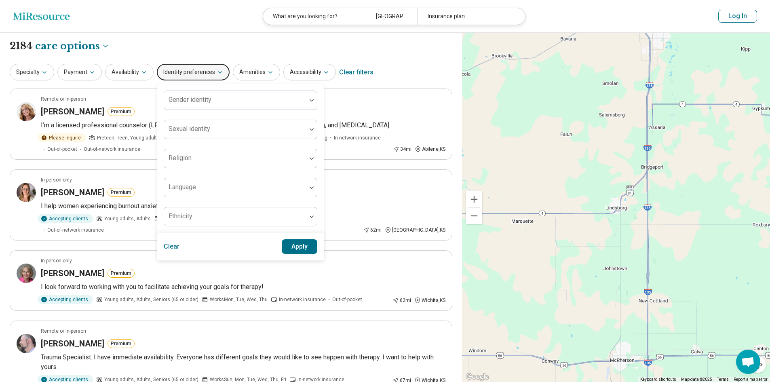
click at [184, 67] on button "Identity preferences" at bounding box center [193, 72] width 73 height 17
click at [134, 72] on button "Availability" at bounding box center [129, 72] width 49 height 17
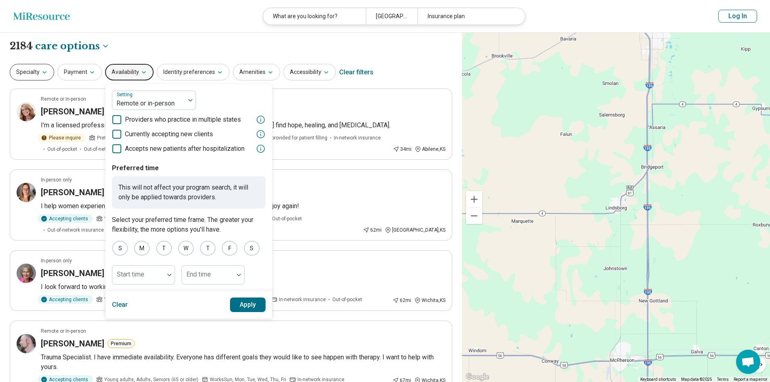
click at [34, 72] on button "Specialty" at bounding box center [32, 72] width 44 height 17
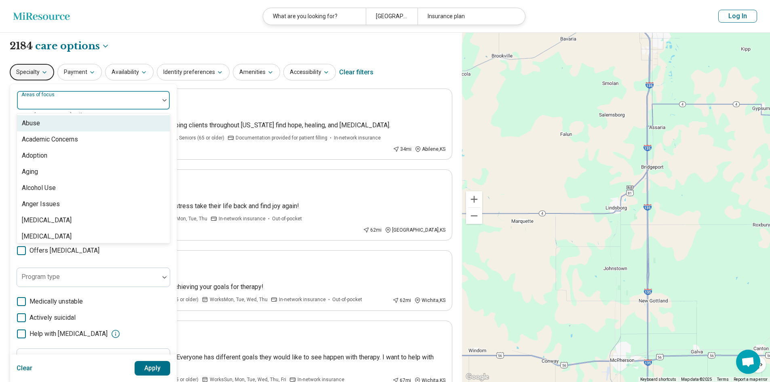
click at [54, 91] on div at bounding box center [88, 100] width 142 height 18
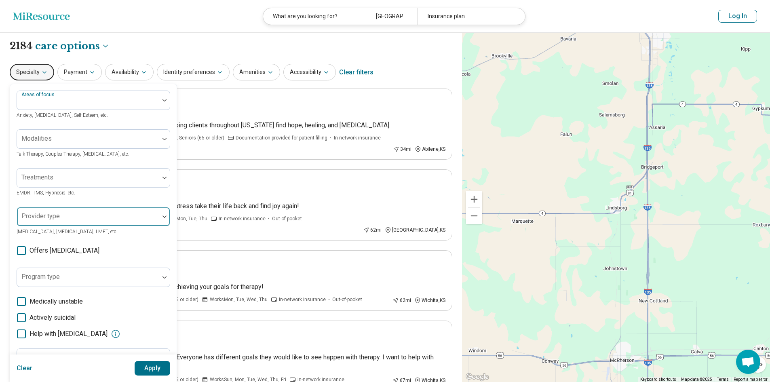
click at [55, 210] on div at bounding box center [88, 217] width 142 height 18
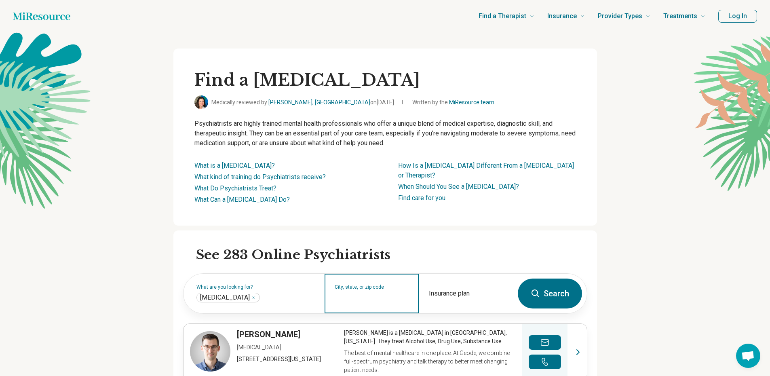
click at [364, 295] on input "City, state, or zip code" at bounding box center [372, 299] width 74 height 10
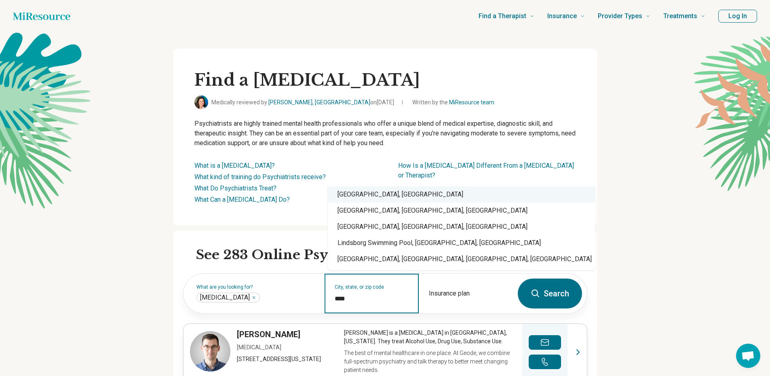
click at [356, 199] on div "[GEOGRAPHIC_DATA], [GEOGRAPHIC_DATA]" at bounding box center [461, 194] width 267 height 16
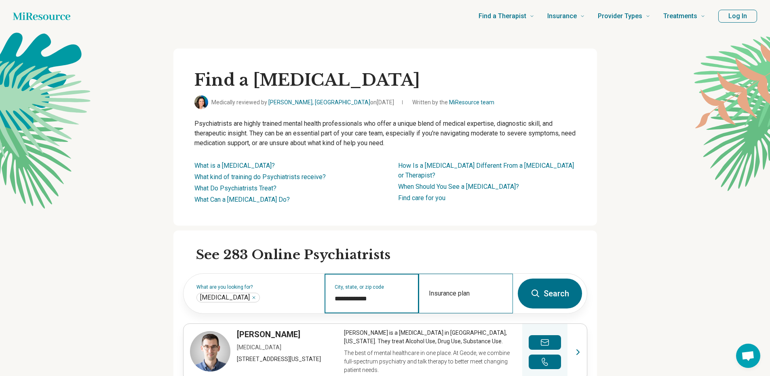
type input "**********"
click at [448, 283] on div "Insurance plan" at bounding box center [466, 294] width 94 height 40
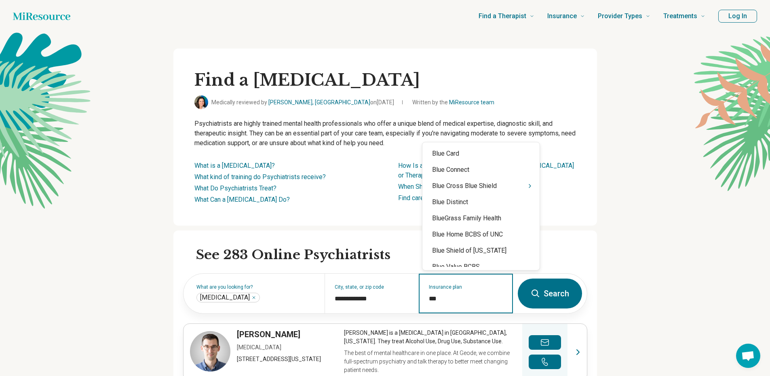
type input "****"
click at [492, 183] on div "Blue Cross Blue Shield" at bounding box center [481, 186] width 117 height 16
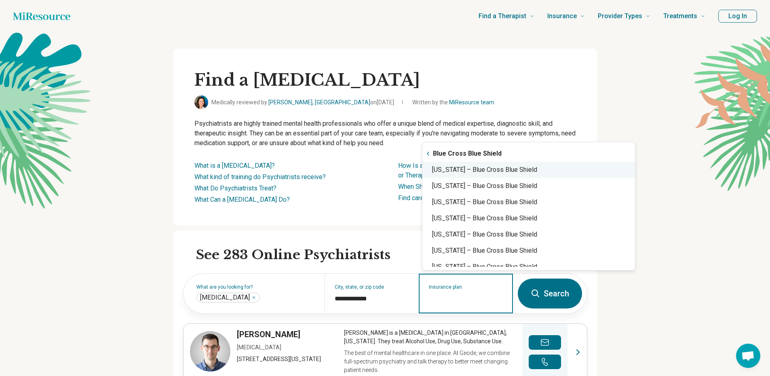
click at [470, 172] on div "[US_STATE] – Blue Cross Blue Shield" at bounding box center [529, 170] width 213 height 16
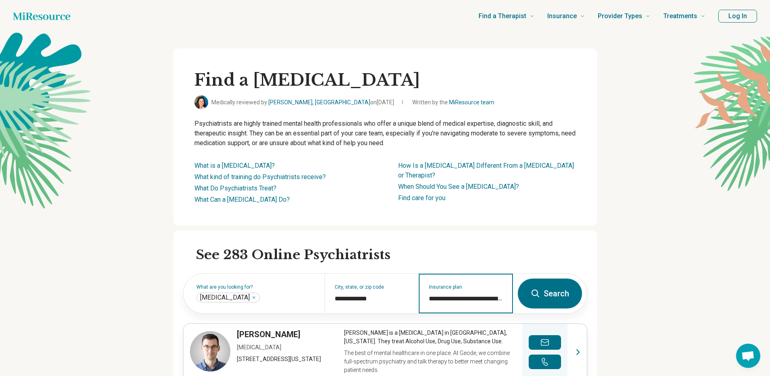
type input "**********"
click at [552, 286] on button "Search" at bounding box center [550, 294] width 64 height 30
select select "***"
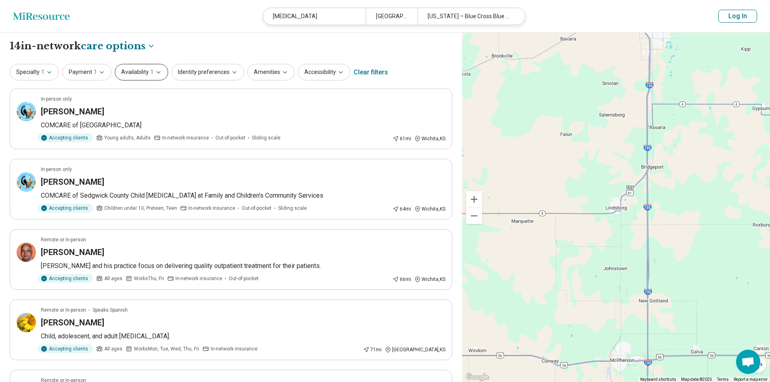
click at [150, 76] on span "1" at bounding box center [151, 72] width 3 height 8
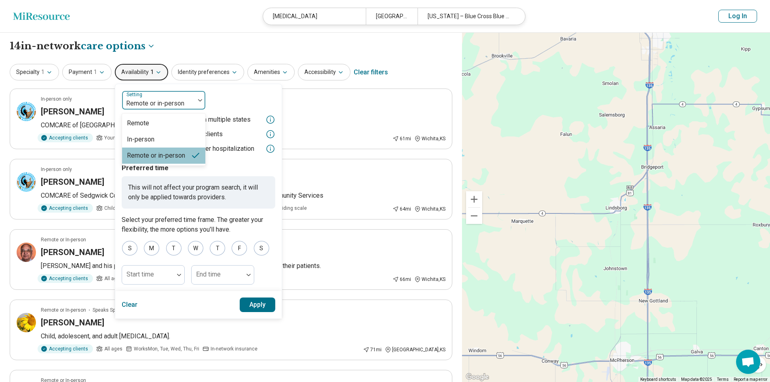
click at [158, 93] on div "Remote or in-person" at bounding box center [158, 100] width 73 height 18
click at [161, 130] on div "Remote" at bounding box center [163, 123] width 83 height 16
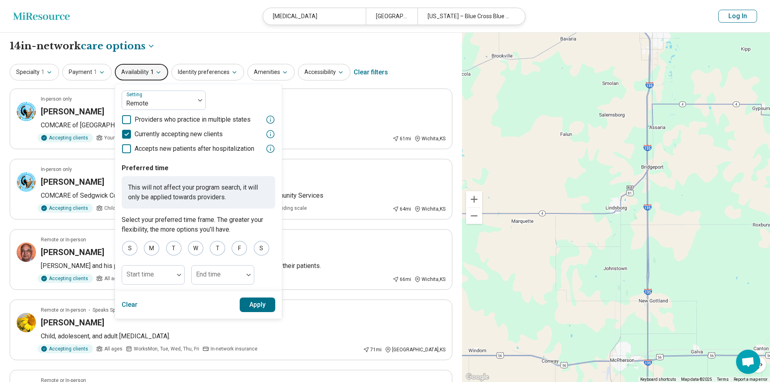
click at [264, 303] on button "Apply" at bounding box center [258, 305] width 36 height 15
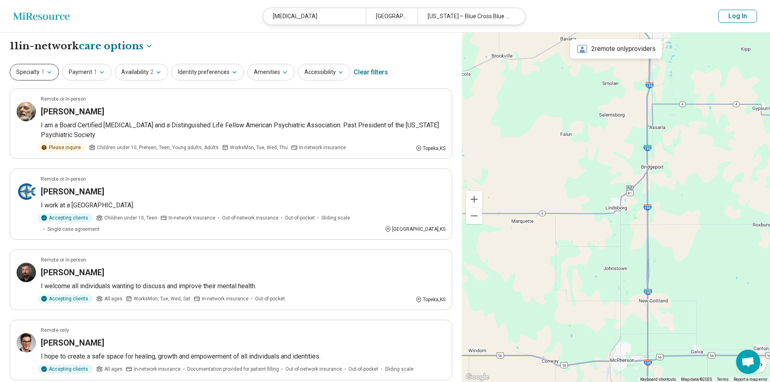
click at [44, 70] on span "1" at bounding box center [42, 72] width 3 height 8
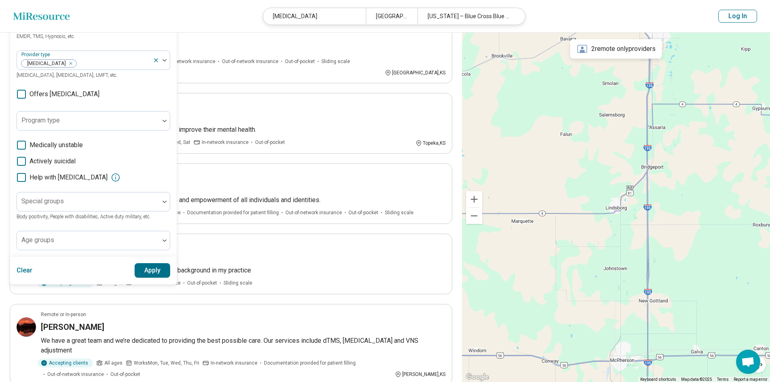
scroll to position [202, 0]
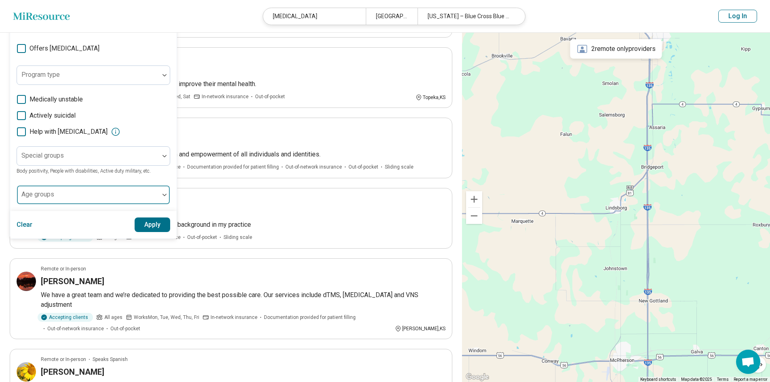
click at [76, 200] on div at bounding box center [88, 198] width 136 height 11
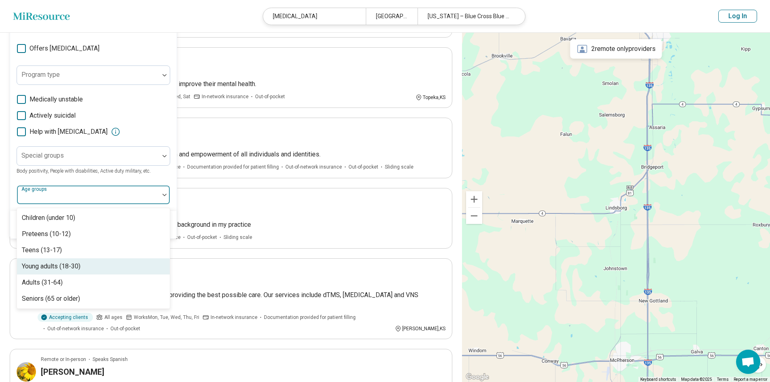
click at [72, 260] on div "Young adults (18-30)" at bounding box center [93, 266] width 153 height 16
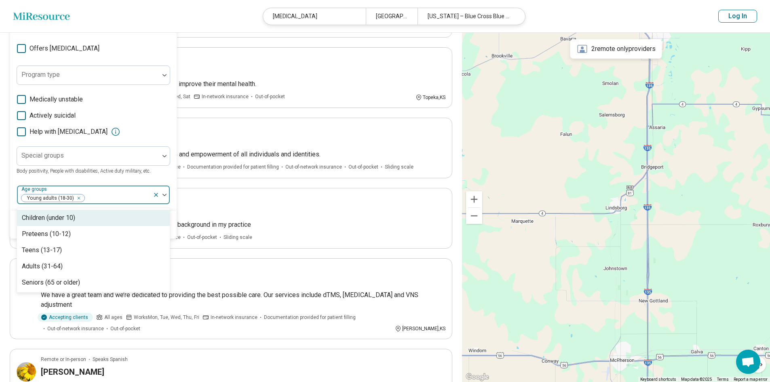
click at [168, 169] on div "Special groups Body positivity, People with disabilities, Active duty military,…" at bounding box center [94, 160] width 154 height 29
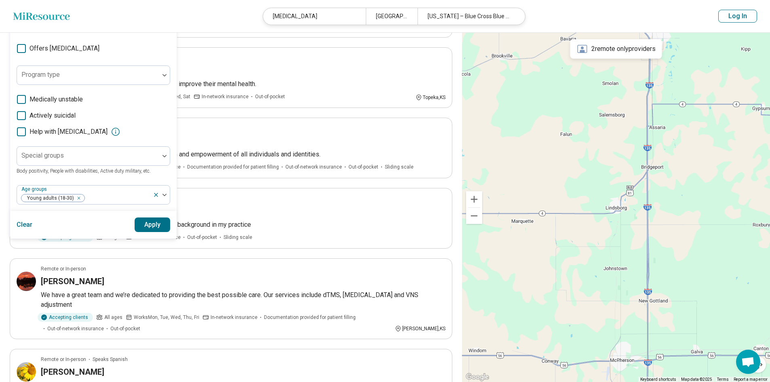
click at [153, 224] on button "Apply" at bounding box center [153, 225] width 36 height 15
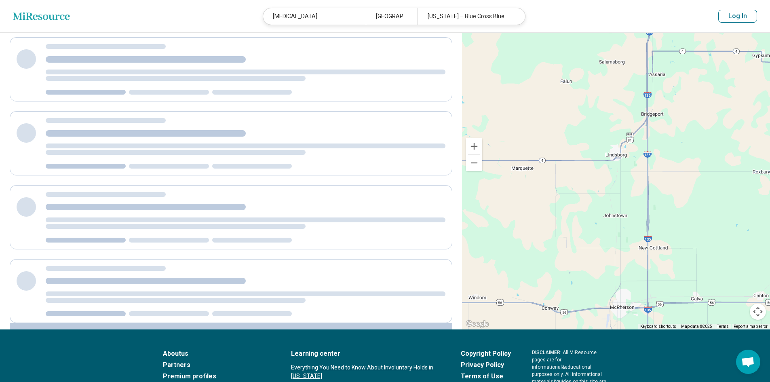
scroll to position [0, 0]
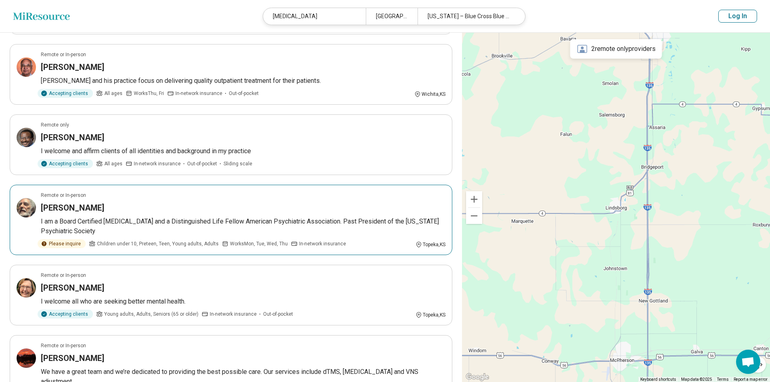
scroll to position [283, 0]
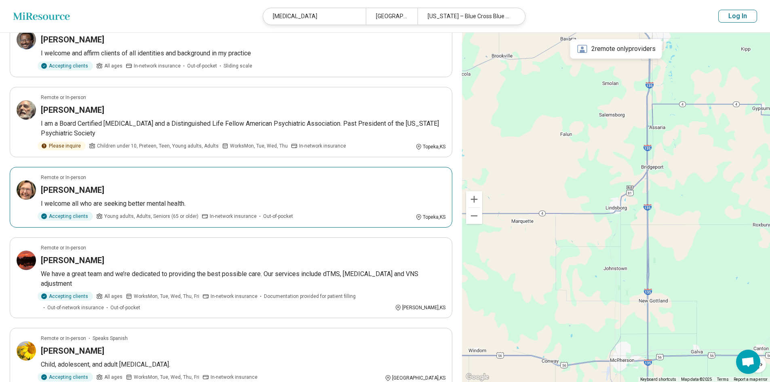
click at [163, 190] on div "[PERSON_NAME]" at bounding box center [243, 189] width 405 height 11
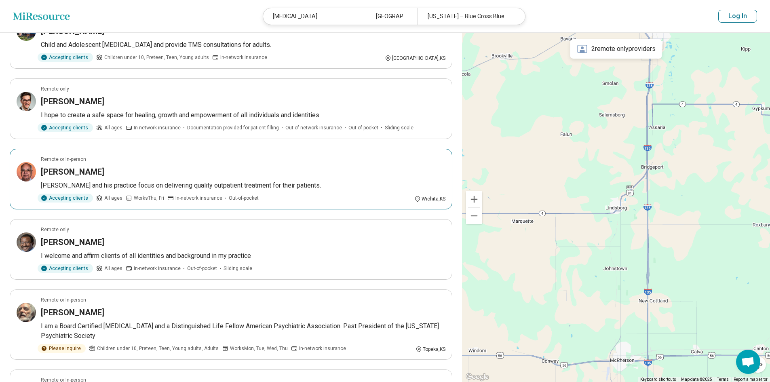
scroll to position [0, 0]
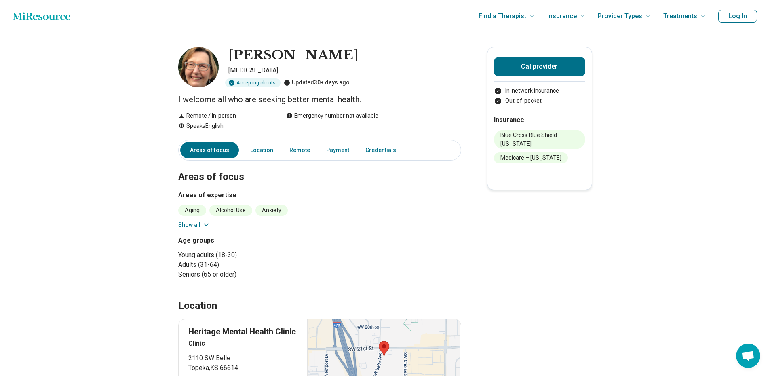
click at [199, 227] on button "Show all" at bounding box center [194, 225] width 32 height 8
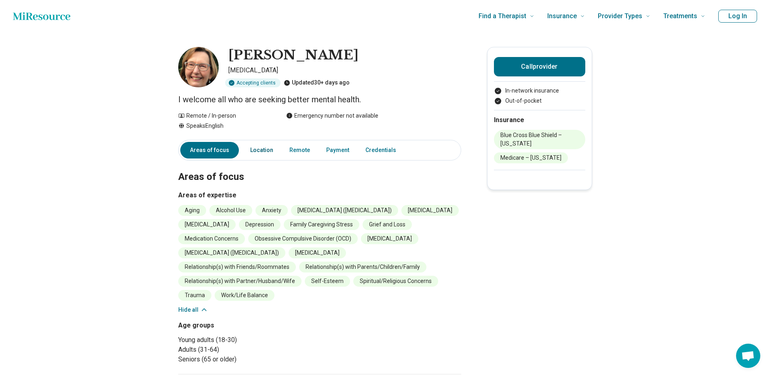
click at [265, 154] on link "Location" at bounding box center [262, 150] width 33 height 17
click at [511, 71] on button "Call provider" at bounding box center [539, 66] width 91 height 19
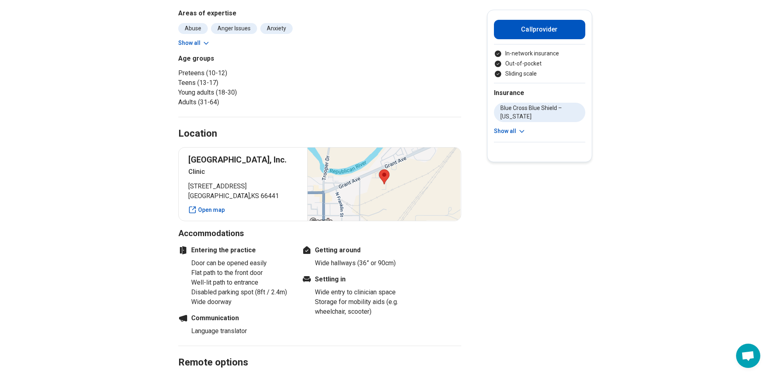
scroll to position [40, 0]
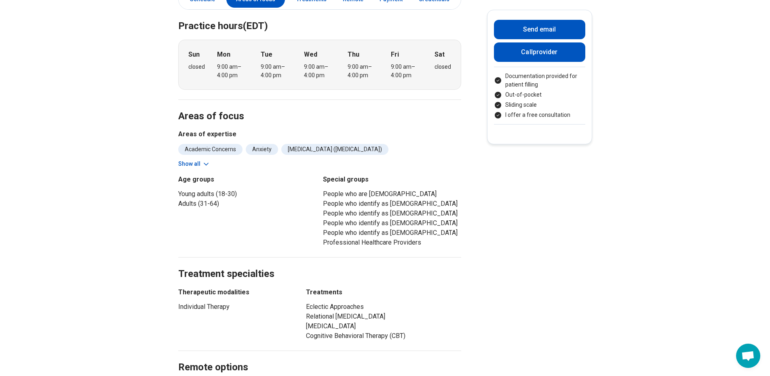
scroll to position [364, 0]
